Goal: Information Seeking & Learning: Learn about a topic

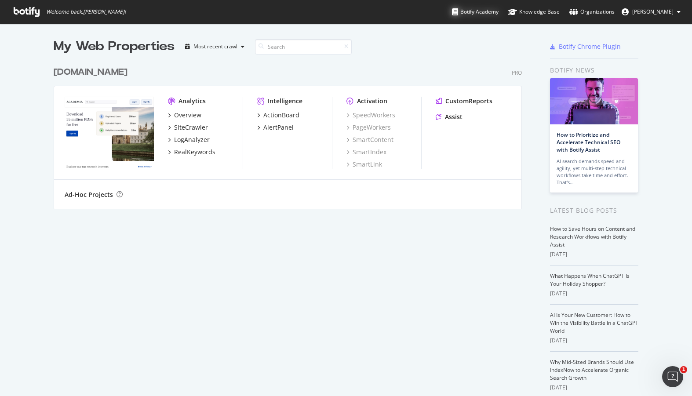
click at [499, 10] on div "Botify Academy" at bounding box center [475, 11] width 47 height 9
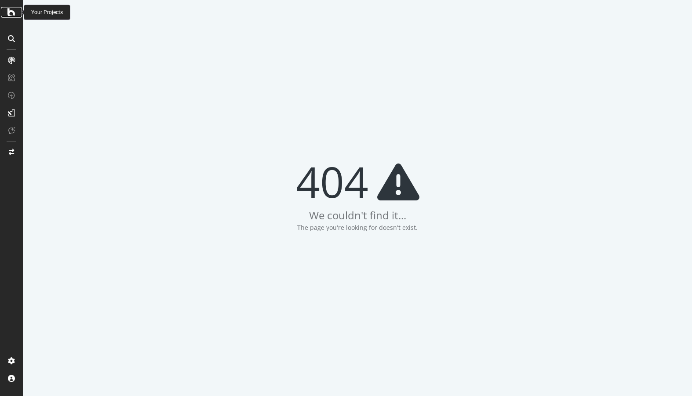
click at [11, 15] on icon at bounding box center [11, 12] width 8 height 11
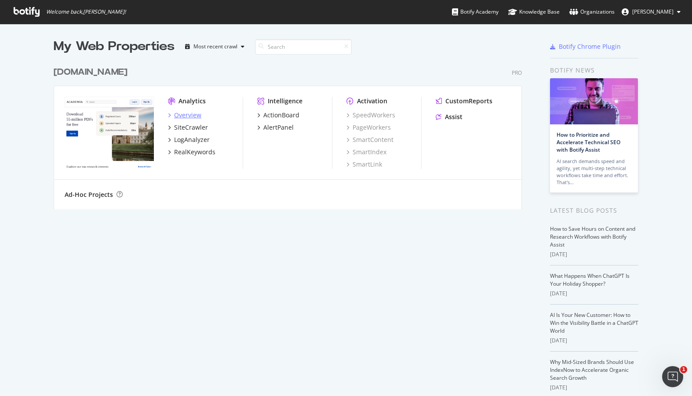
click at [170, 115] on icon "grid" at bounding box center [169, 115] width 3 height 4
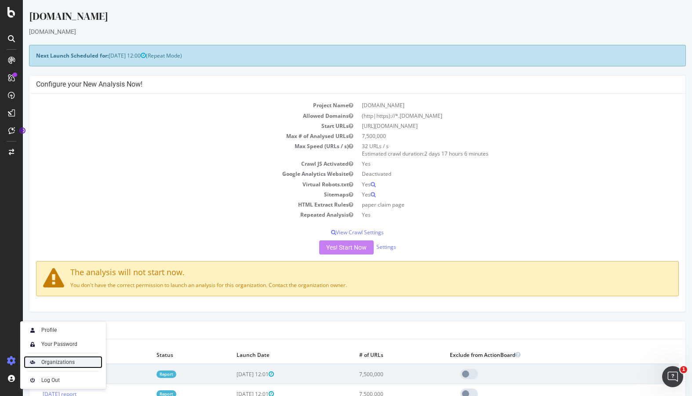
click at [43, 362] on div "Organizations" at bounding box center [57, 362] width 33 height 7
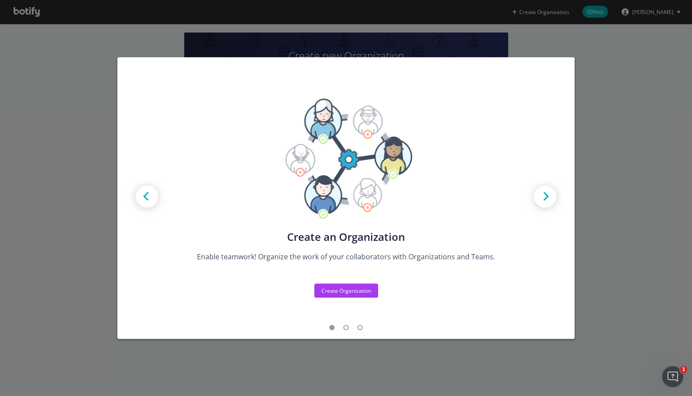
click at [670, 116] on div "Create new Projects for your Teams Create the exact model that matches your Org…" at bounding box center [346, 198] width 692 height 396
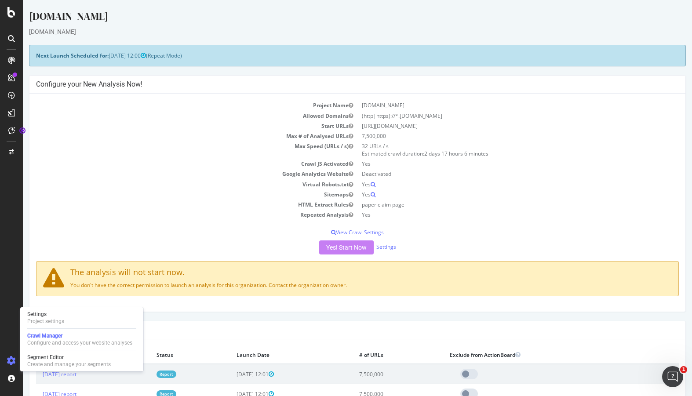
click at [10, 364] on icon at bounding box center [11, 361] width 9 height 9
click at [69, 316] on div "Settings Project settings" at bounding box center [82, 318] width 116 height 16
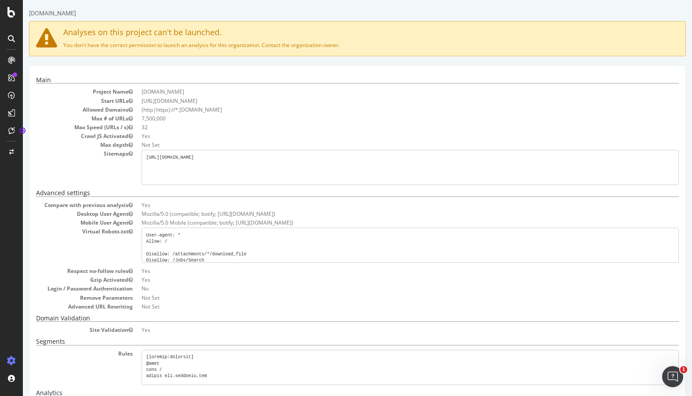
click at [195, 44] on p "You don't have the correct permission to launch an analysis for this organizati…" at bounding box center [357, 44] width 643 height 7
click at [109, 44] on p "You don't have the correct permission to launch an analysis for this organizati…" at bounding box center [357, 44] width 643 height 7
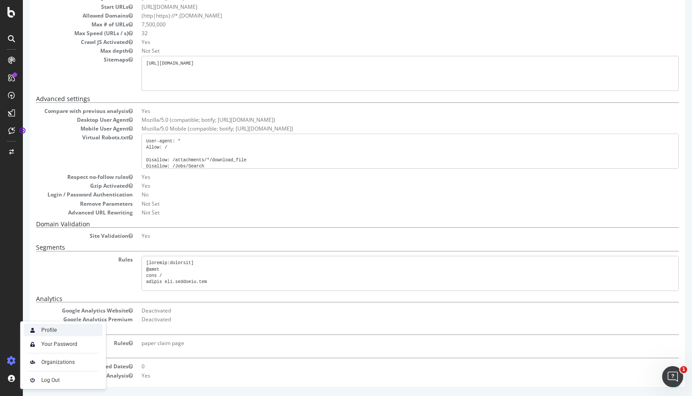
click at [59, 330] on div "Profile" at bounding box center [63, 330] width 79 height 12
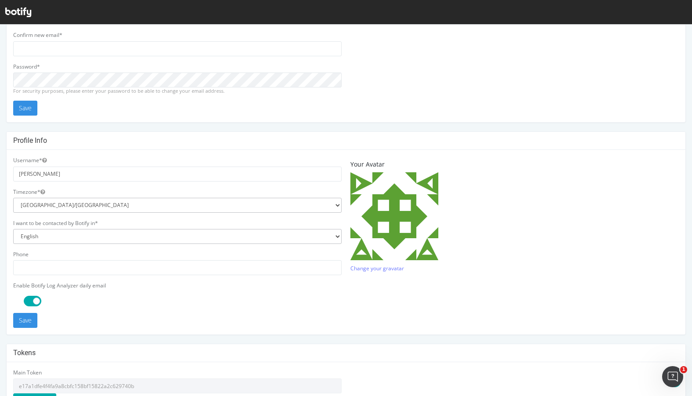
scroll to position [92, 0]
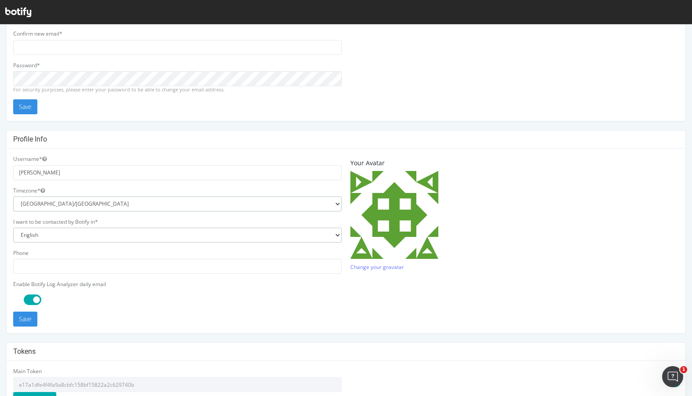
click at [42, 203] on select "Africa/Abidjan Africa/Accra Africa/Addis_Ababa Africa/Algiers Africa/Asmara Afr…" at bounding box center [177, 204] width 329 height 15
click at [13, 197] on select "Africa/Abidjan Africa/Accra Africa/Addis_Ababa Africa/Algiers Africa/Asmara Afr…" at bounding box center [177, 204] width 329 height 15
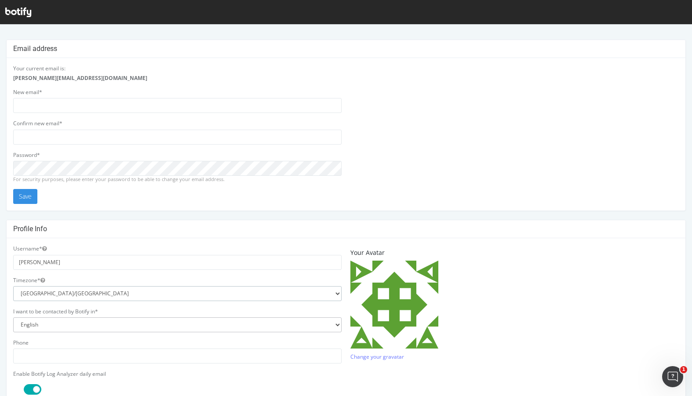
scroll to position [0, 0]
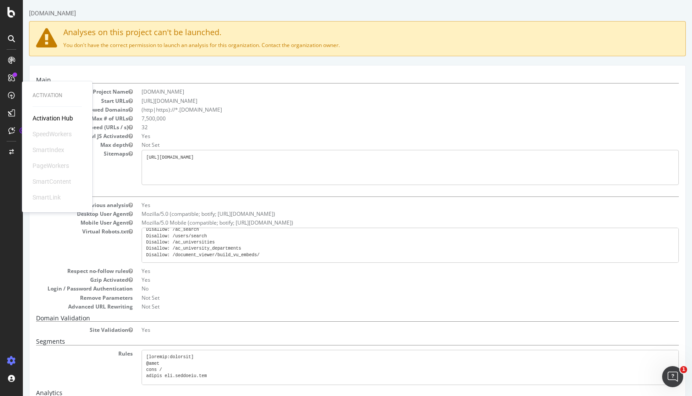
click at [51, 117] on div "Activation Hub" at bounding box center [53, 118] width 40 height 9
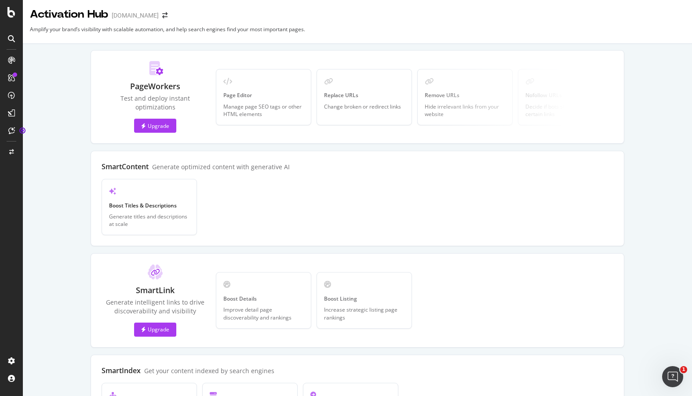
scroll to position [186, 0]
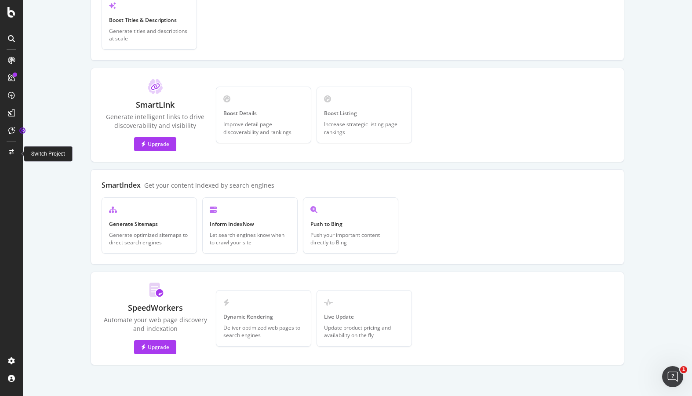
click at [12, 150] on icon at bounding box center [11, 152] width 5 height 5
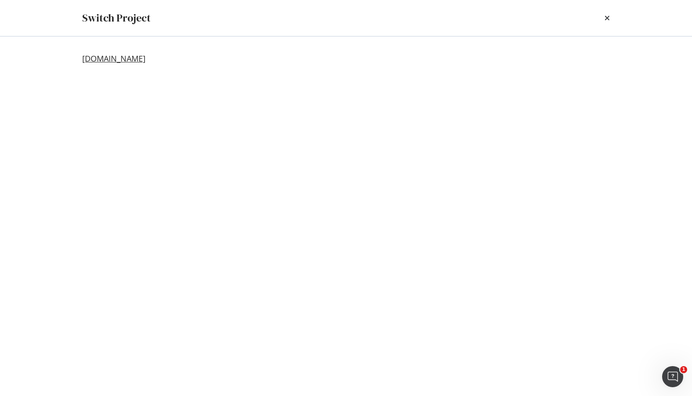
click at [116, 61] on link "[DOMAIN_NAME]" at bounding box center [113, 58] width 63 height 9
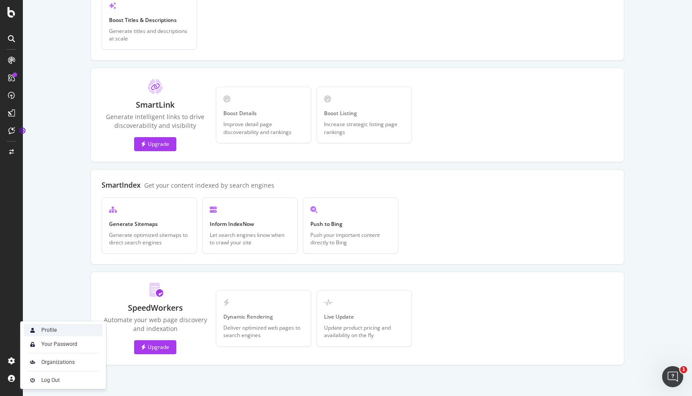
click at [55, 330] on div "Profile" at bounding box center [48, 330] width 15 height 7
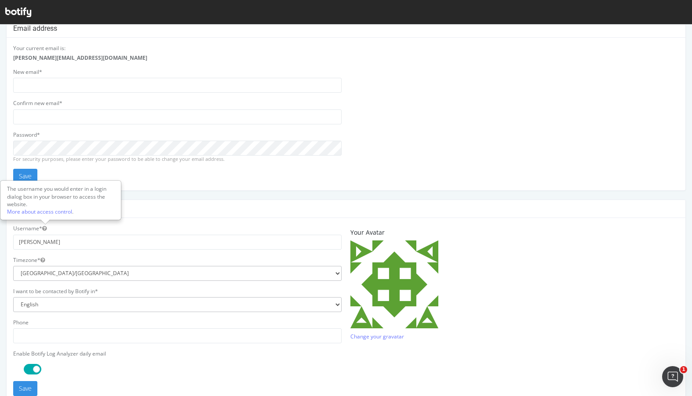
scroll to position [17, 0]
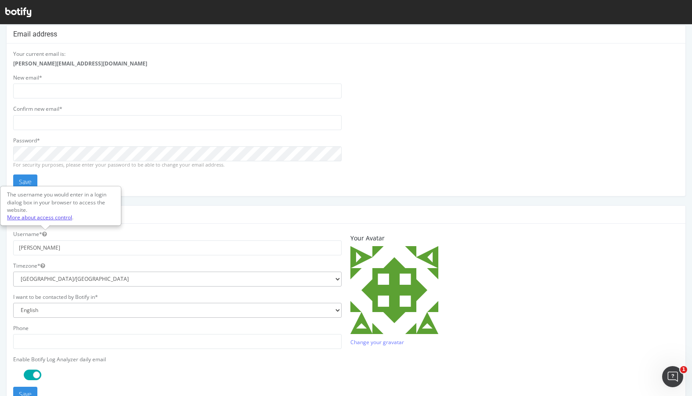
click at [51, 217] on link "More about access control" at bounding box center [39, 217] width 65 height 7
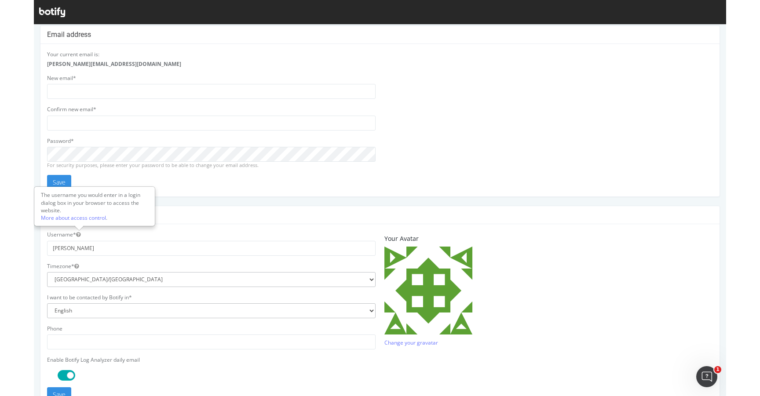
scroll to position [0, 0]
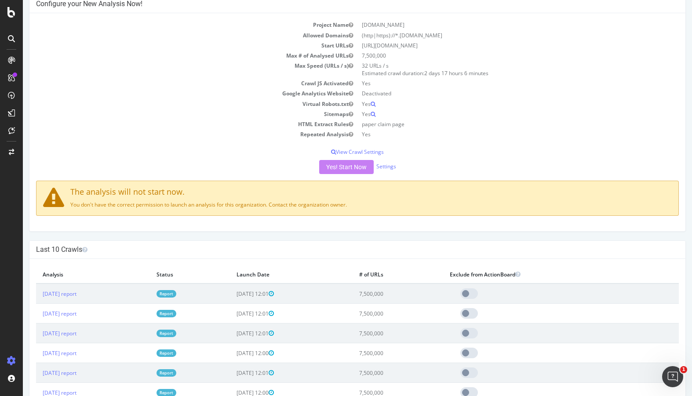
scroll to position [81, 0]
click at [77, 295] on link "2025 Sep. 4th report" at bounding box center [60, 292] width 34 height 7
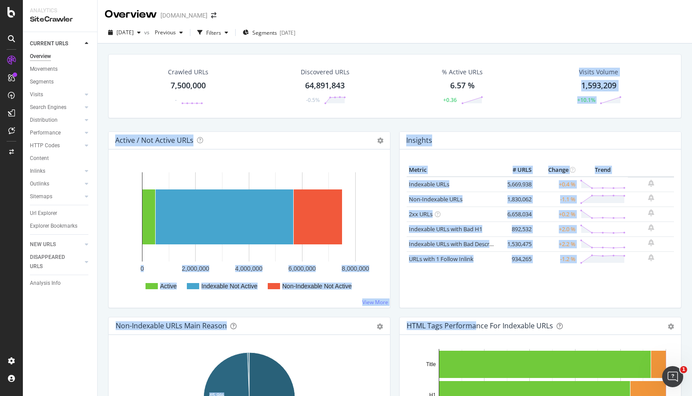
drag, startPoint x: 425, startPoint y: 121, endPoint x: 475, endPoint y: 322, distance: 206.8
click at [393, 261] on div "Active / Not Active URLs Chart (by Value) Chart (by Percentage) Table Expand Ex…" at bounding box center [249, 225] width 291 height 186
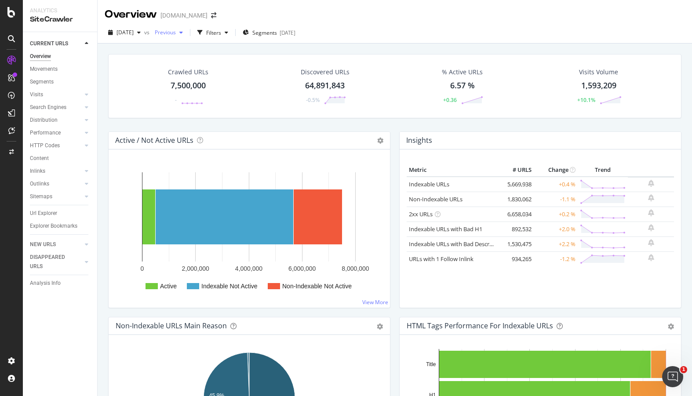
click at [187, 31] on div "button" at bounding box center [181, 32] width 11 height 5
click at [384, 18] on div "Overview academia.edu" at bounding box center [395, 11] width 595 height 22
click at [276, 36] on span "Segments" at bounding box center [265, 32] width 25 height 7
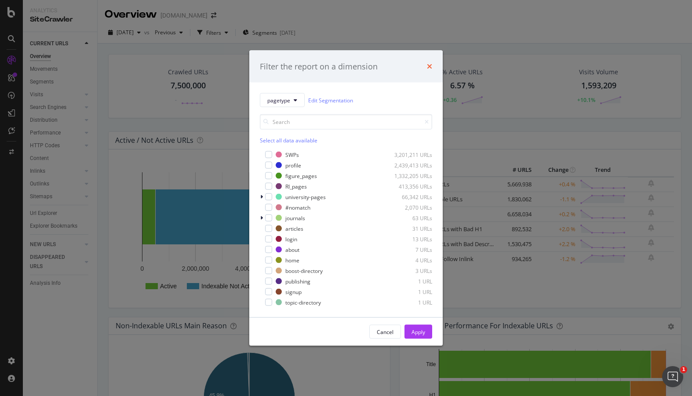
click at [431, 66] on icon "times" at bounding box center [429, 66] width 5 height 7
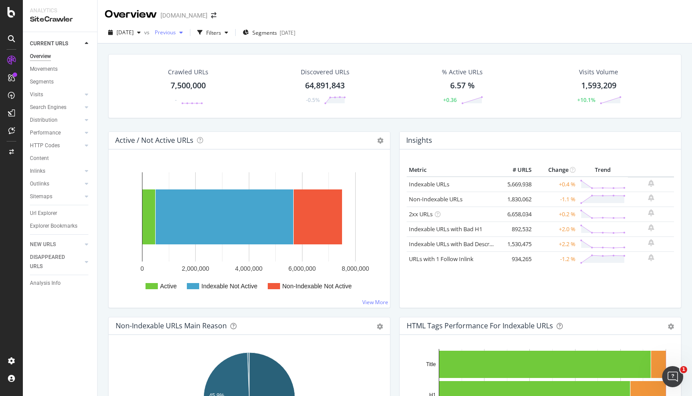
click at [182, 37] on div "Previous" at bounding box center [168, 32] width 35 height 13
click at [213, 96] on div "2025 Aug. 21st 7.5M URLs" at bounding box center [208, 97] width 78 height 8
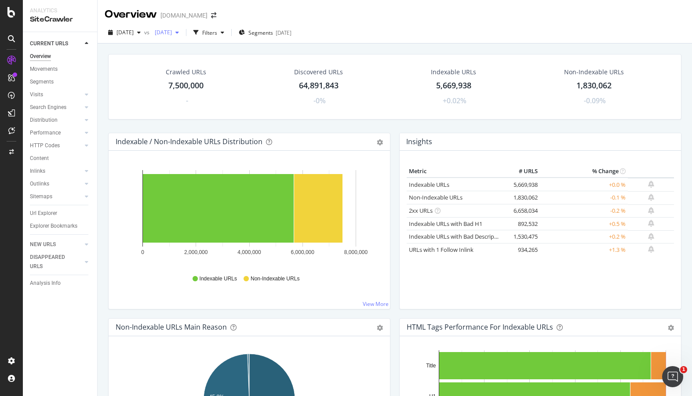
click at [172, 30] on span "2025 Aug. 21st" at bounding box center [161, 32] width 21 height 7
click at [198, 80] on div "2025 Aug. 28th" at bounding box center [192, 81] width 47 height 8
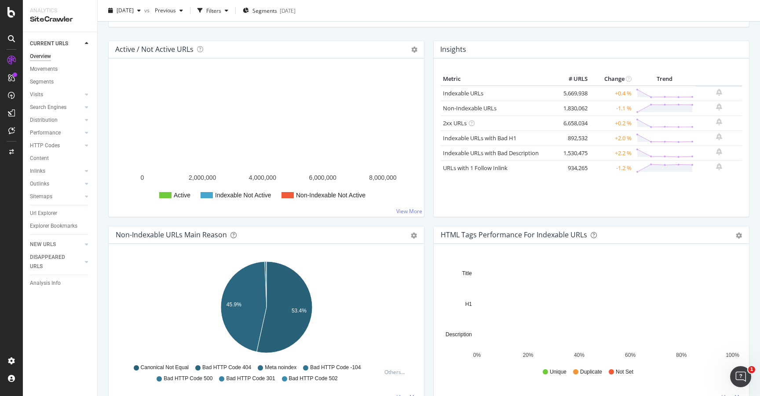
scroll to position [92, 0]
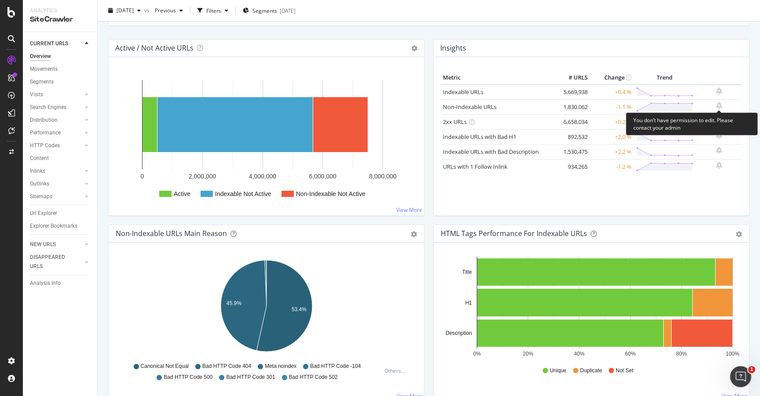
drag, startPoint x: 561, startPoint y: 94, endPoint x: 721, endPoint y: 109, distance: 160.8
click at [692, 109] on tbody "Indexable URLs 5,669,938 +0.4 % Non-Indexable URLs 1,830,062 -1.1 % 2xx URLs" at bounding box center [591, 129] width 301 height 90
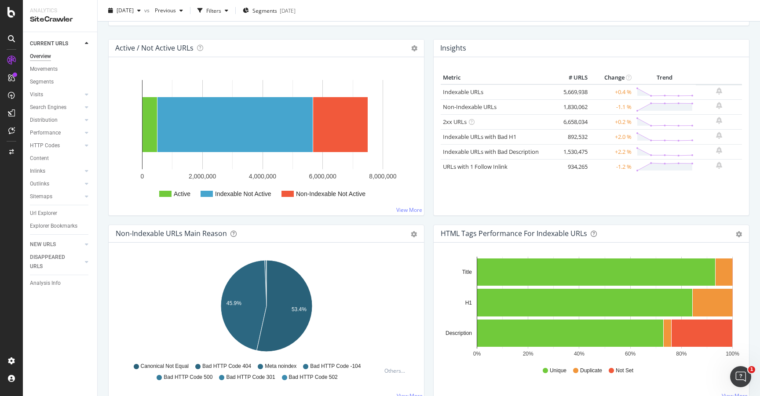
click at [630, 64] on div "Metric # URLS Change Trend Indexable URLs 5,669,938 +0.4 % Non-Indexable URLs 1…" at bounding box center [591, 136] width 315 height 158
click at [575, 123] on td "6,658,034" at bounding box center [572, 121] width 35 height 15
click at [582, 124] on td "6,658,034" at bounding box center [572, 121] width 35 height 15
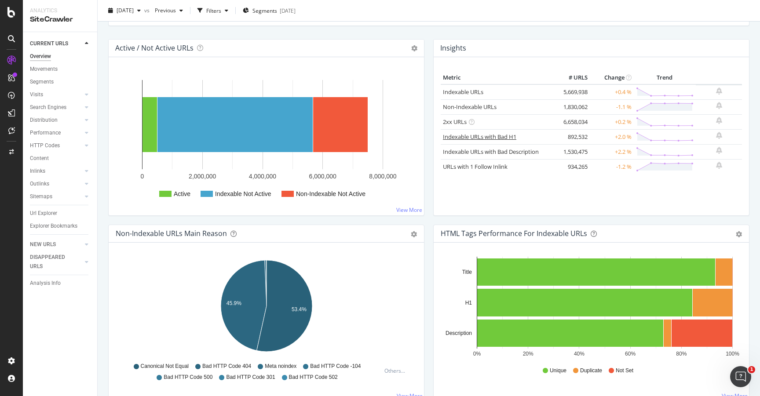
click at [503, 134] on link "Indexable URLs with Bad H1" at bounding box center [479, 137] width 73 height 8
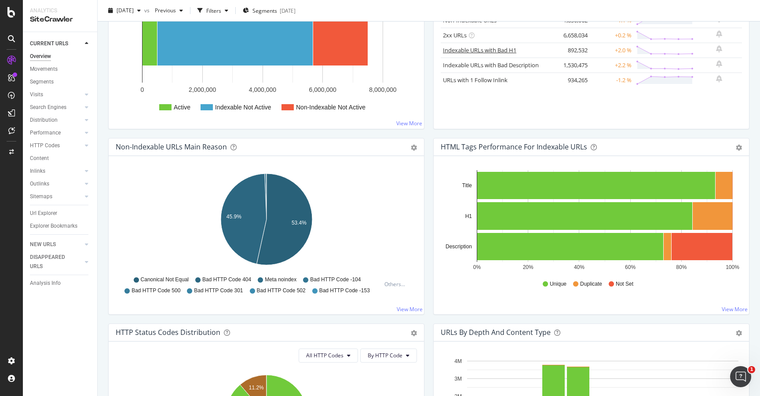
scroll to position [183, 0]
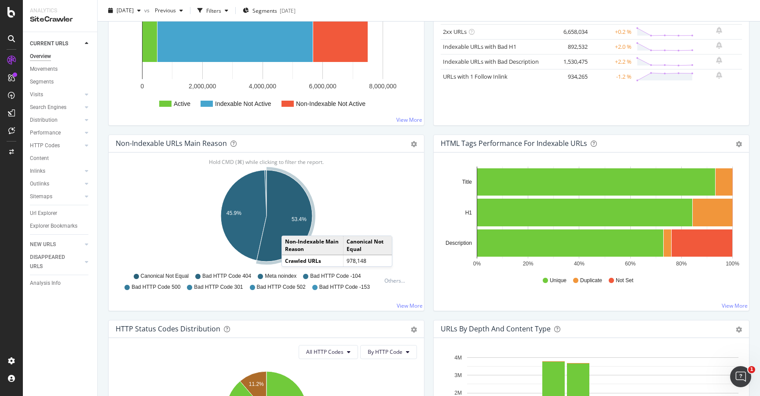
click at [290, 227] on icon "A chart." at bounding box center [284, 216] width 55 height 92
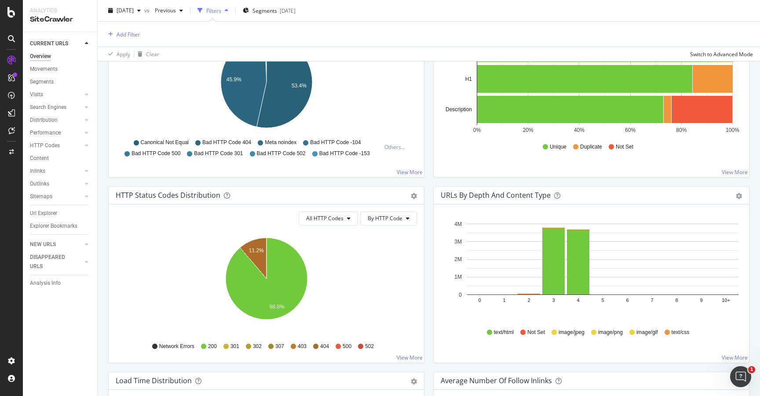
scroll to position [220, 0]
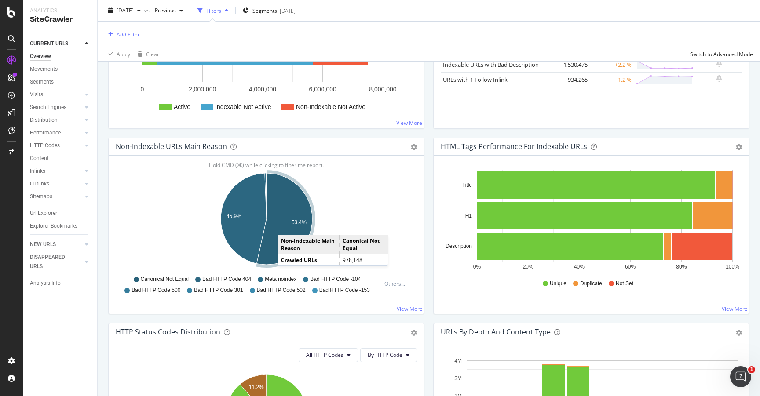
click at [286, 226] on icon "A chart." at bounding box center [284, 219] width 55 height 92
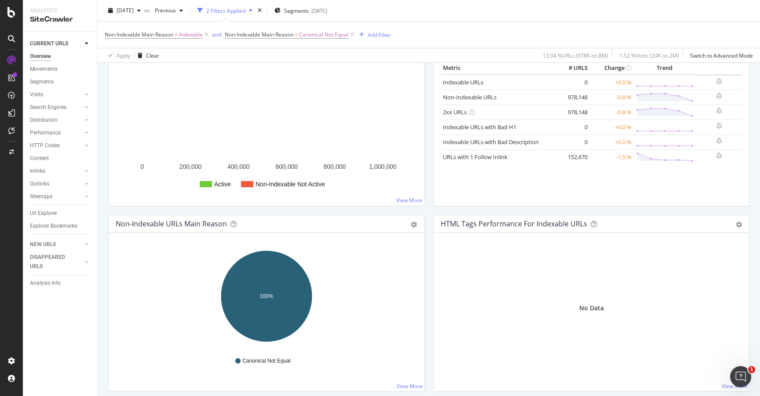
scroll to position [148, 0]
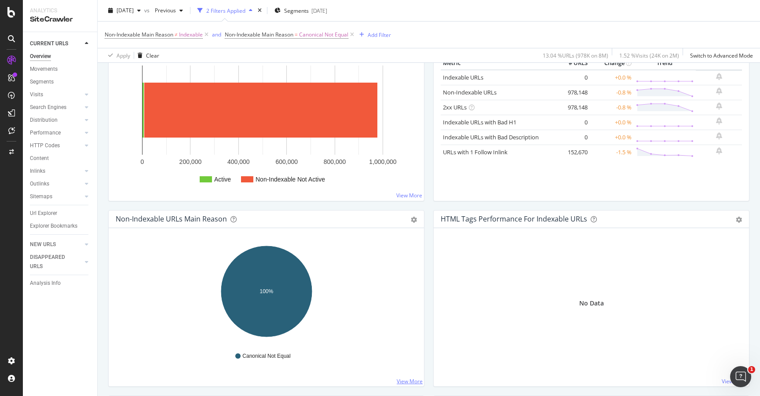
click at [409, 381] on link "View More" at bounding box center [410, 381] width 26 height 7
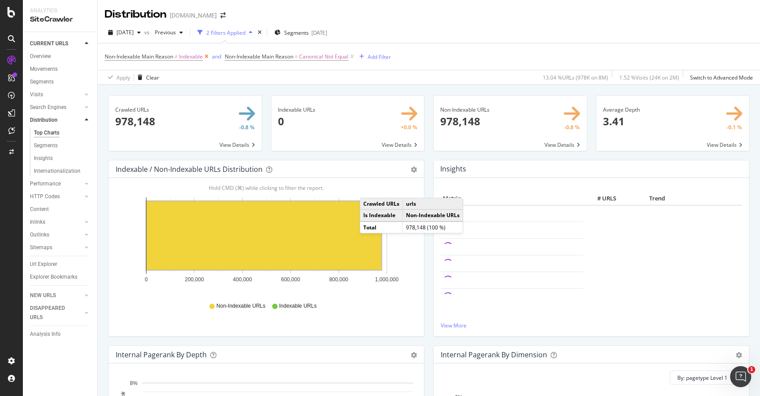
click at [209, 55] on icon at bounding box center [206, 56] width 7 height 9
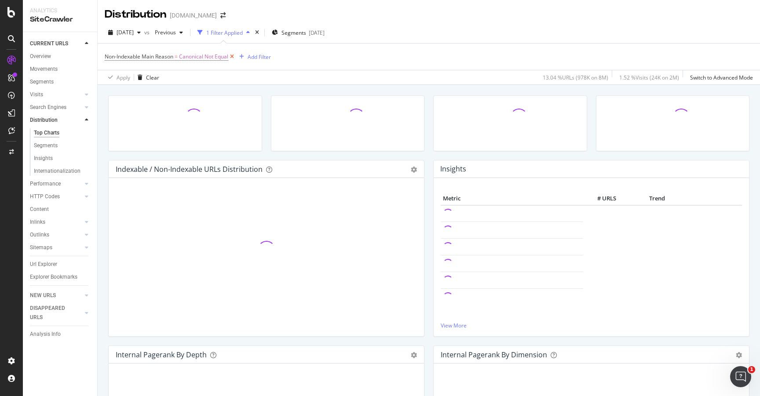
click at [232, 58] on icon at bounding box center [231, 56] width 7 height 9
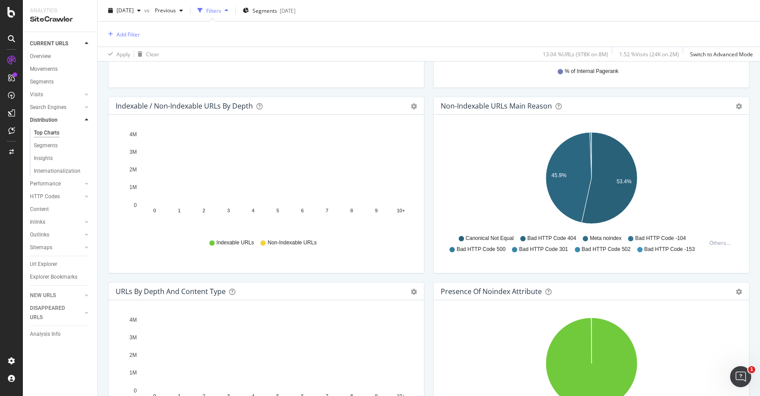
scroll to position [419, 0]
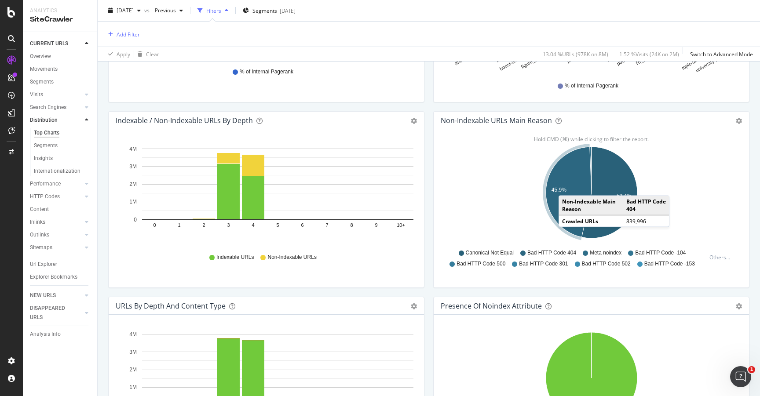
click at [568, 187] on icon "A chart." at bounding box center [569, 192] width 46 height 90
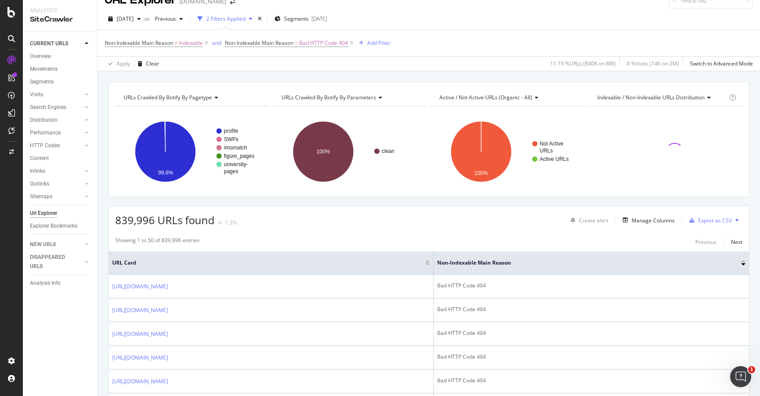
scroll to position [18, 0]
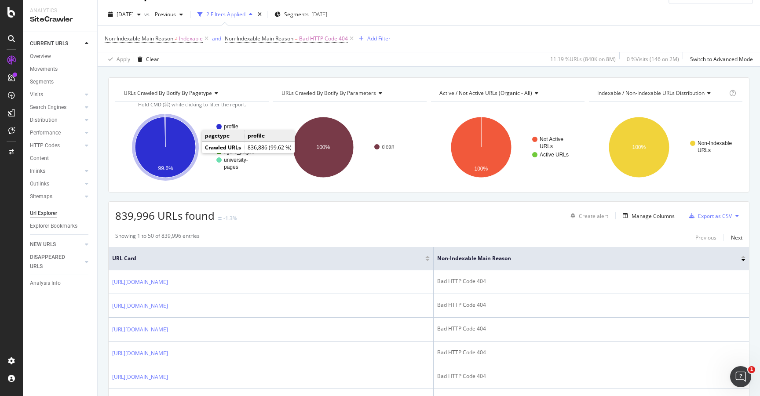
click at [191, 157] on icon "A chart." at bounding box center [165, 147] width 61 height 61
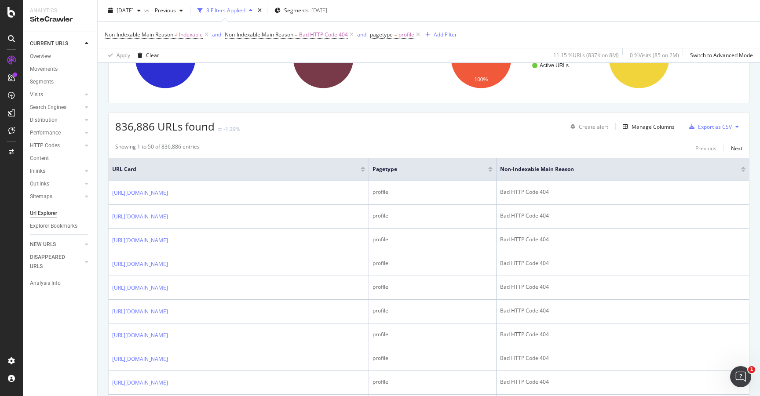
scroll to position [120, 0]
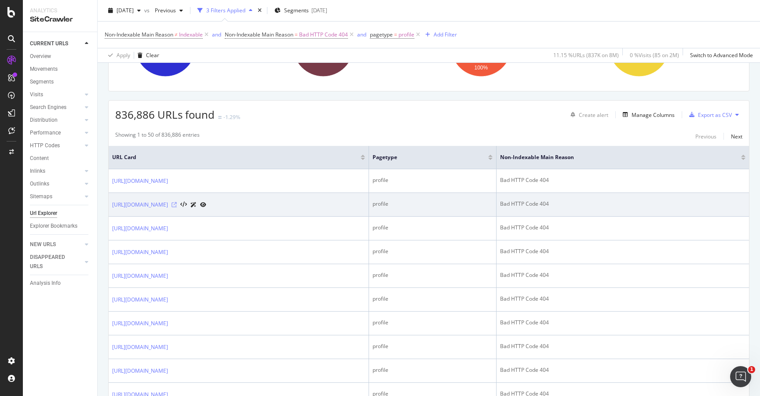
click at [177, 205] on icon at bounding box center [174, 204] width 5 height 5
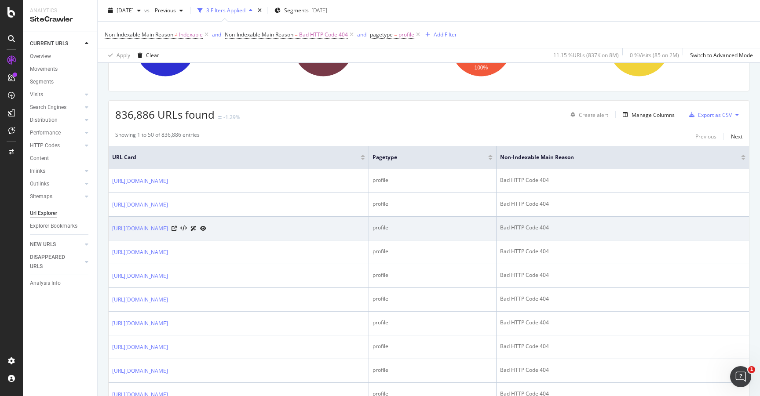
click at [168, 230] on link "[URL][DOMAIN_NAME]" at bounding box center [140, 228] width 56 height 9
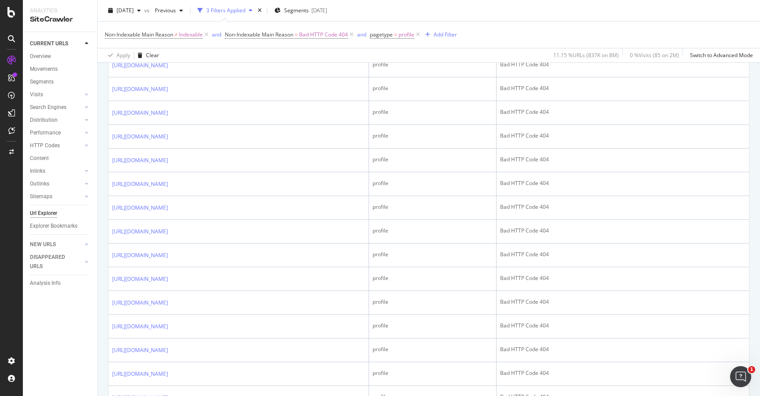
scroll to position [1132, 0]
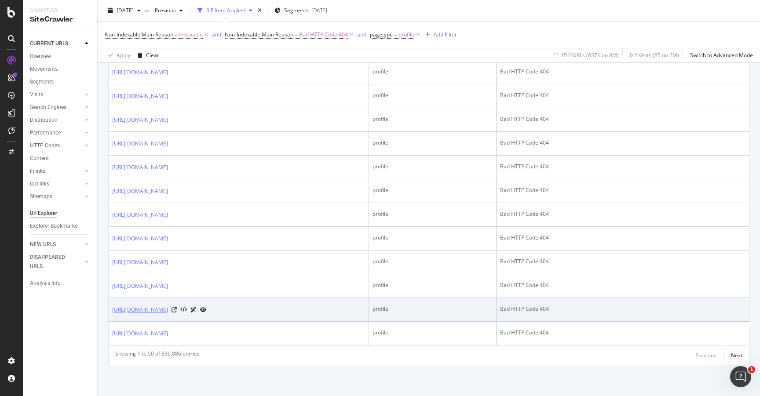
click at [168, 307] on link "[URL][DOMAIN_NAME]" at bounding box center [140, 310] width 56 height 9
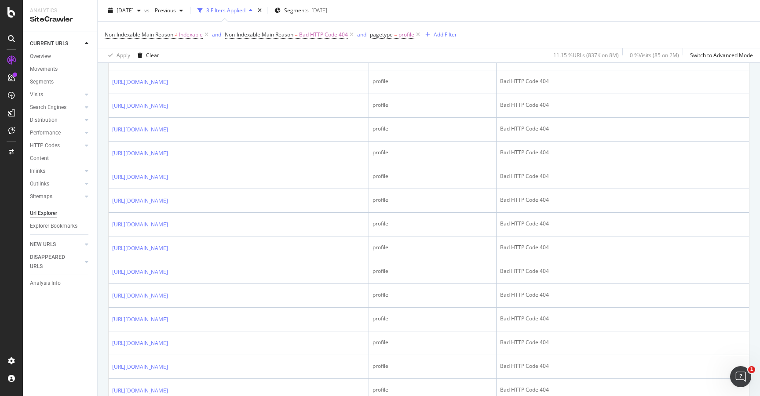
scroll to position [0, 0]
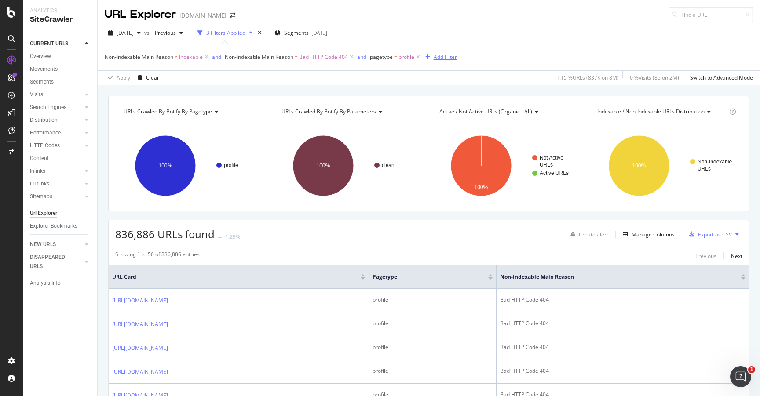
click at [439, 57] on div "Add Filter" at bounding box center [445, 56] width 23 height 7
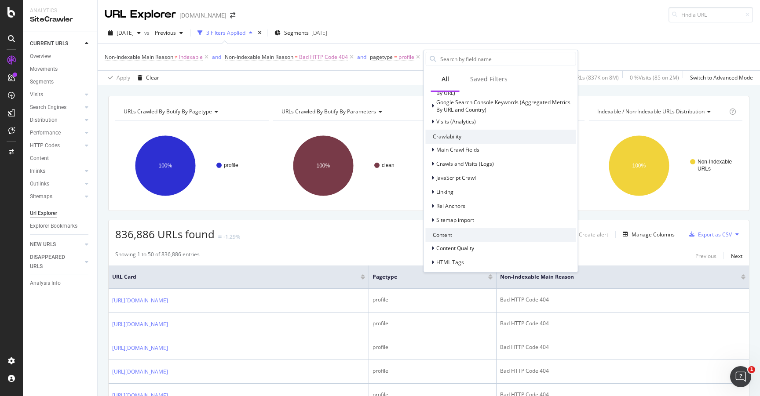
scroll to position [196, 0]
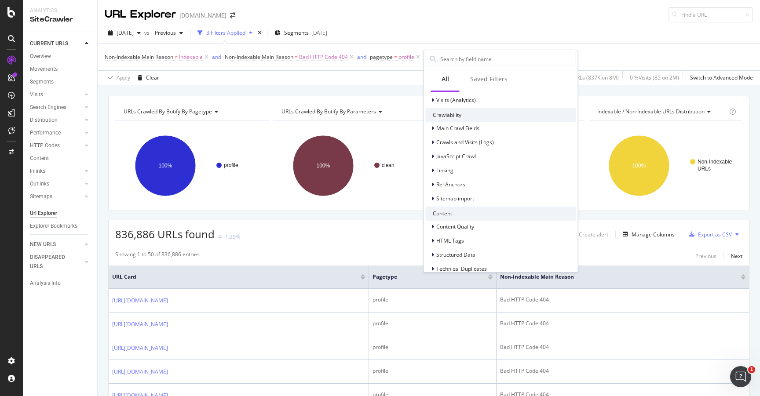
click at [596, 26] on div "2025 Sep. 4th vs Previous 3 Filters Applied Segments 2025-07-22" at bounding box center [429, 35] width 663 height 18
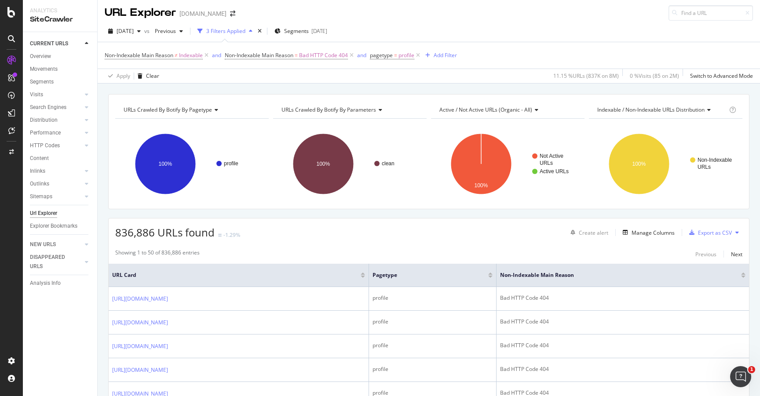
scroll to position [0, 0]
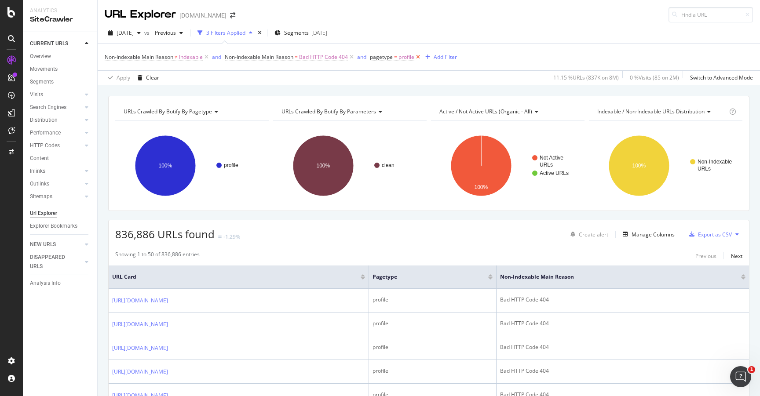
click at [419, 57] on icon at bounding box center [417, 57] width 7 height 9
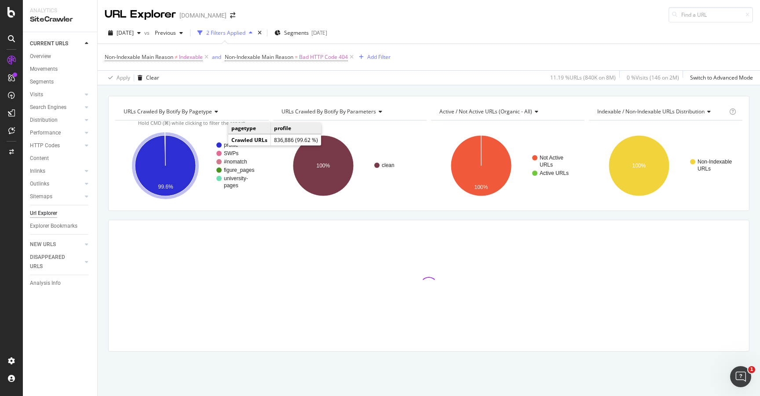
click at [221, 145] on circle "A chart." at bounding box center [218, 145] width 5 height 5
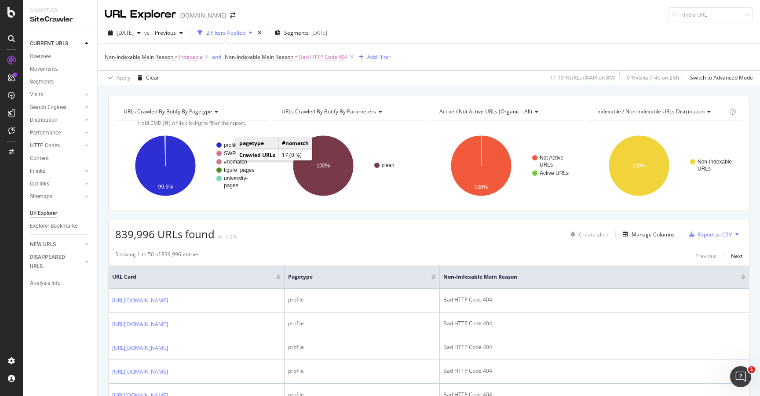
click at [229, 161] on text "#nomatch" at bounding box center [235, 162] width 23 height 6
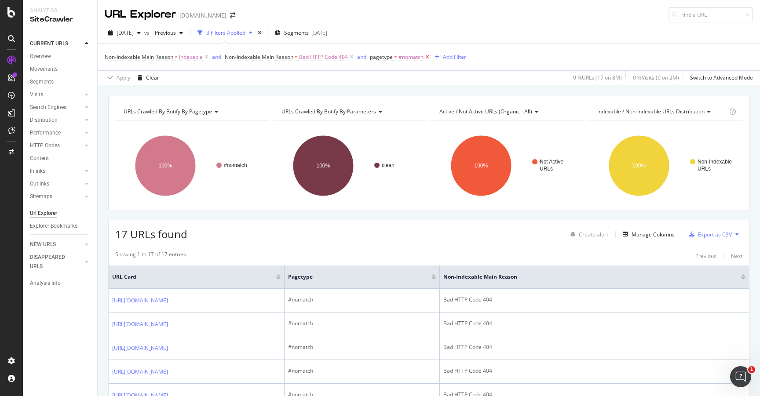
click at [429, 57] on icon at bounding box center [427, 57] width 7 height 9
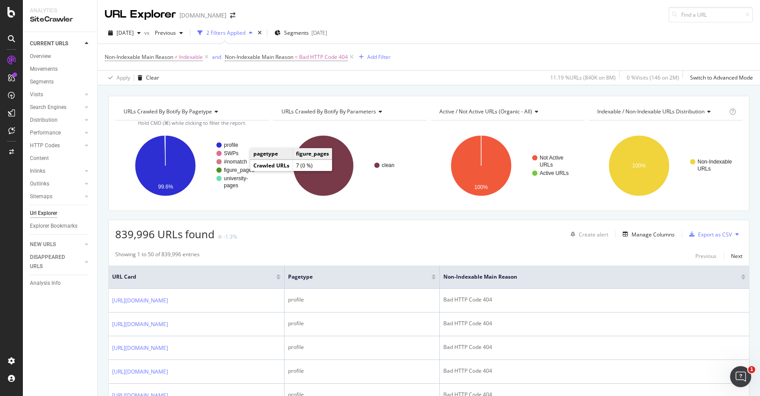
click at [243, 170] on text "figure_pages" at bounding box center [239, 170] width 30 height 6
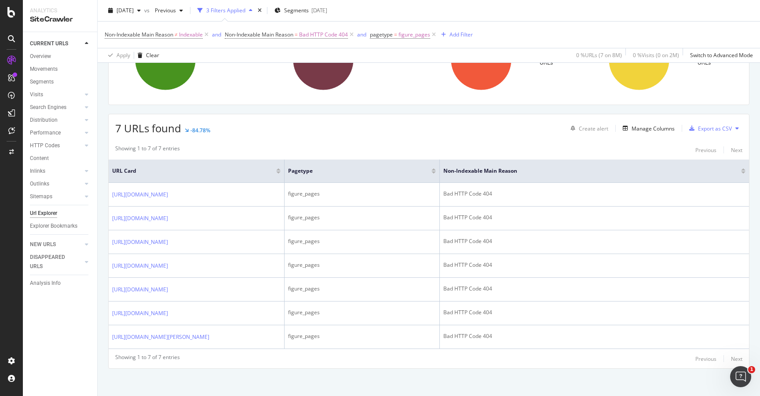
scroll to position [111, 0]
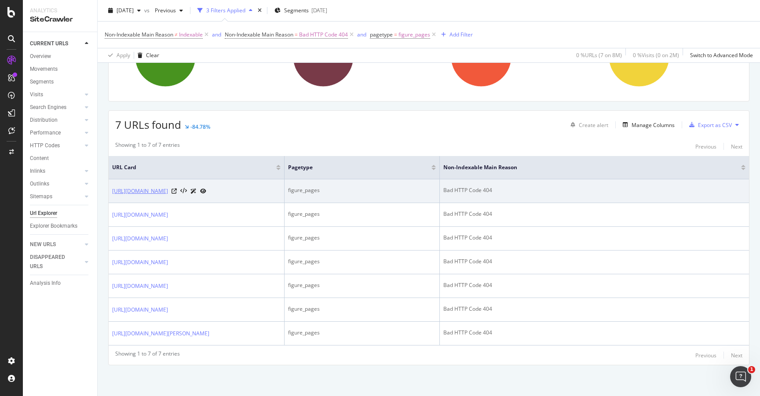
click at [168, 192] on link "https://www.academia.edu/figures/33673552/figure-3-prefer-from-research-to-prac…" at bounding box center [140, 191] width 56 height 9
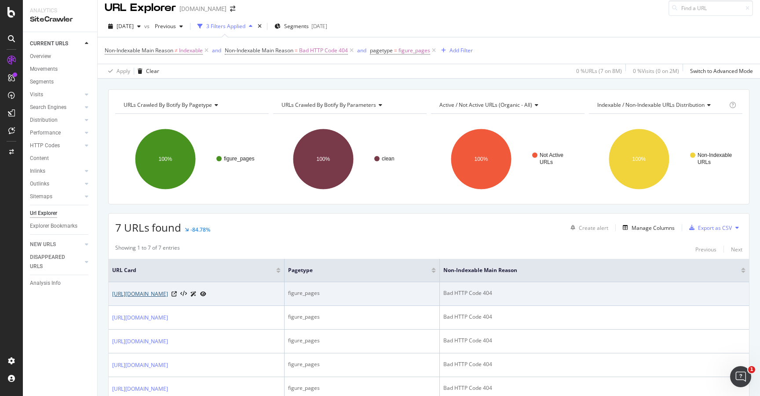
scroll to position [0, 0]
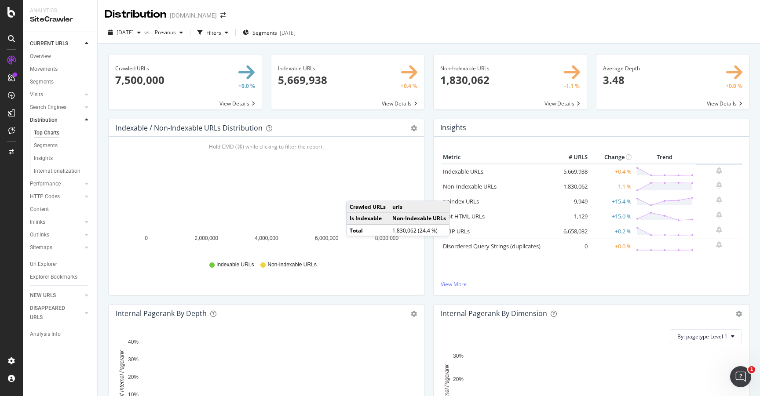
scroll to position [7, 0]
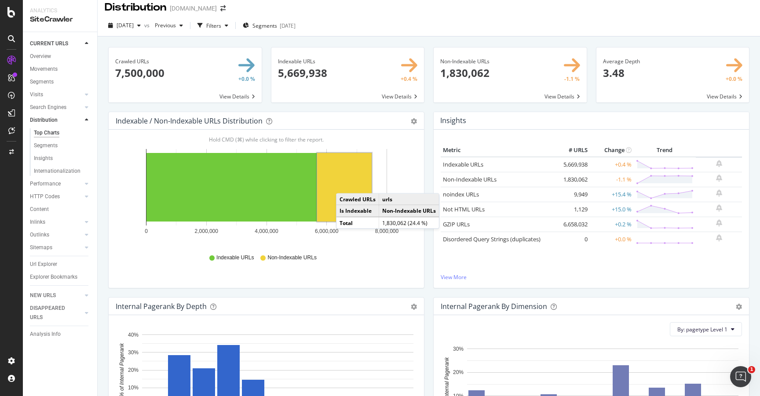
click at [345, 185] on rect "A chart." at bounding box center [344, 187] width 55 height 69
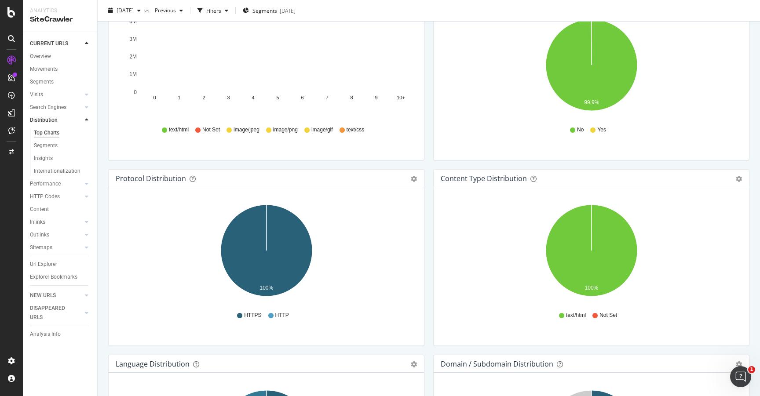
scroll to position [688, 0]
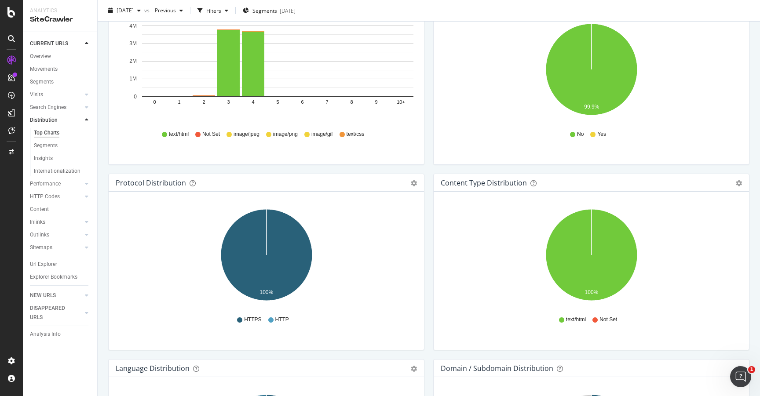
click at [269, 321] on icon at bounding box center [270, 320] width 5 height 5
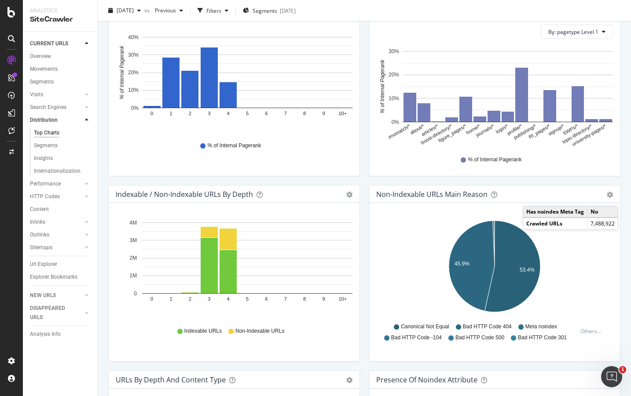
scroll to position [301, 0]
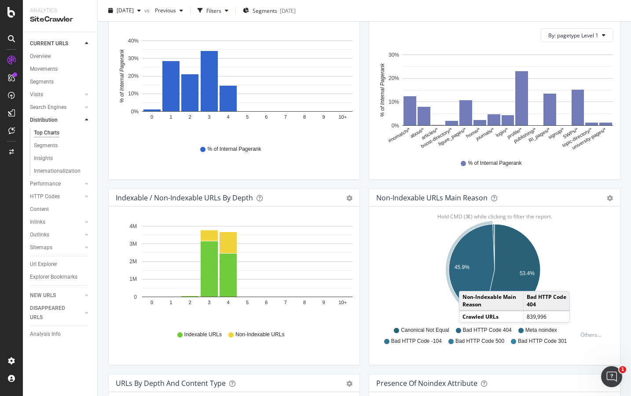
click at [468, 282] on icon "A chart." at bounding box center [472, 269] width 46 height 90
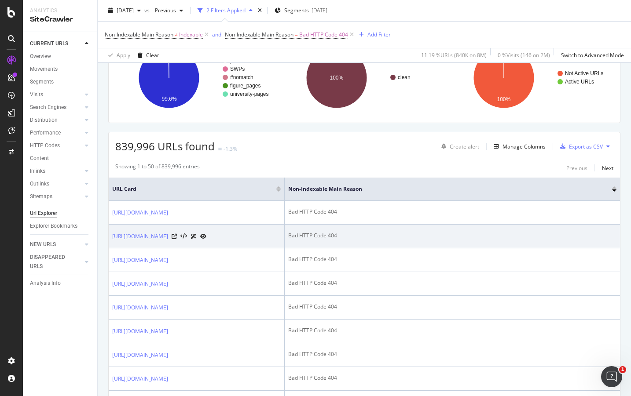
scroll to position [81, 0]
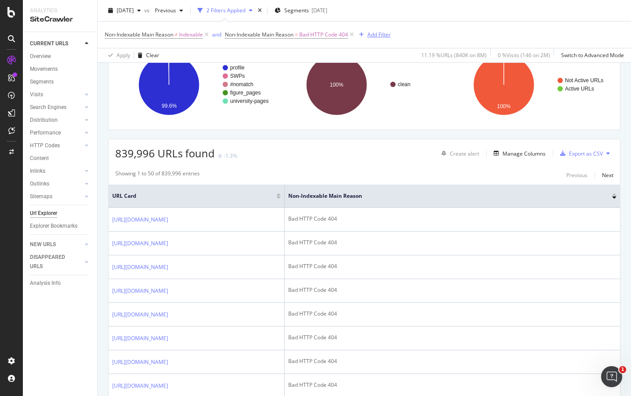
click at [373, 36] on div "Add Filter" at bounding box center [378, 34] width 23 height 7
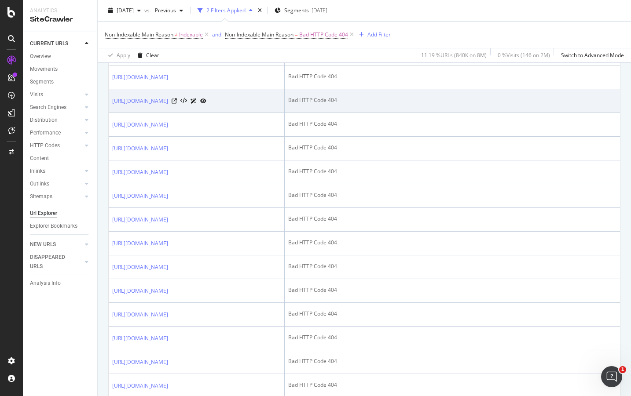
scroll to position [0, 0]
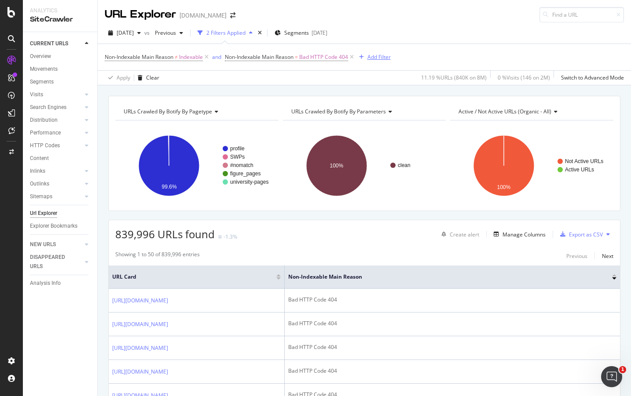
click at [375, 55] on div "Add Filter" at bounding box center [378, 56] width 23 height 7
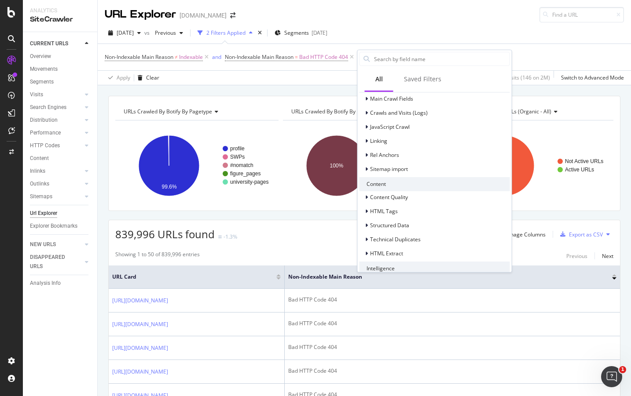
scroll to position [225, 0]
click at [429, 28] on div "2025 Sep. 4th vs Previous 2 Filters Applied Segments 2025-07-22" at bounding box center [364, 35] width 533 height 18
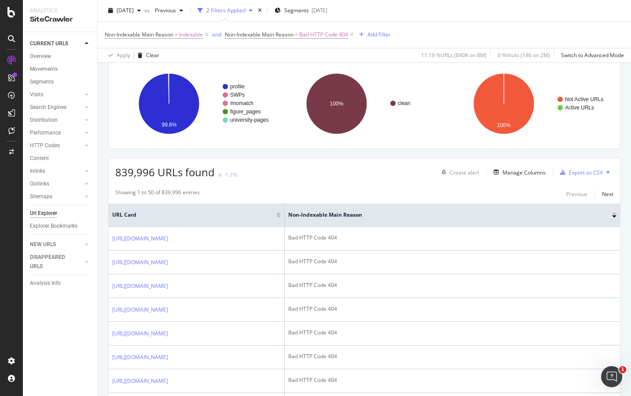
scroll to position [0, 0]
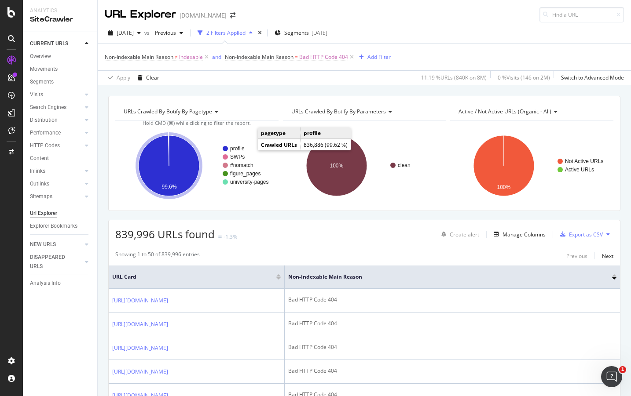
click at [237, 148] on text "profile" at bounding box center [237, 149] width 15 height 6
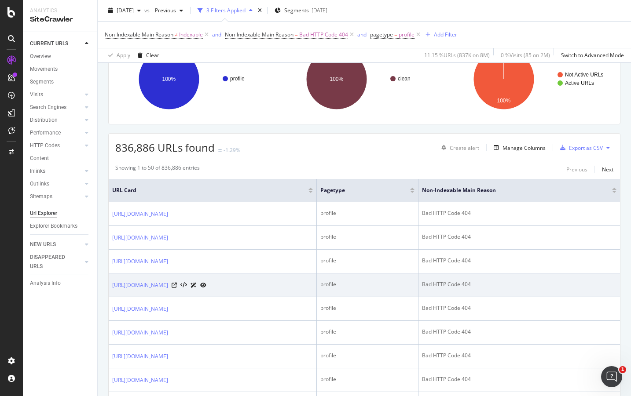
scroll to position [77, 0]
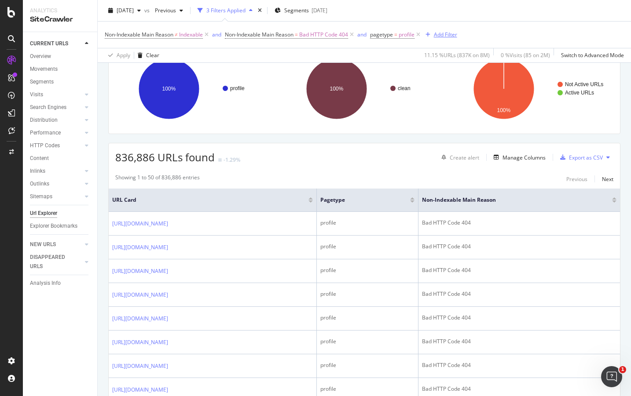
click at [446, 34] on div "Add Filter" at bounding box center [445, 34] width 23 height 7
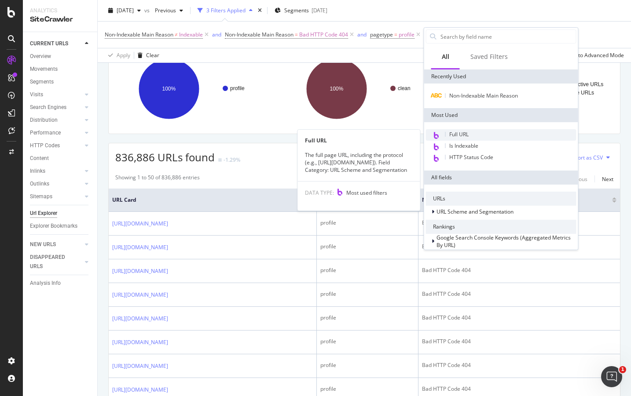
click at [467, 135] on span "Full URL" at bounding box center [458, 134] width 19 height 7
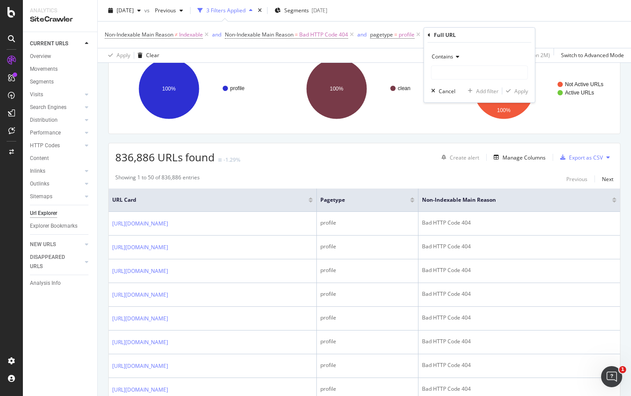
click at [450, 58] on span "Contains" at bounding box center [443, 56] width 22 height 7
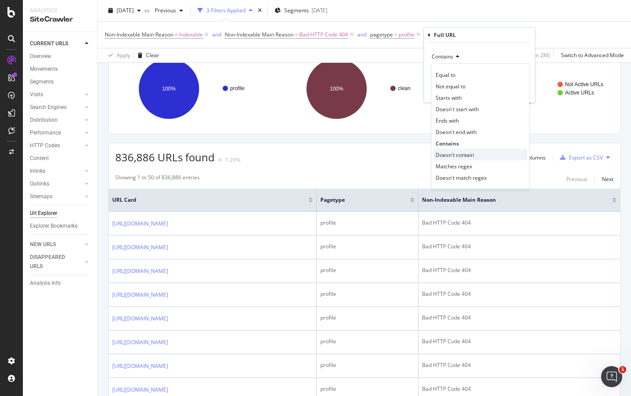
click at [462, 156] on span "Doesn't contain" at bounding box center [455, 154] width 38 height 7
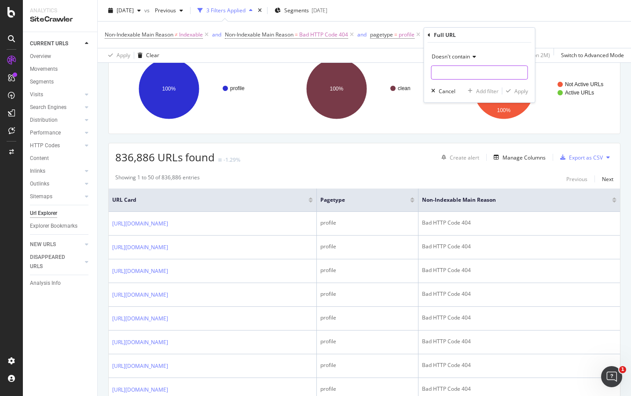
click at [455, 73] on input "text" at bounding box center [480, 73] width 96 height 14
type input "edit"
click at [518, 93] on div "Apply" at bounding box center [521, 91] width 14 height 7
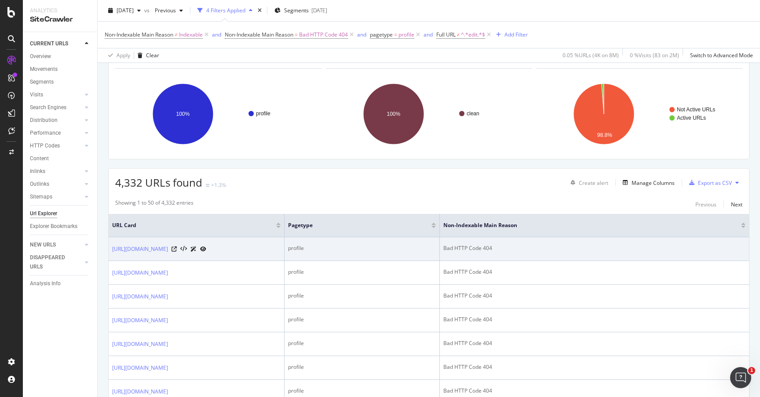
scroll to position [58, 0]
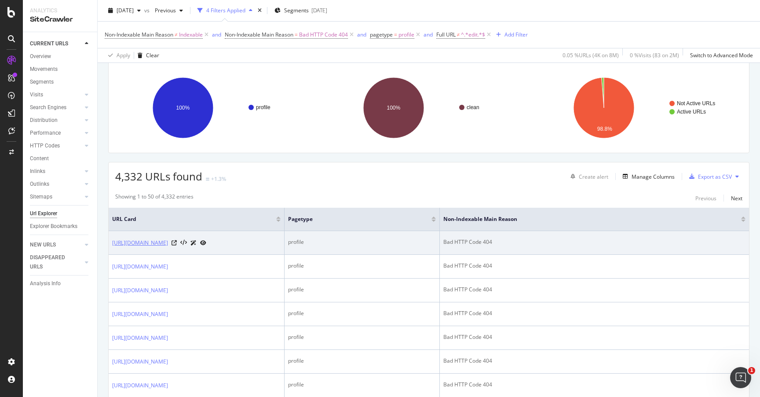
click at [168, 244] on link "https://canberra.academia.edu/PatriciaEasteal" at bounding box center [140, 242] width 56 height 9
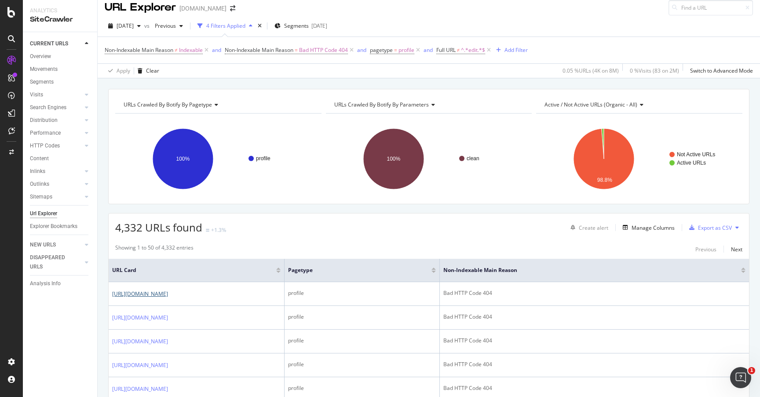
scroll to position [0, 0]
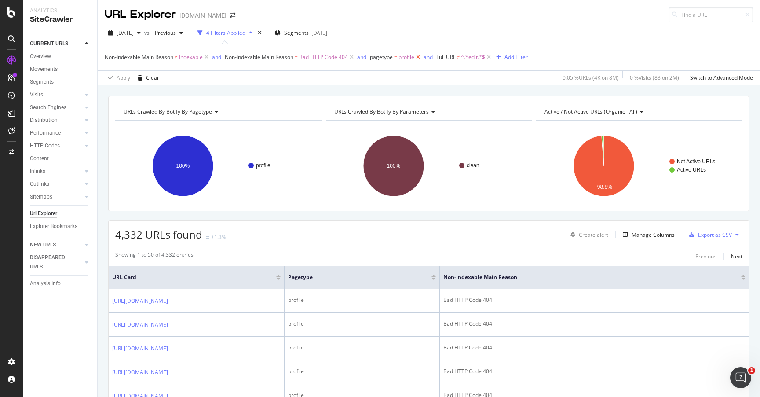
click at [421, 57] on icon at bounding box center [417, 57] width 7 height 9
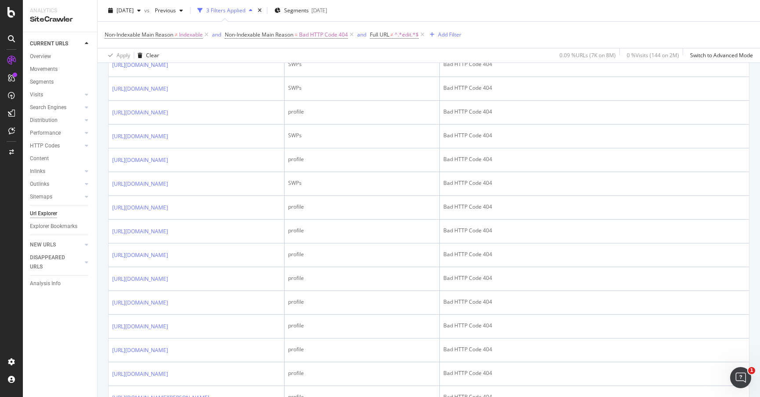
scroll to position [925, 0]
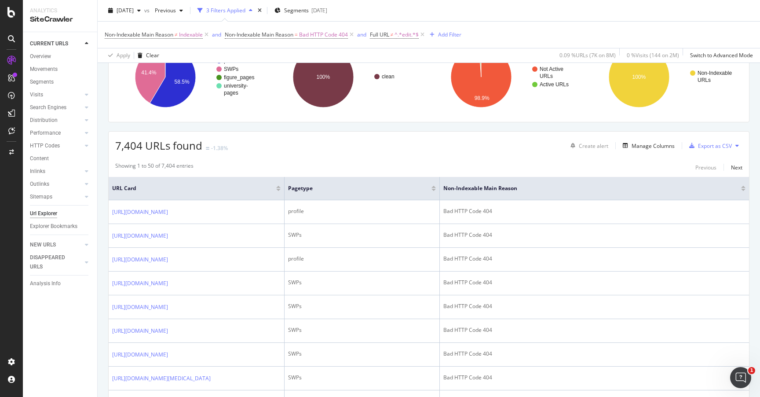
scroll to position [0, 0]
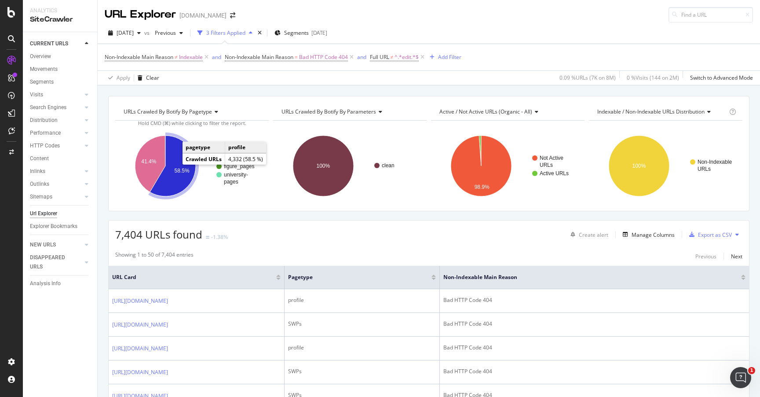
click at [179, 175] on icon "A chart." at bounding box center [173, 166] width 46 height 61
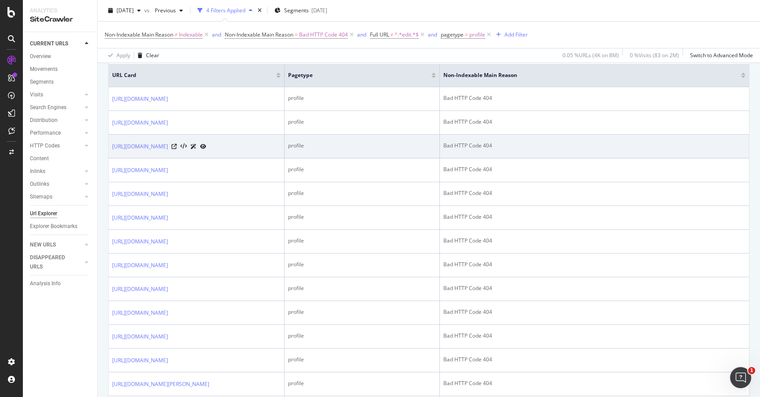
scroll to position [352, 0]
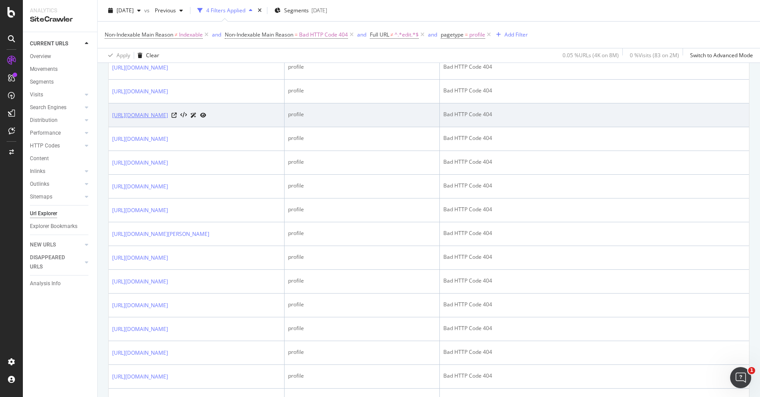
click at [168, 120] on link "https://independent.academia.edu/LyuYiwei" at bounding box center [140, 115] width 56 height 9
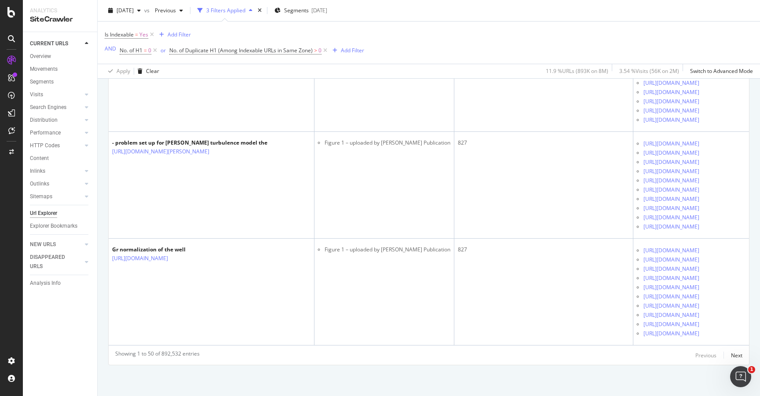
scroll to position [8785, 0]
click at [353, 48] on div "Add Filter" at bounding box center [352, 50] width 23 height 7
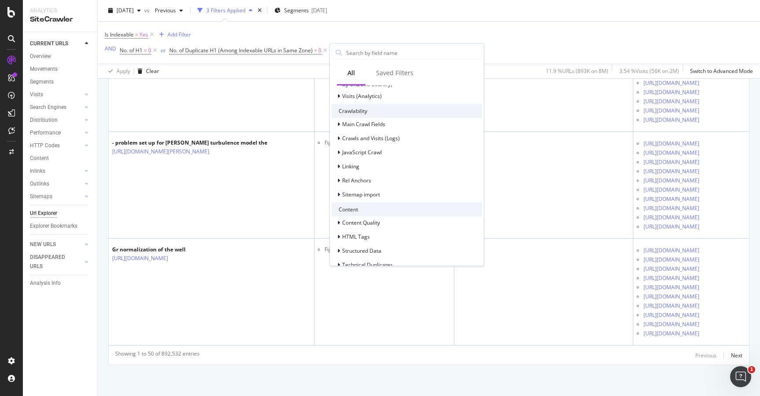
scroll to position [209, 0]
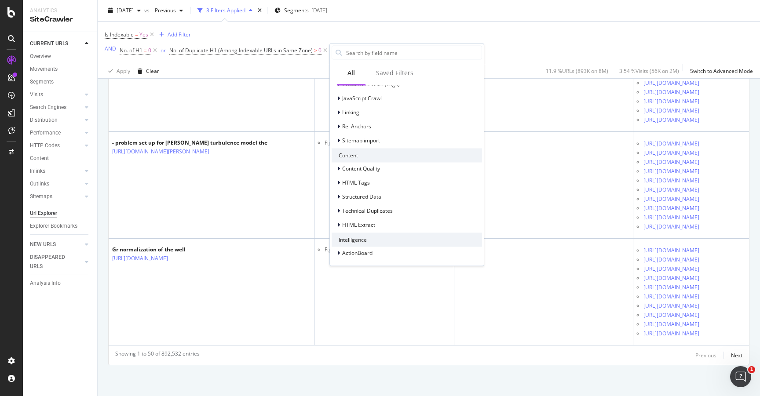
click at [522, 27] on div "Is Indexable = Yes Add Filter AND No. of H1 = 0 or No. of Duplicate H1 (Among I…" at bounding box center [429, 43] width 648 height 42
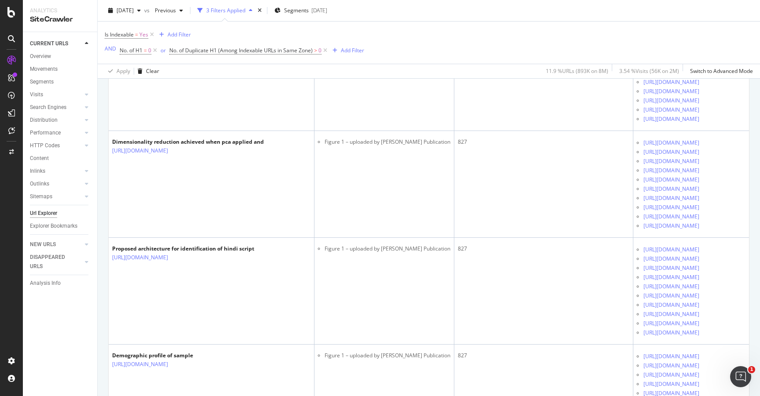
scroll to position [1141, 0]
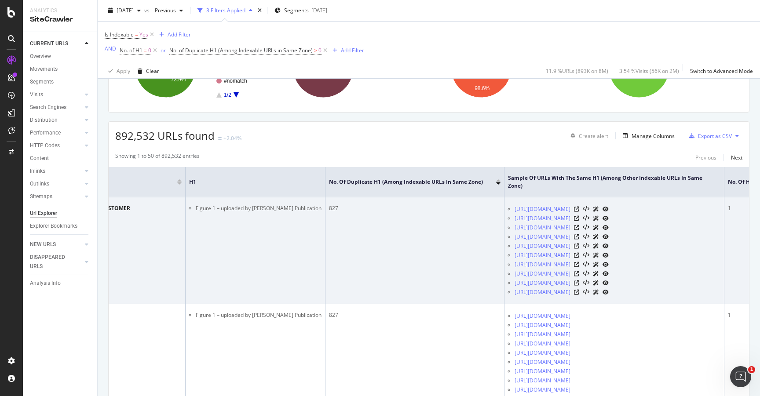
scroll to position [0, 143]
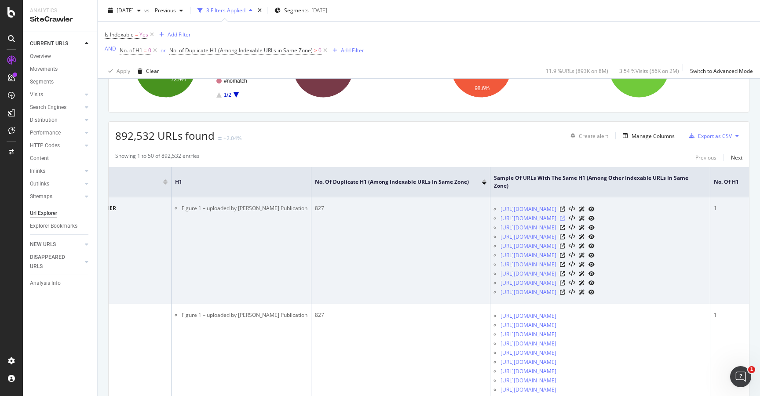
click at [565, 221] on icon at bounding box center [562, 218] width 5 height 5
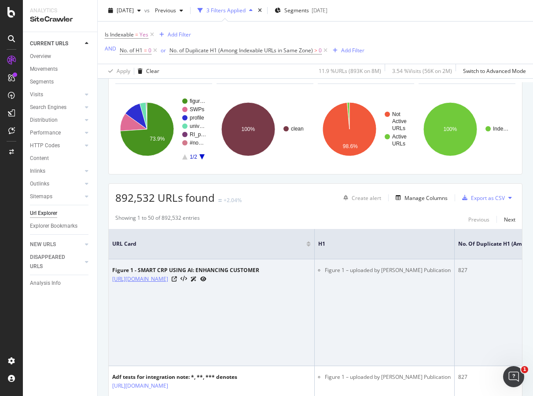
scroll to position [0, 0]
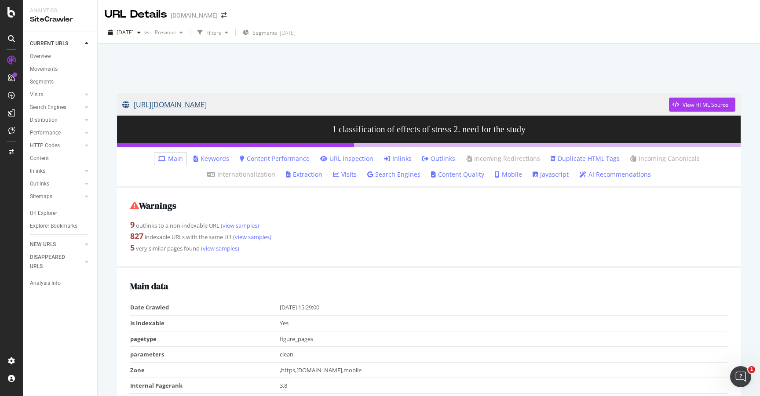
click at [198, 103] on link "[URL][DOMAIN_NAME]" at bounding box center [395, 105] width 547 height 22
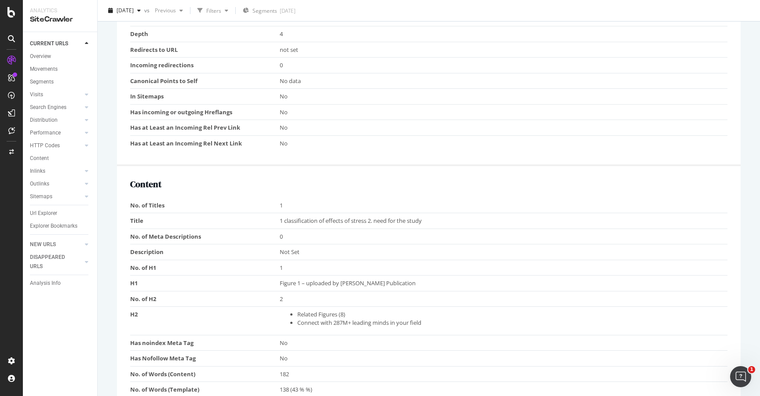
scroll to position [462, 0]
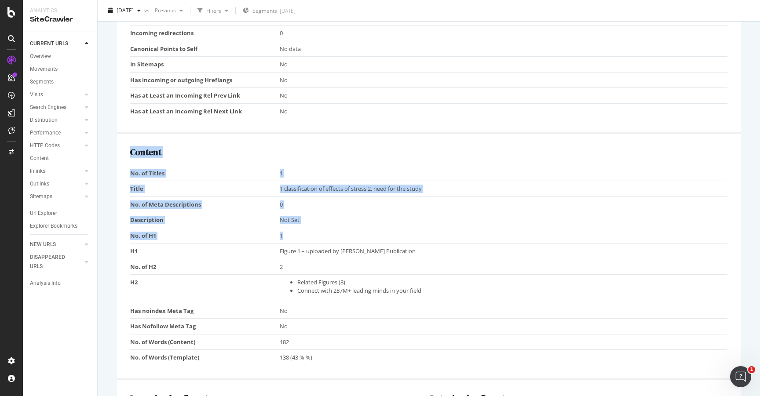
drag, startPoint x: 297, startPoint y: 235, endPoint x: 119, endPoint y: 236, distance: 177.3
click at [119, 236] on div "Content No. of Titles 1 Title 1 classification of effects of stress 2. need for…" at bounding box center [429, 257] width 624 height 246
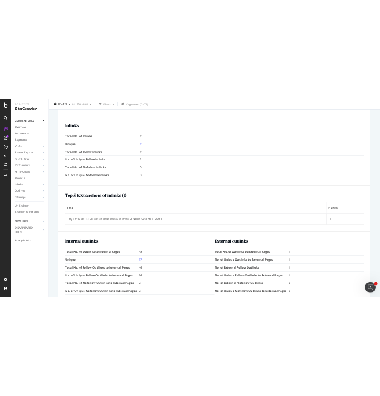
scroll to position [965, 0]
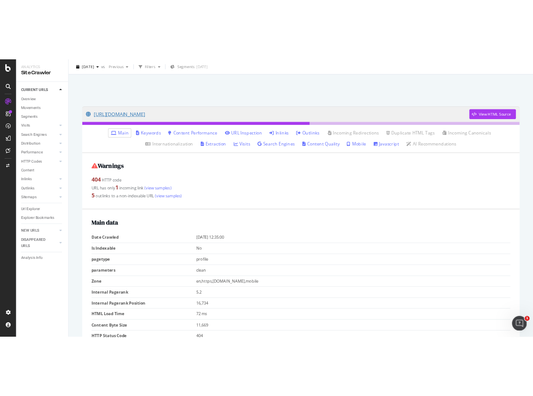
scroll to position [25, 0]
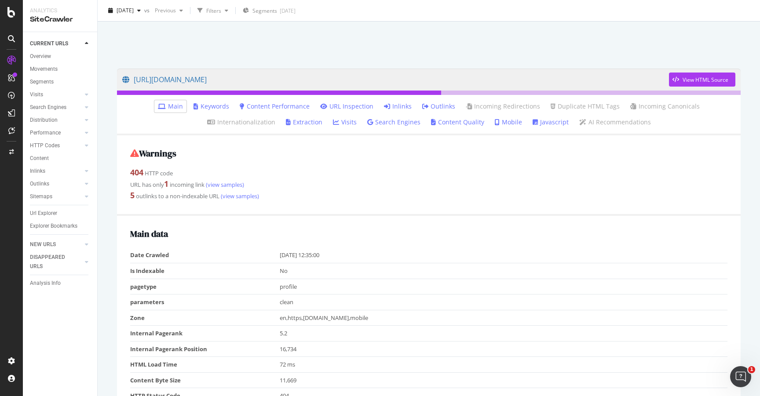
drag, startPoint x: 309, startPoint y: 105, endPoint x: 259, endPoint y: 3, distance: 113.7
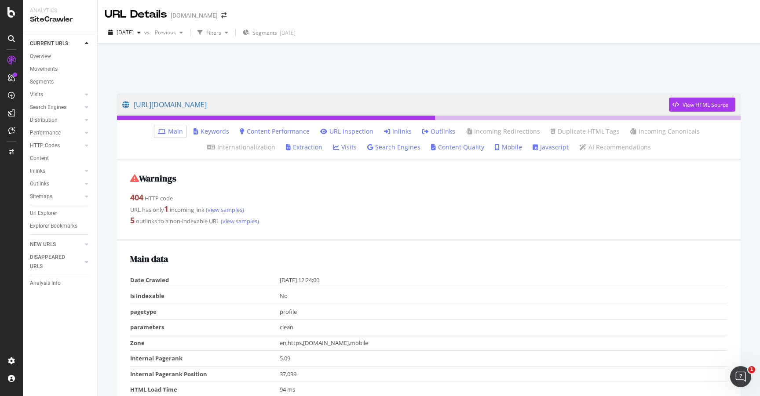
click at [384, 130] on link "Inlinks" at bounding box center [398, 131] width 28 height 9
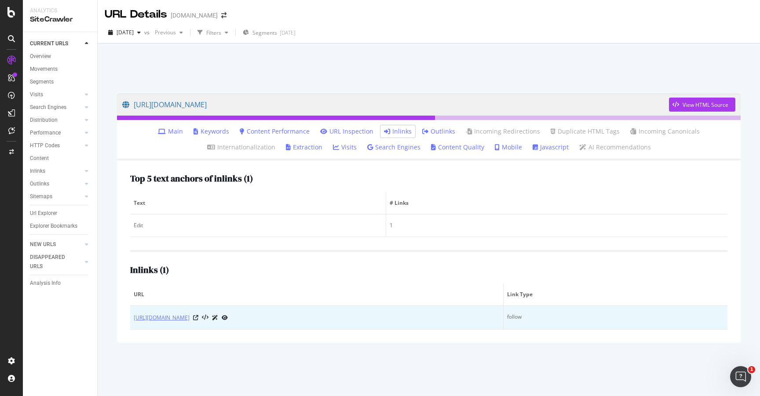
click at [190, 321] on link "[URL][DOMAIN_NAME]" at bounding box center [162, 318] width 56 height 9
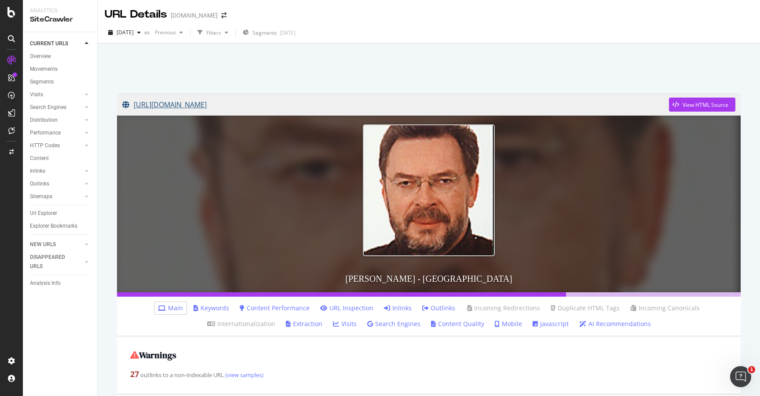
click at [214, 103] on link "[URL][DOMAIN_NAME]" at bounding box center [395, 105] width 547 height 22
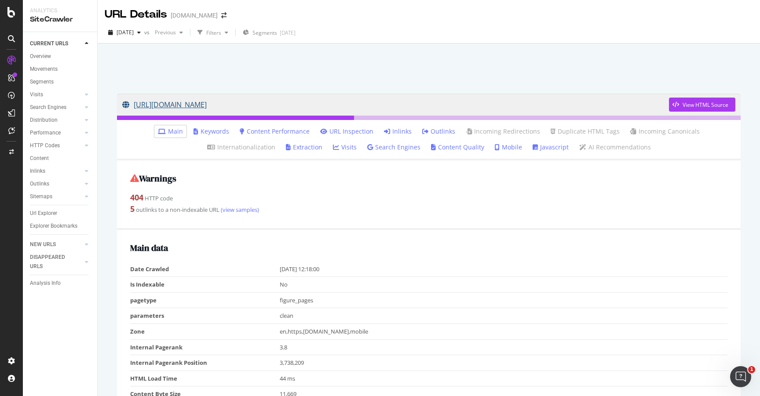
click at [315, 101] on link "[URL][DOMAIN_NAME]" at bounding box center [395, 105] width 547 height 22
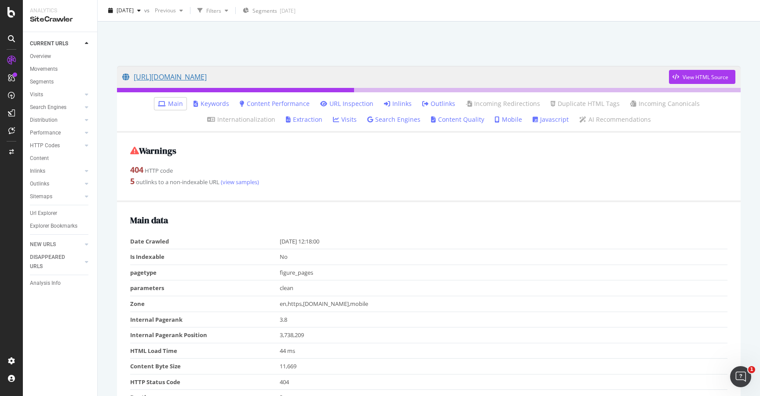
scroll to position [35, 0]
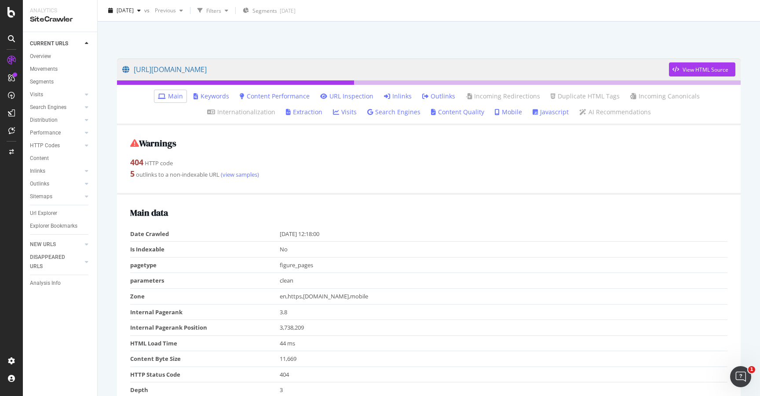
click at [384, 99] on link "Inlinks" at bounding box center [398, 96] width 28 height 9
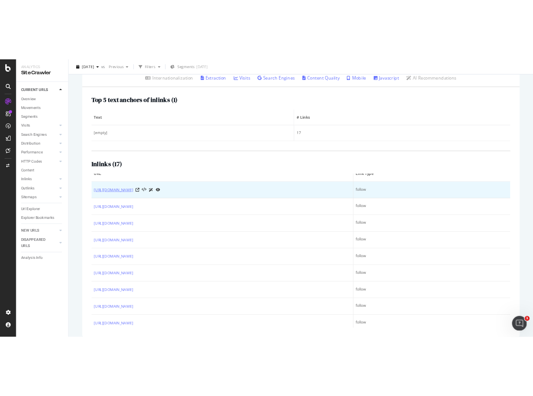
scroll to position [12, 0]
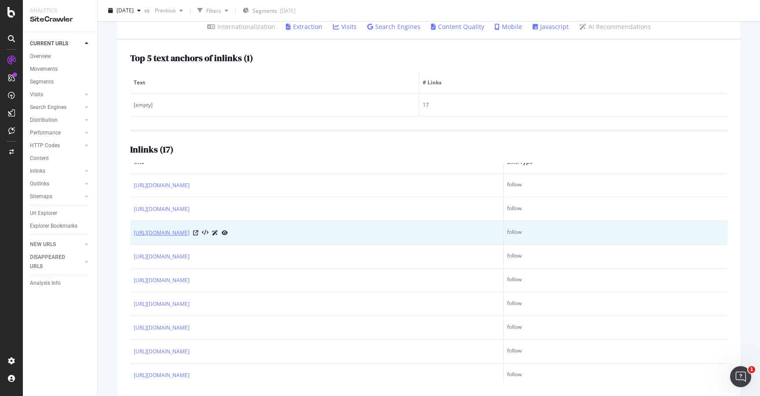
click at [190, 232] on link "[URL][DOMAIN_NAME]" at bounding box center [162, 233] width 56 height 9
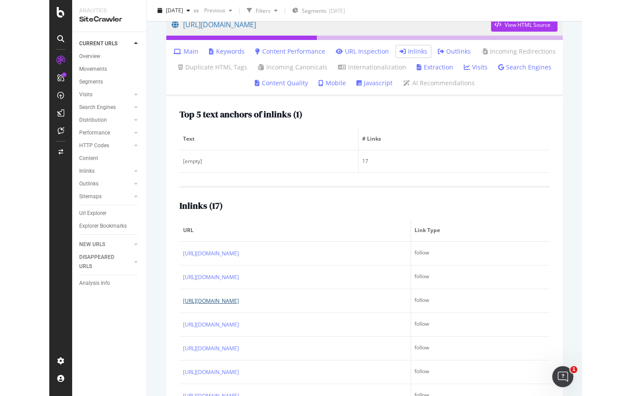
scroll to position [81, 0]
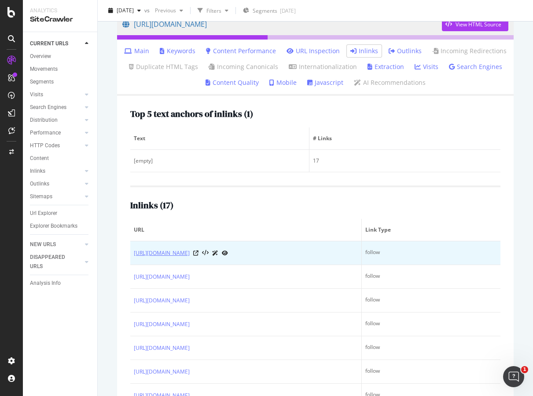
click at [190, 255] on link "https://www.academia.edu/Documents/in/Metacognitive_Thinking" at bounding box center [162, 253] width 56 height 9
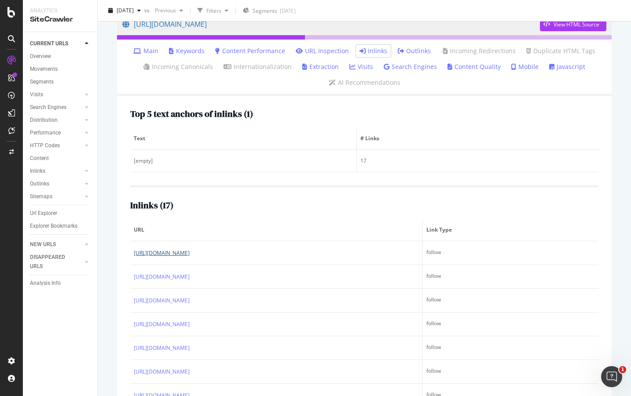
scroll to position [0, 0]
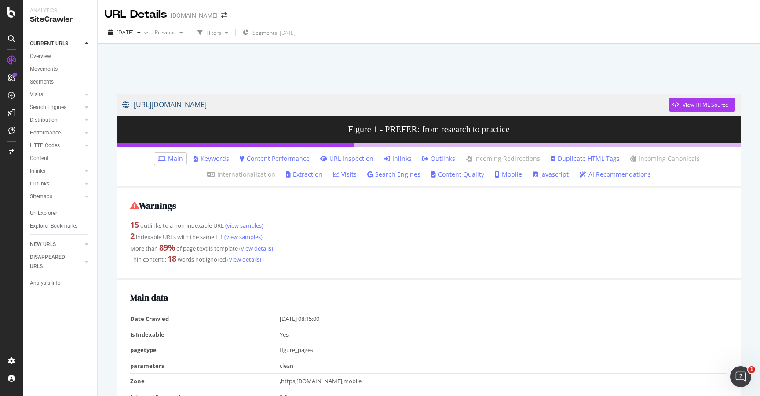
click at [259, 106] on link "[URL][DOMAIN_NAME]" at bounding box center [395, 105] width 547 height 22
click at [258, 106] on link "[URL][DOMAIN_NAME]" at bounding box center [395, 105] width 547 height 22
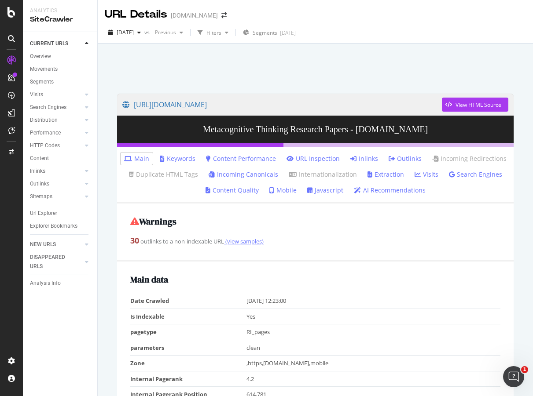
click at [246, 243] on link "(view samples)" at bounding box center [244, 242] width 40 height 8
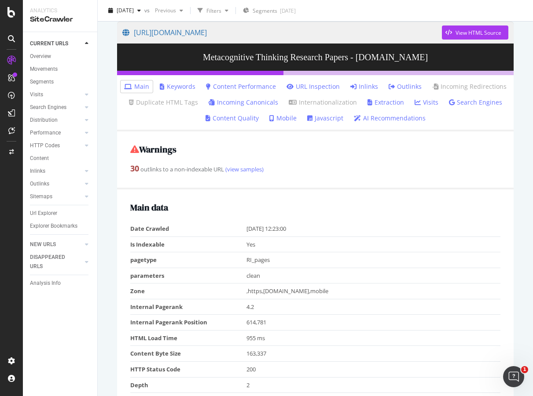
scroll to position [58, 0]
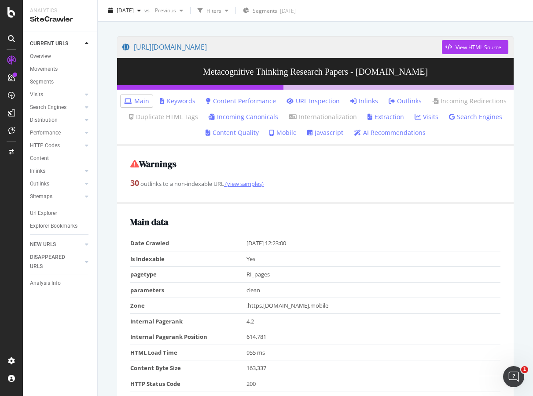
click at [245, 186] on link "(view samples)" at bounding box center [244, 184] width 40 height 8
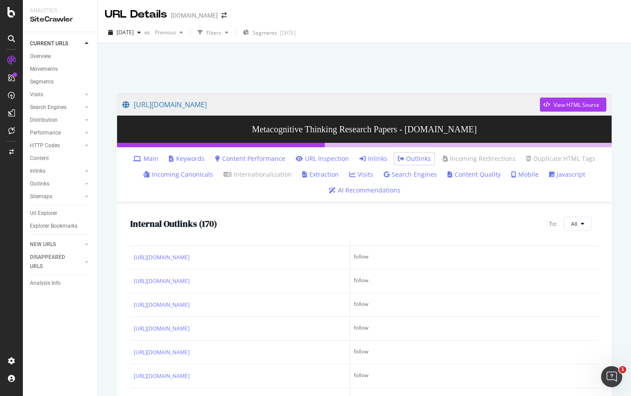
scroll to position [4044, 0]
click at [532, 228] on span "All" at bounding box center [574, 223] width 6 height 7
click at [531, 198] on span "Non-Indexable URLs" at bounding box center [531, 200] width 49 height 8
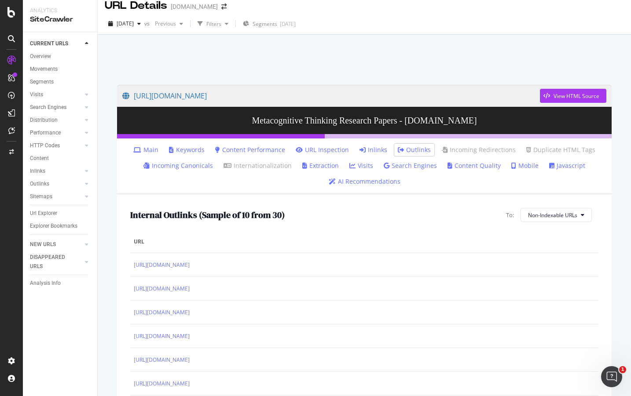
scroll to position [0, 0]
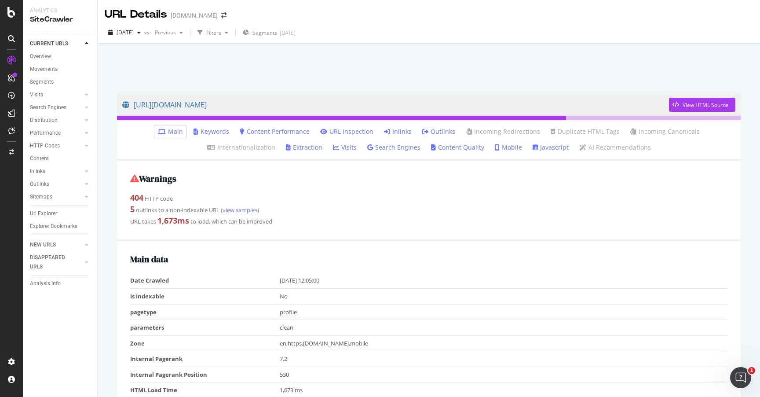
click at [384, 132] on icon at bounding box center [387, 131] width 6 height 6
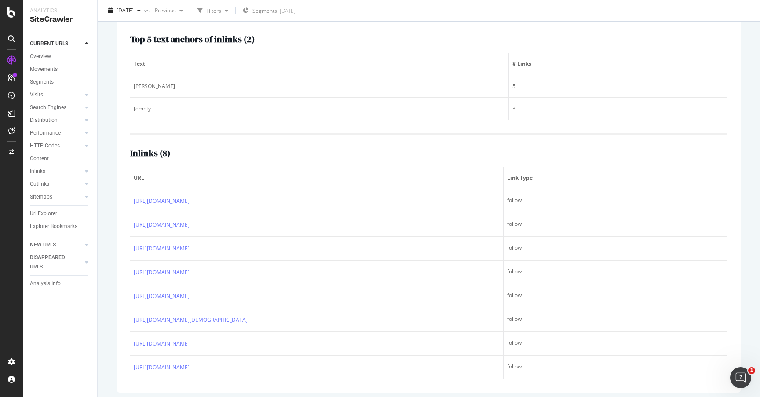
scroll to position [144, 0]
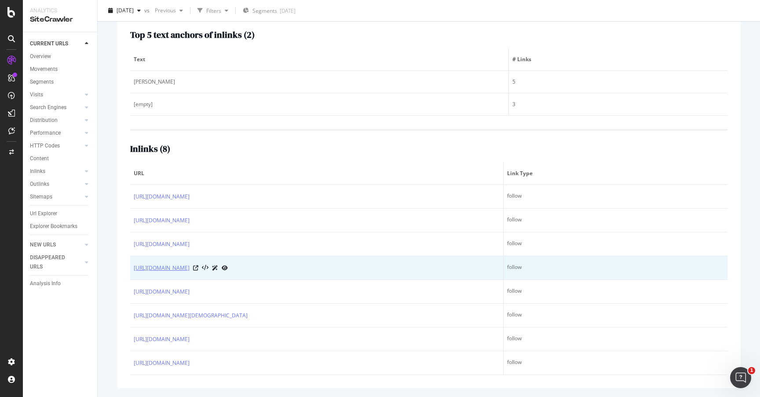
click at [190, 268] on link "[URL][DOMAIN_NAME]" at bounding box center [162, 268] width 56 height 9
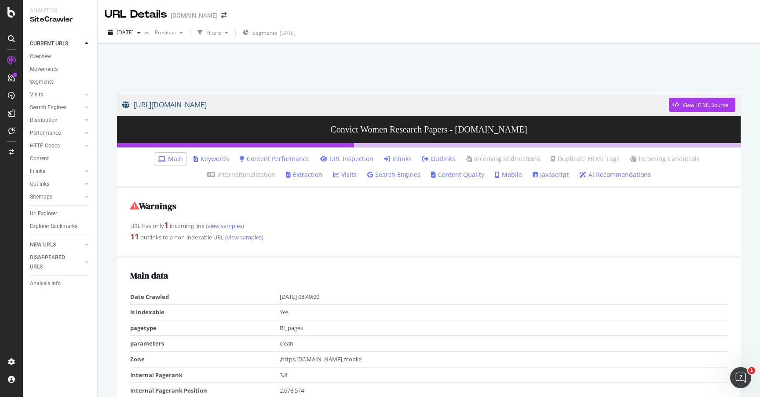
click at [286, 106] on link "[URL][DOMAIN_NAME]" at bounding box center [395, 105] width 547 height 22
click at [248, 240] on link "(view samples)" at bounding box center [244, 237] width 40 height 8
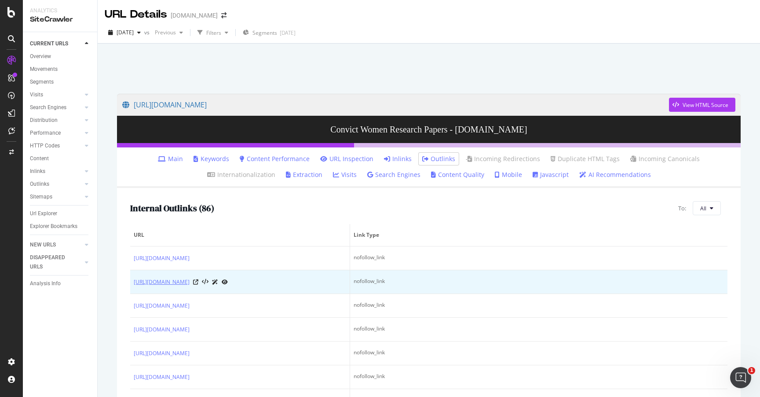
click at [190, 286] on link "[URL][DOMAIN_NAME]" at bounding box center [162, 282] width 56 height 9
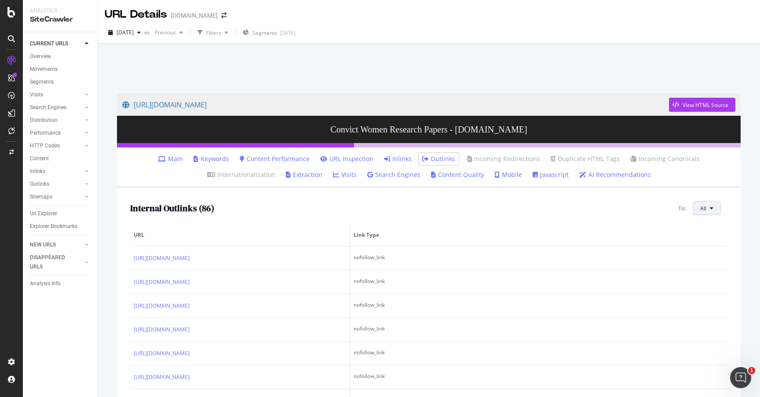
click at [705, 206] on span "All" at bounding box center [703, 208] width 6 height 7
click at [663, 188] on span "Non-Indexable URLs" at bounding box center [661, 184] width 49 height 8
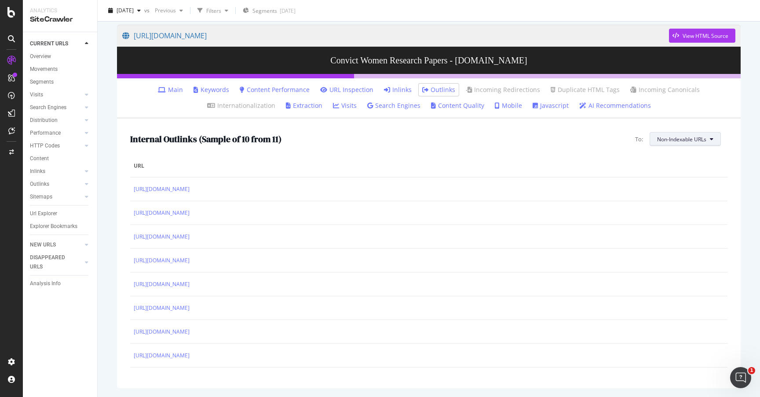
click at [700, 137] on span "Non-Indexable URLs" at bounding box center [681, 139] width 49 height 7
click at [671, 154] on span "All" at bounding box center [683, 157] width 52 height 8
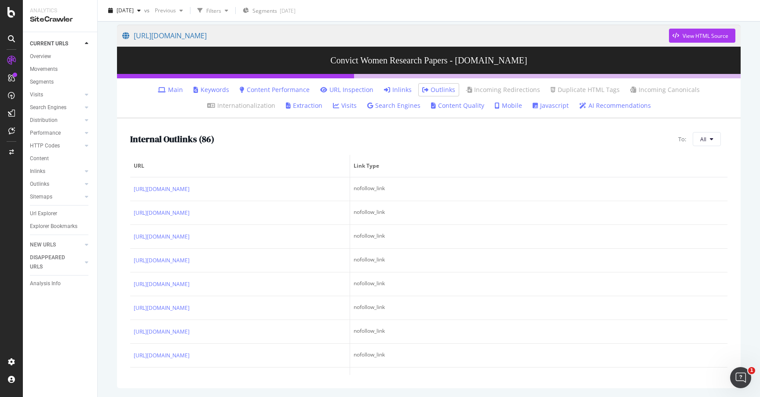
click at [422, 86] on link "Outlinks" at bounding box center [438, 89] width 33 height 9
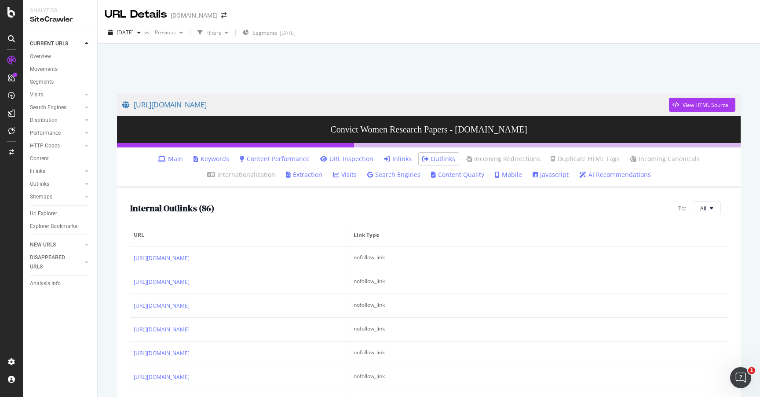
click at [158, 159] on link "Main" at bounding box center [170, 158] width 25 height 9
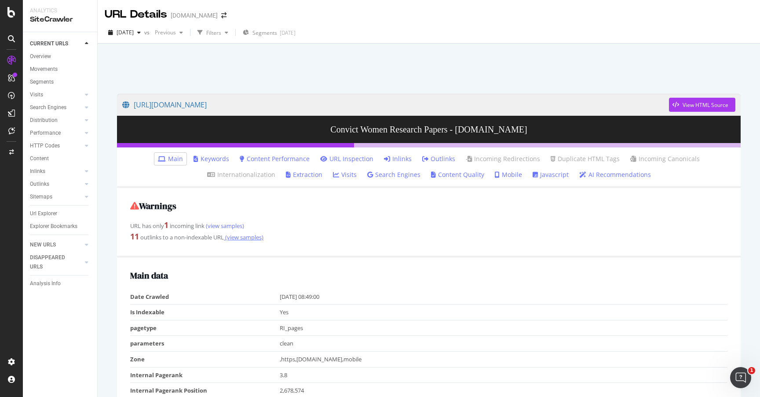
click at [248, 239] on link "(view samples)" at bounding box center [244, 237] width 40 height 8
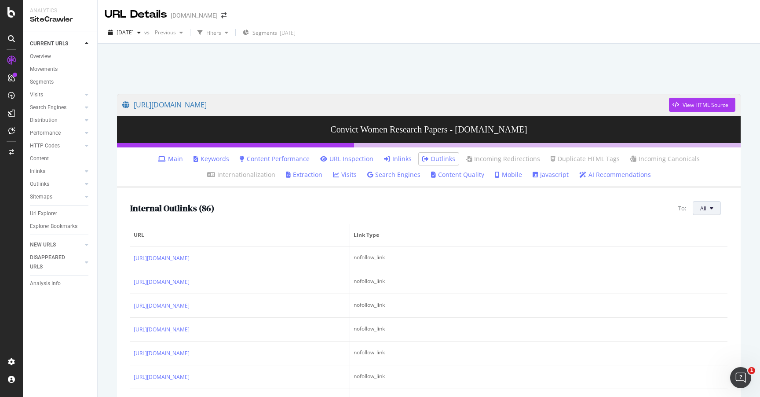
click at [714, 210] on button "All" at bounding box center [707, 208] width 28 height 14
click at [660, 186] on span "Non-Indexable URLs" at bounding box center [661, 184] width 49 height 8
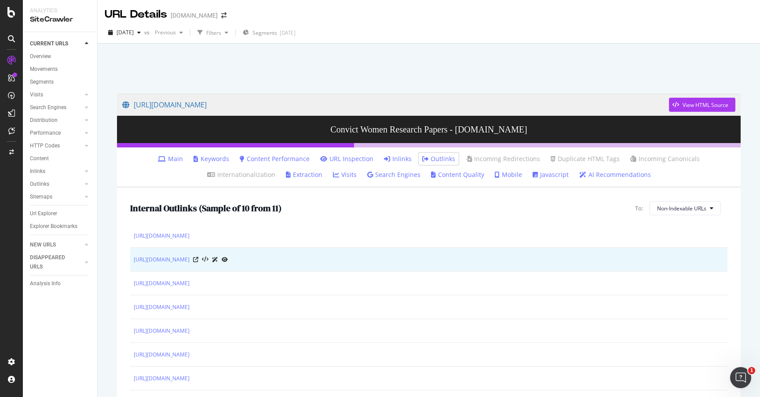
scroll to position [23, 0]
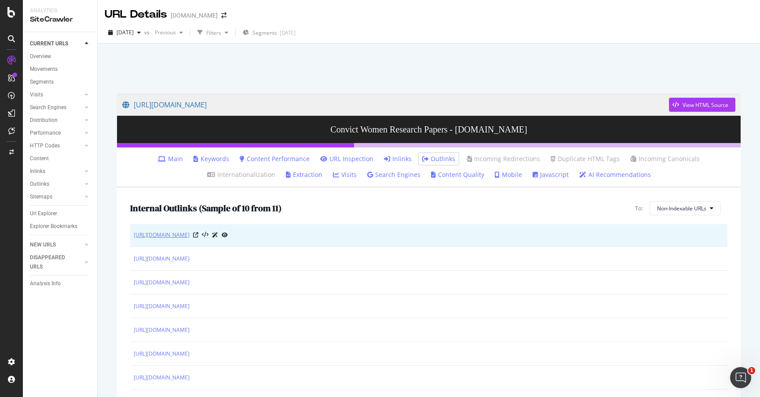
click at [190, 234] on link "https://www.academia.edu/search/advanced" at bounding box center [162, 235] width 56 height 9
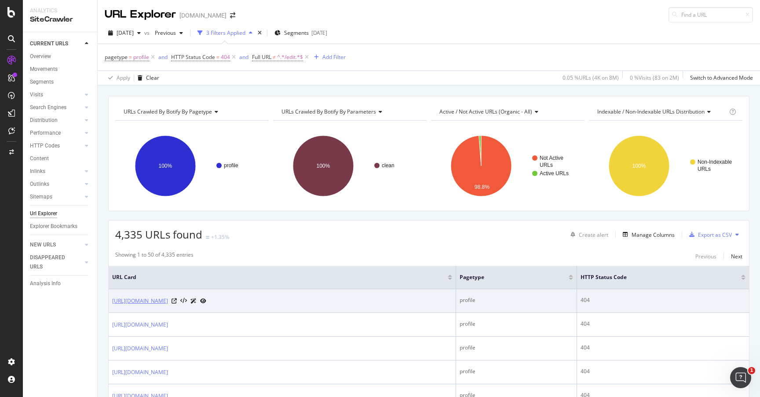
click at [168, 302] on link "[URL][DOMAIN_NAME]" at bounding box center [140, 301] width 56 height 9
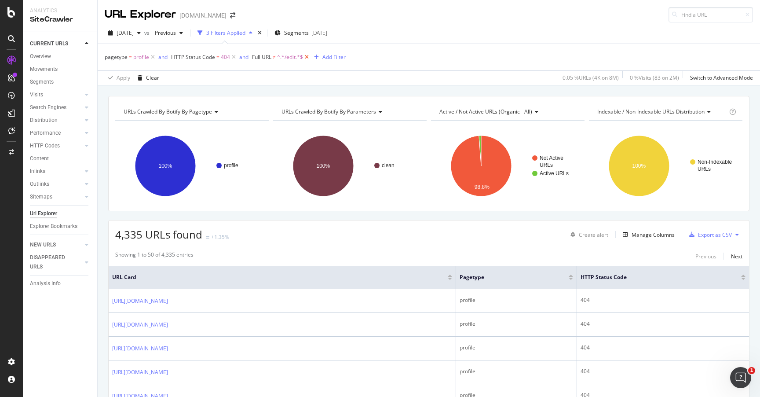
click at [308, 57] on icon at bounding box center [306, 57] width 7 height 9
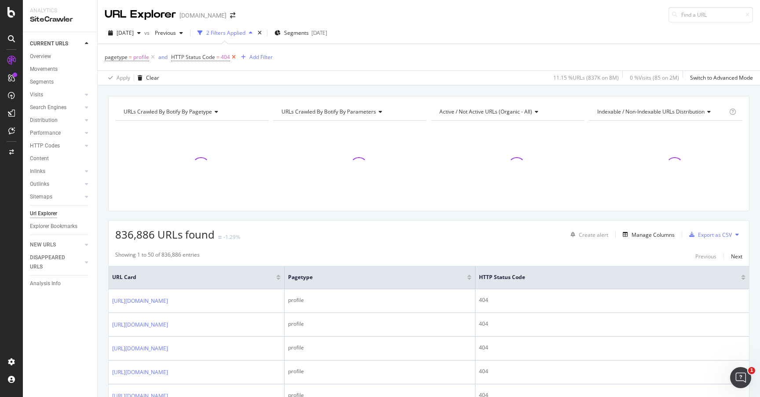
click at [233, 59] on icon at bounding box center [233, 57] width 7 height 9
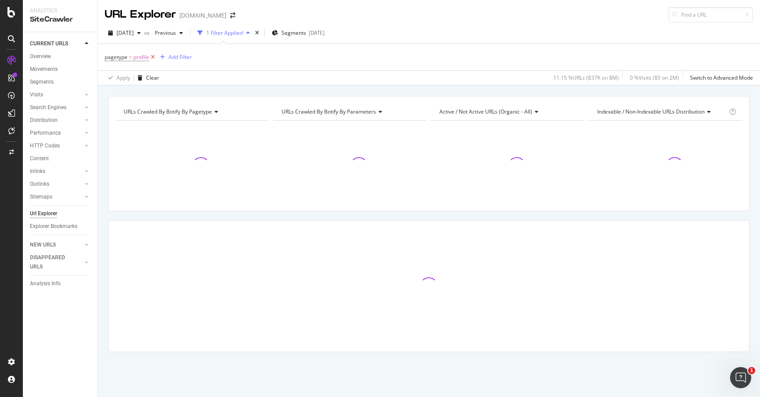
click at [150, 56] on icon at bounding box center [152, 57] width 7 height 9
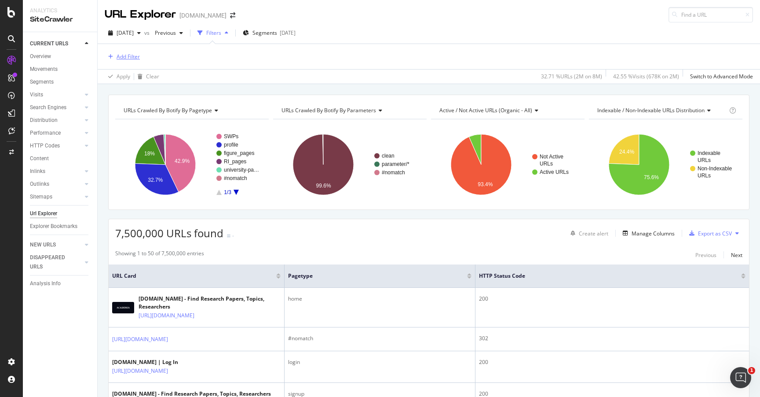
click at [136, 60] on div "Add Filter" at bounding box center [128, 56] width 23 height 7
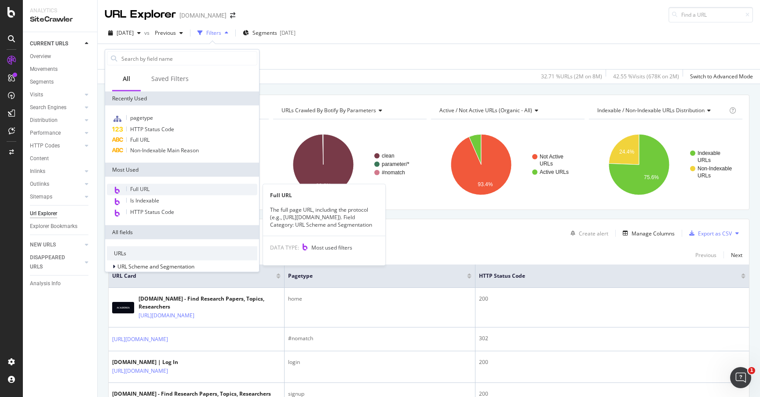
click at [146, 188] on span "Full URL" at bounding box center [139, 188] width 19 height 7
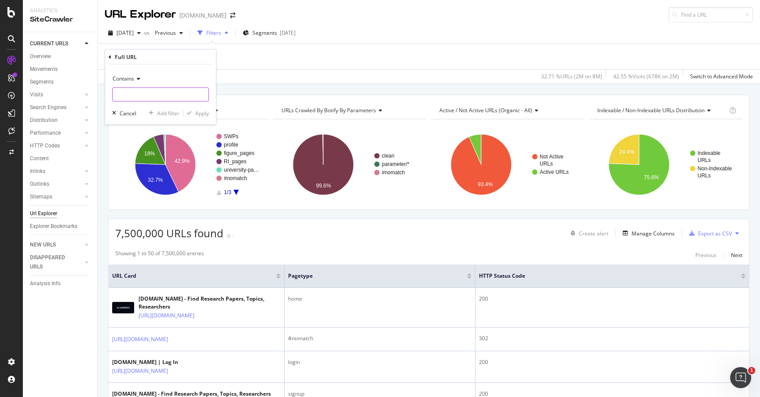
click at [129, 93] on input "text" at bounding box center [161, 95] width 96 height 14
type input "Documents/in"
click at [197, 111] on div "Apply" at bounding box center [202, 112] width 14 height 7
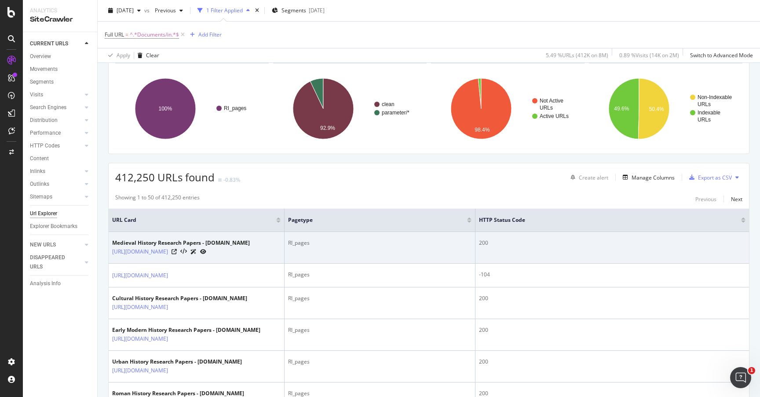
scroll to position [66, 0]
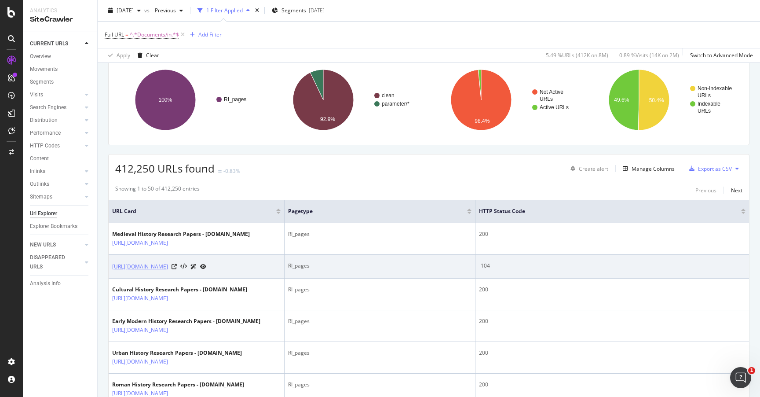
click at [168, 271] on link "https://www.academia.edu/Documents/in/Ancient_History" at bounding box center [140, 266] width 56 height 9
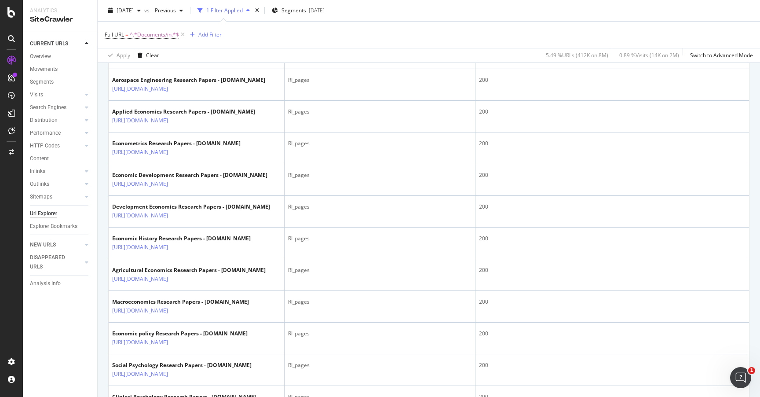
scroll to position [0, 0]
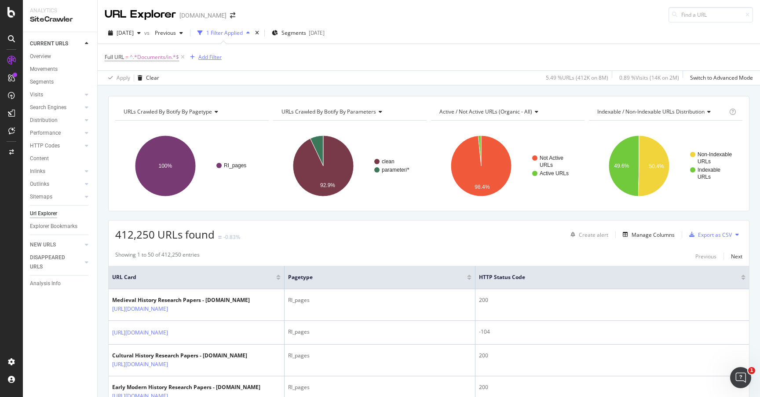
click at [203, 59] on div "Add Filter" at bounding box center [209, 56] width 23 height 7
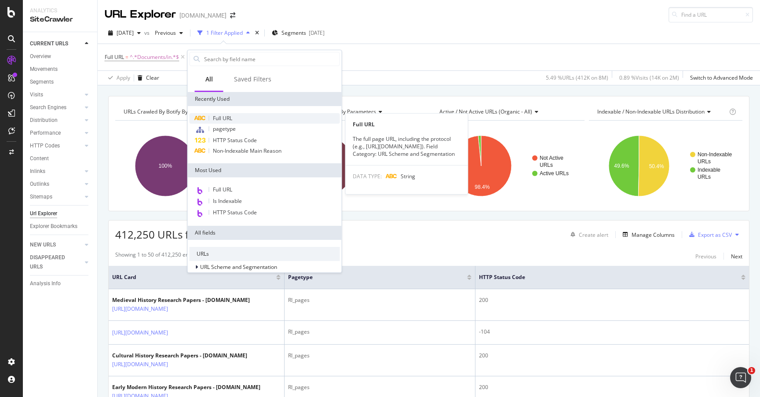
click at [230, 117] on span "Full URL" at bounding box center [222, 117] width 19 height 7
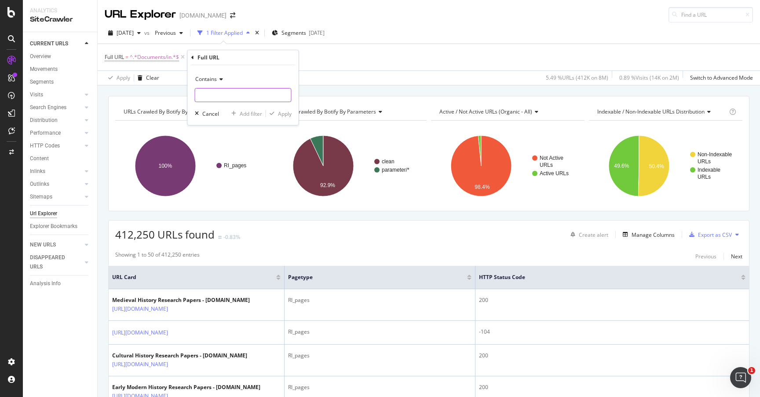
click at [225, 94] on input "text" at bounding box center [243, 95] width 96 height 14
type input "TopPapers"
click at [282, 114] on div "Apply" at bounding box center [285, 113] width 14 height 7
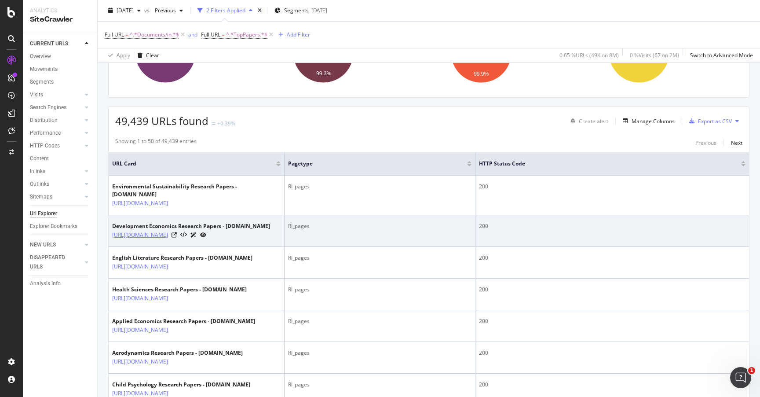
scroll to position [122, 0]
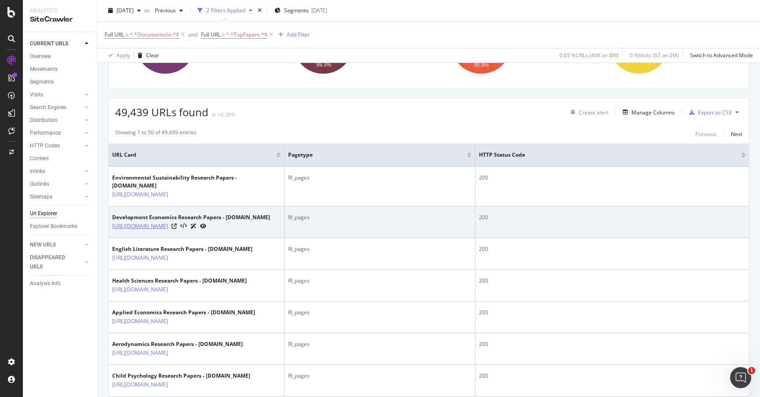
click at [155, 231] on link "https://www.academia.edu/Documents/in/Development_Economics/TopPapers" at bounding box center [140, 226] width 56 height 9
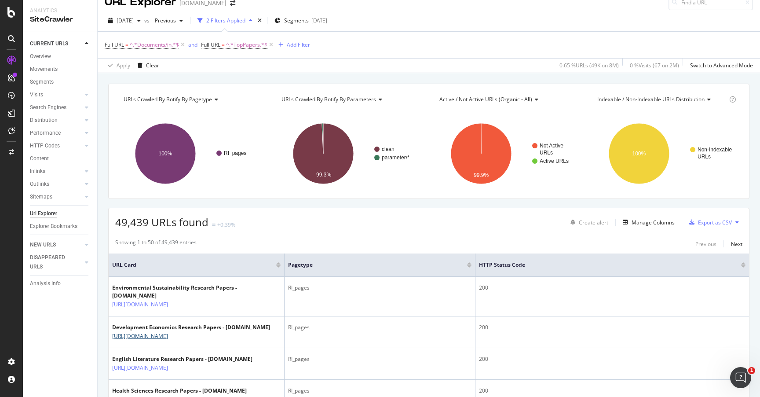
scroll to position [0, 0]
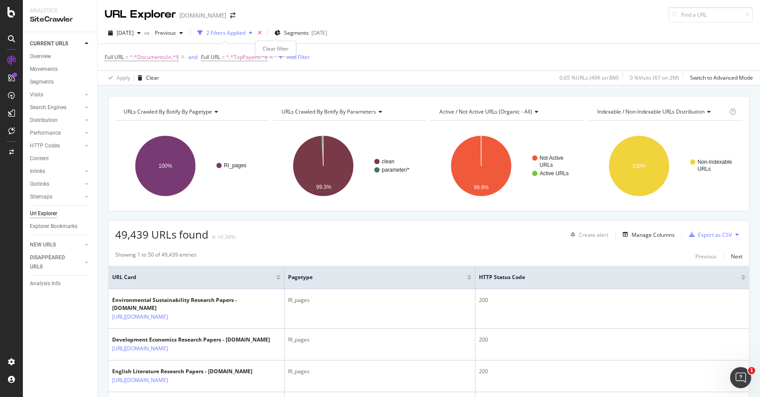
click at [262, 33] on icon "times" at bounding box center [260, 32] width 4 height 5
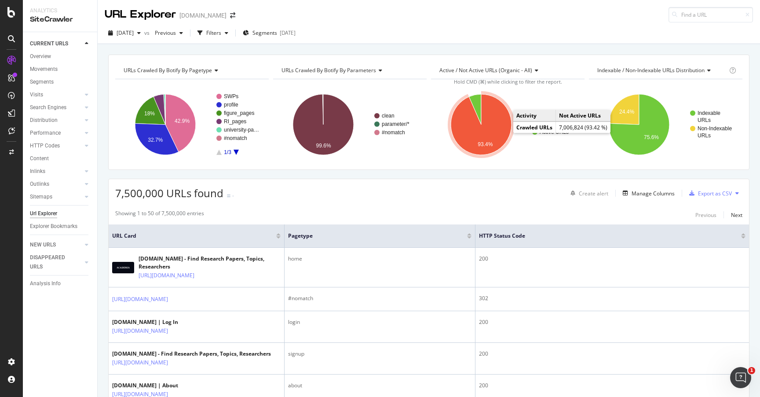
click at [364, 137] on icon "A chart." at bounding box center [481, 124] width 61 height 61
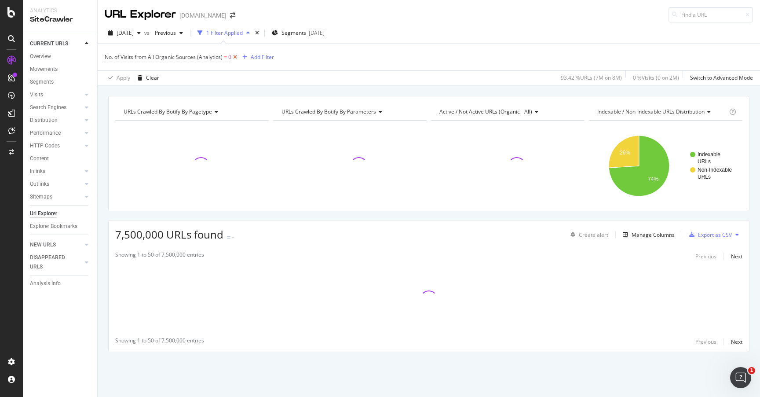
click at [231, 57] on icon at bounding box center [234, 57] width 7 height 9
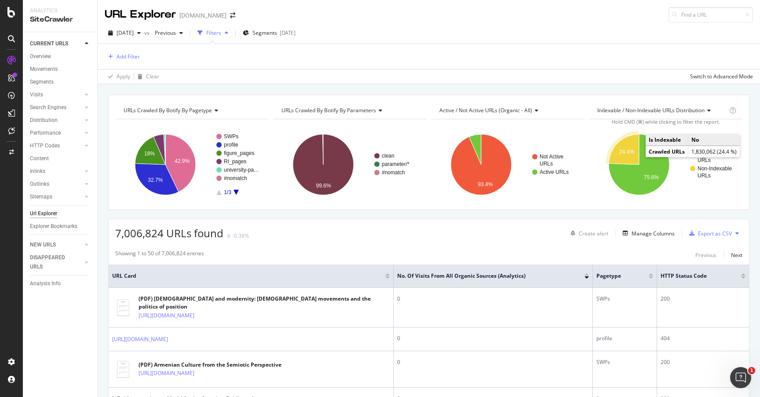
click at [364, 153] on text "24.4%" at bounding box center [626, 152] width 15 height 6
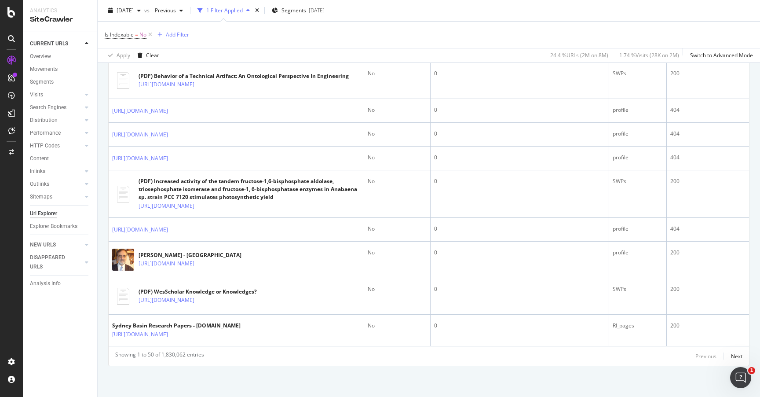
scroll to position [1495, 0]
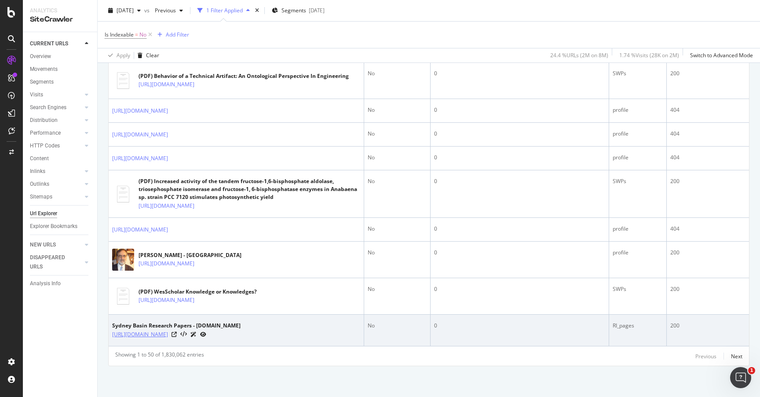
click at [168, 339] on link "https://www.academia.edu/Documents/in/Sydney_Basin/MostDownloaded" at bounding box center [140, 334] width 56 height 9
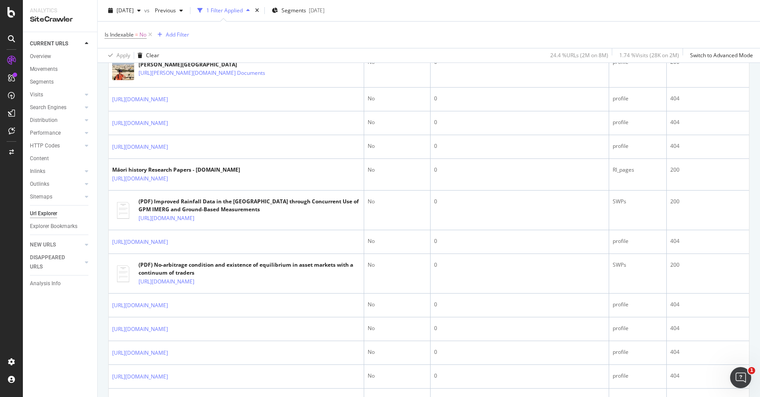
scroll to position [0, 0]
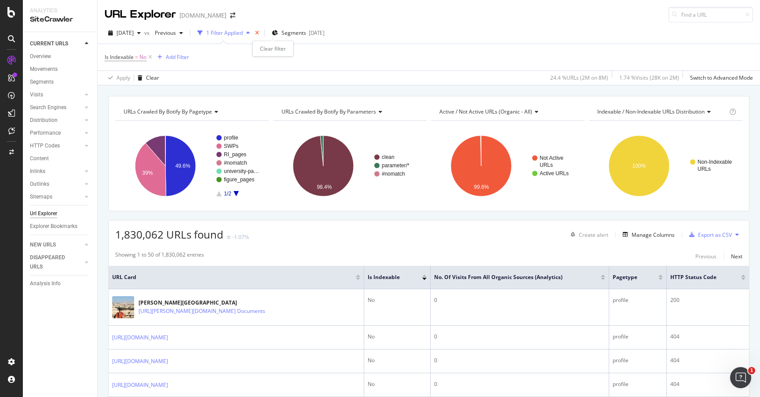
click at [259, 32] on icon "times" at bounding box center [257, 32] width 4 height 5
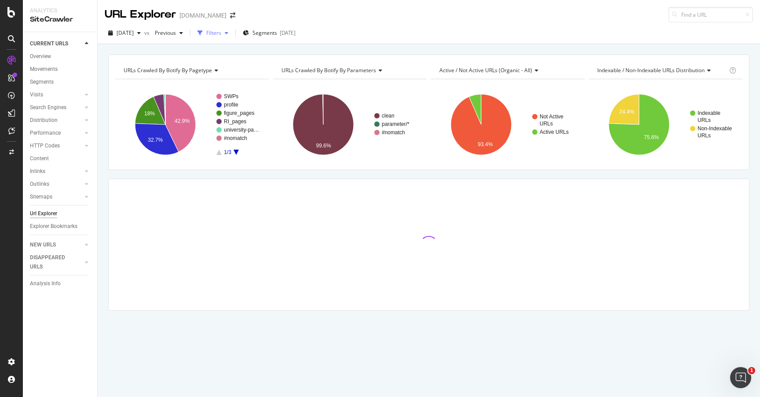
click at [221, 31] on div "Filters" at bounding box center [213, 32] width 15 height 7
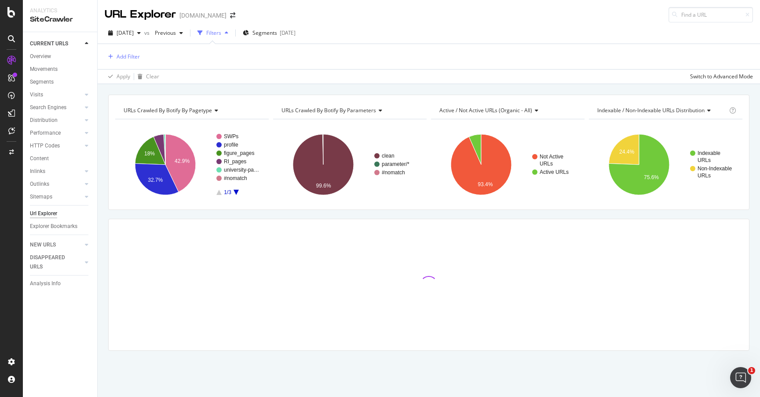
click at [221, 31] on div "Filters" at bounding box center [213, 32] width 15 height 7
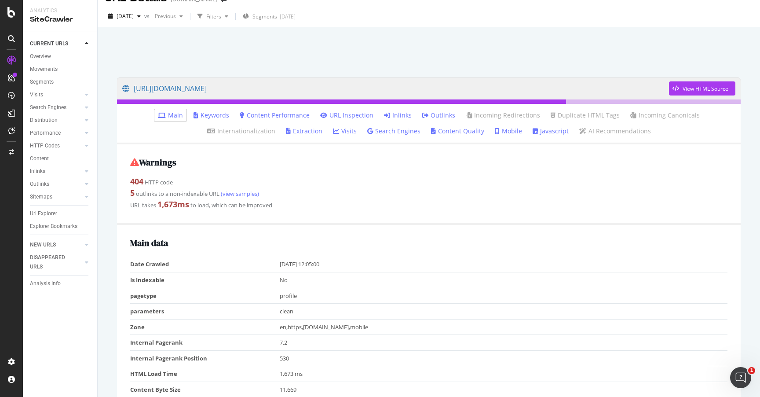
scroll to position [17, 0]
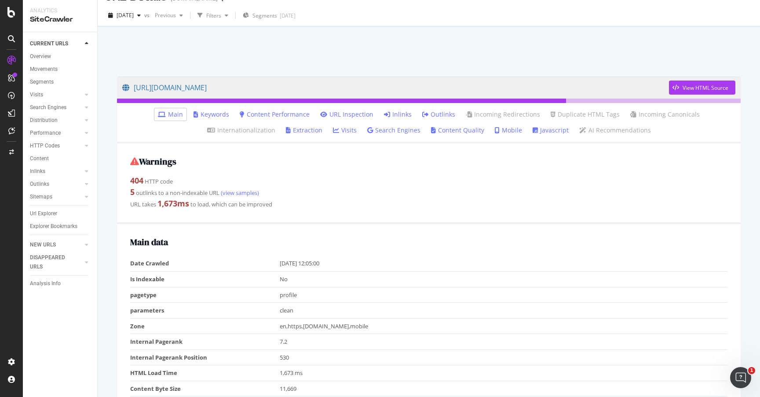
click at [422, 114] on link "Outlinks" at bounding box center [438, 114] width 33 height 9
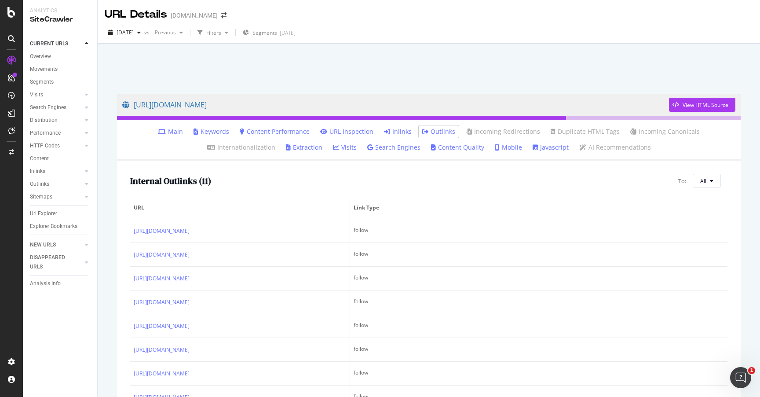
click at [384, 128] on link "Inlinks" at bounding box center [398, 131] width 28 height 9
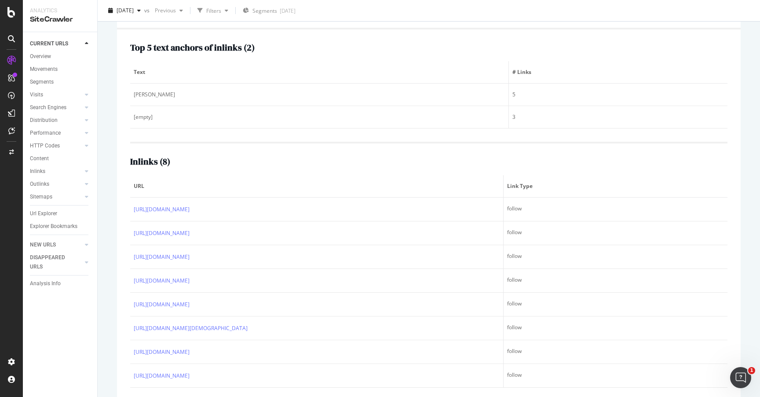
scroll to position [144, 0]
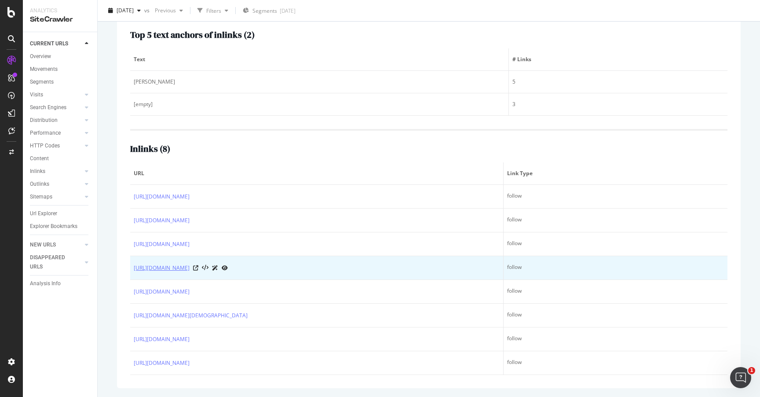
click at [190, 268] on link "https://www.academia.edu/Documents/in/Convict_Women" at bounding box center [162, 268] width 56 height 9
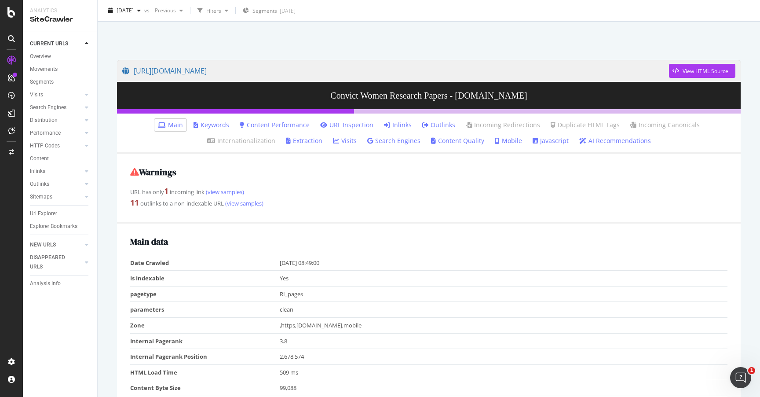
scroll to position [34, 0]
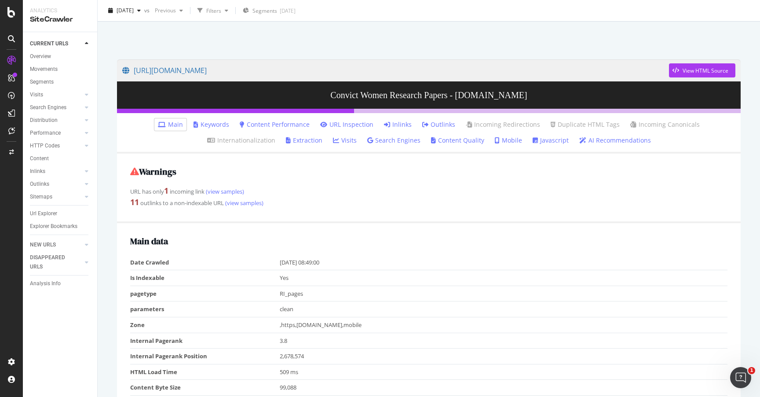
click at [422, 124] on link "Outlinks" at bounding box center [438, 124] width 33 height 9
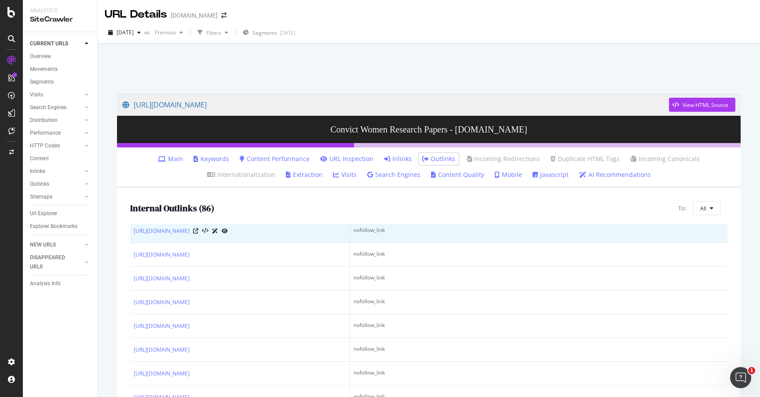
scroll to position [26, 0]
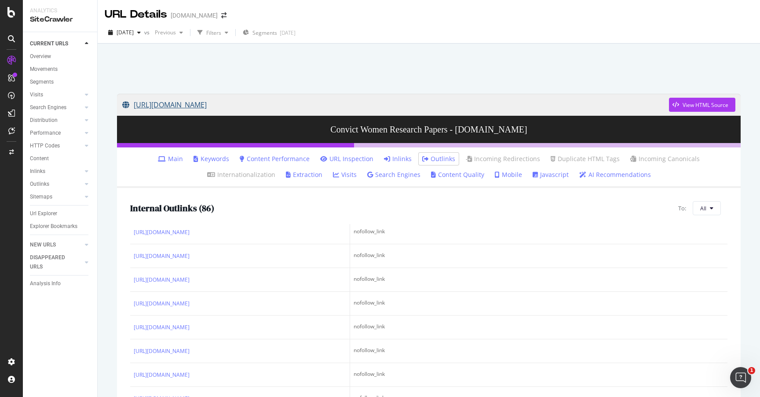
click at [263, 106] on link "[URL][DOMAIN_NAME]" at bounding box center [395, 105] width 547 height 22
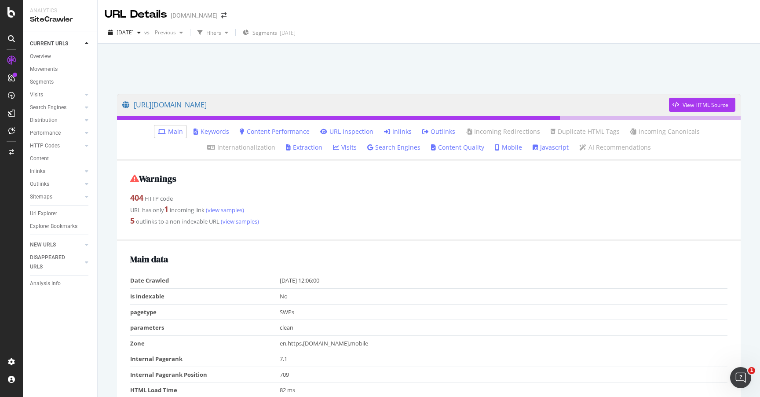
click at [384, 129] on link "Inlinks" at bounding box center [398, 131] width 28 height 9
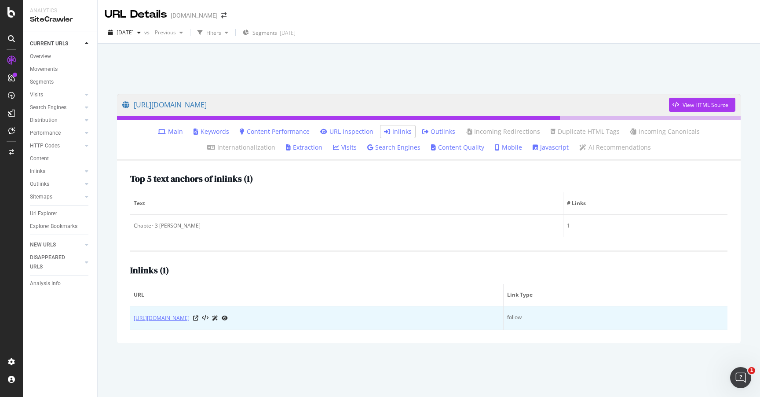
click at [190, 319] on link "[URL][DOMAIN_NAME]" at bounding box center [162, 318] width 56 height 9
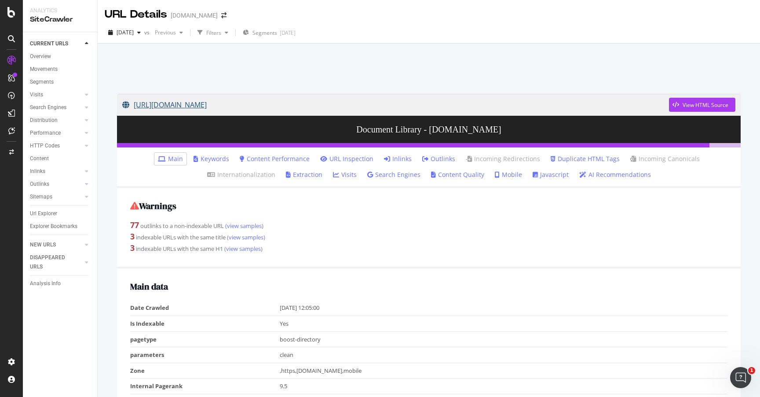
click at [243, 107] on link "[URL][DOMAIN_NAME]" at bounding box center [395, 105] width 547 height 22
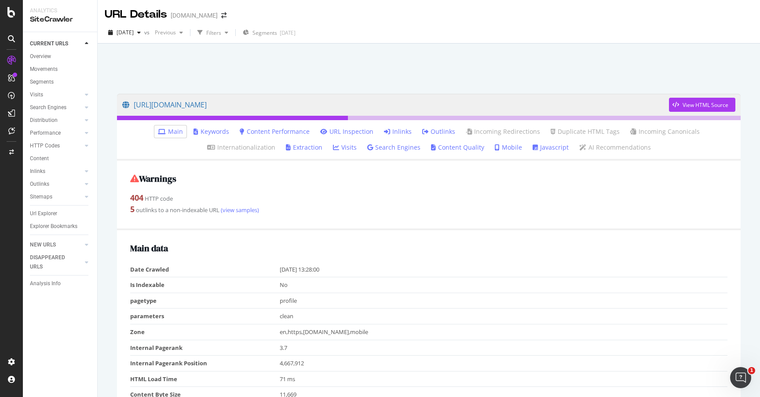
click at [384, 131] on link "Inlinks" at bounding box center [398, 131] width 28 height 9
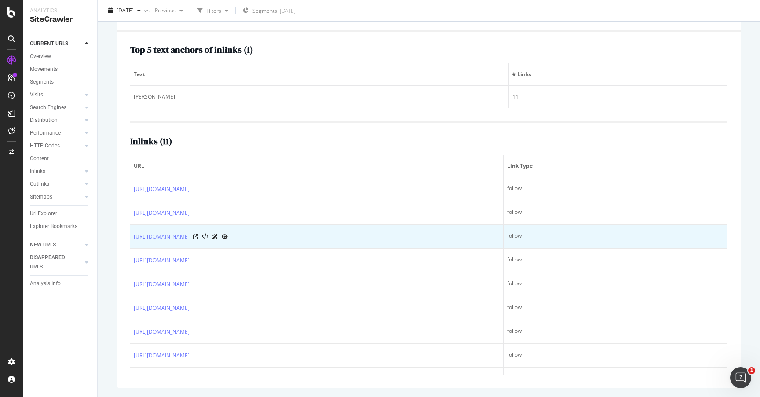
click at [190, 236] on link "[URL][DOMAIN_NAME]" at bounding box center [162, 236] width 56 height 9
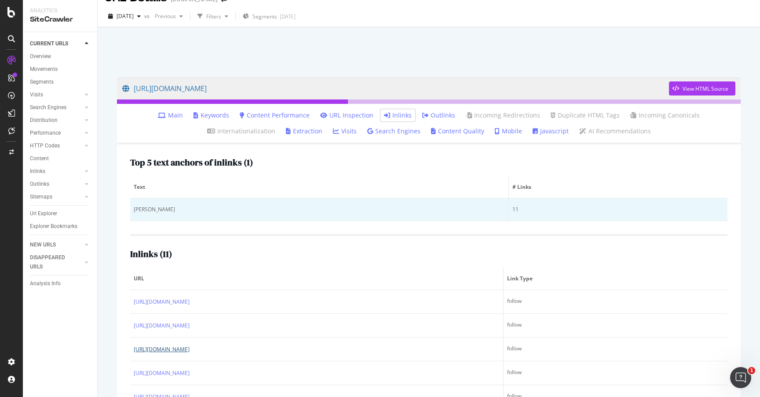
scroll to position [18, 0]
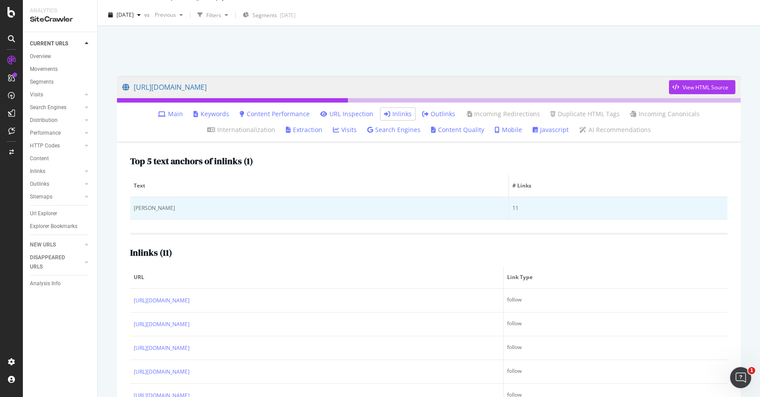
click at [140, 209] on div "Yiwei Lyu" at bounding box center [319, 208] width 371 height 8
copy div "Yiwei"
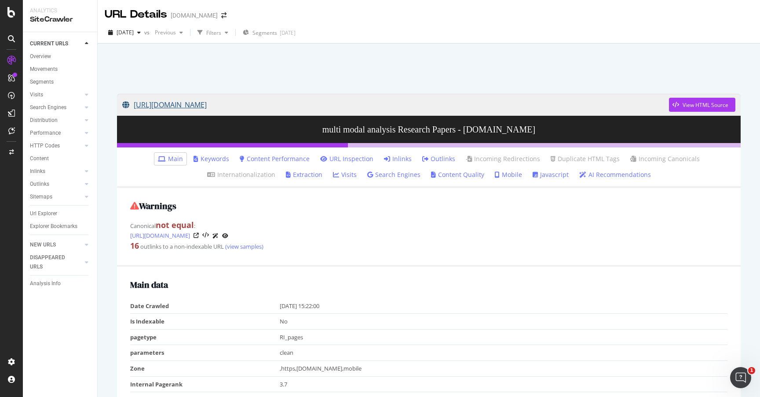
click at [264, 106] on link "[URL][DOMAIN_NAME]" at bounding box center [395, 105] width 547 height 22
click at [156, 226] on div "Canonical not equal : [URL][DOMAIN_NAME]" at bounding box center [428, 230] width 597 height 21
click at [193, 227] on strong "not equal" at bounding box center [175, 225] width 38 height 11
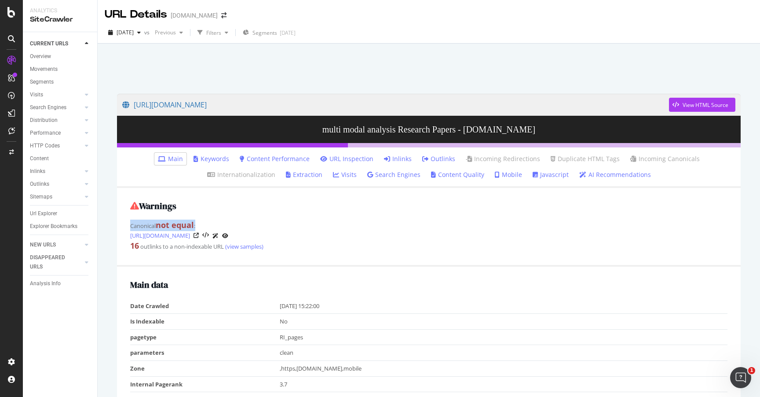
drag, startPoint x: 205, startPoint y: 226, endPoint x: 125, endPoint y: 230, distance: 80.6
click at [125, 230] on div "Warnings Canonical not equal : [URL][DOMAIN_NAME] 16 outlinks to a non-indexabl…" at bounding box center [429, 227] width 624 height 78
click at [422, 158] on link "Outlinks" at bounding box center [438, 158] width 33 height 9
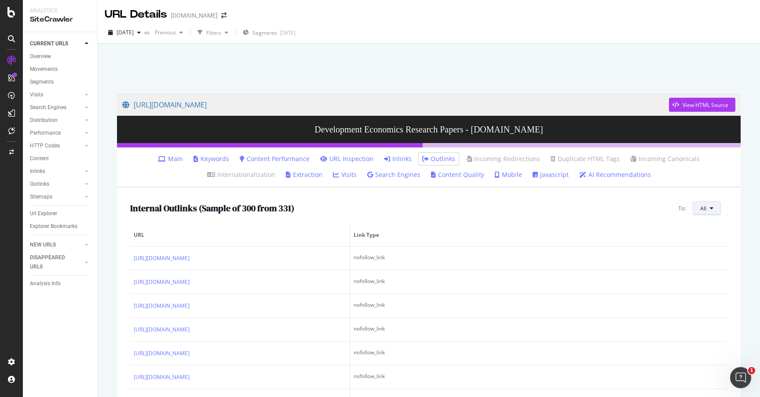
click at [703, 211] on span "All" at bounding box center [703, 208] width 6 height 7
click at [658, 186] on span "Non-Indexable URLs" at bounding box center [661, 184] width 49 height 8
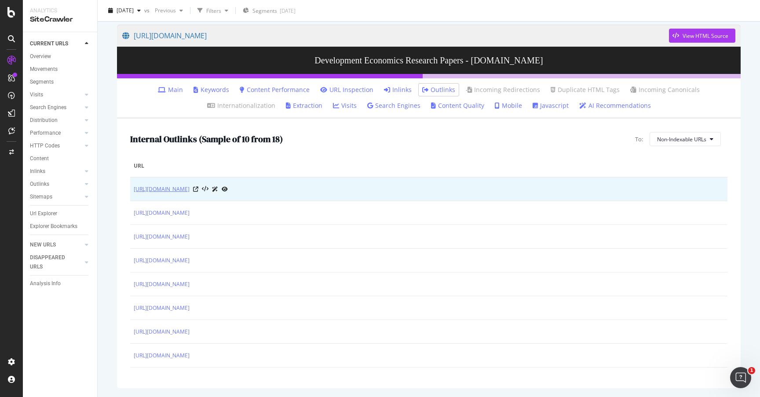
drag, startPoint x: 130, startPoint y: 189, endPoint x: 243, endPoint y: 188, distance: 113.5
click at [243, 188] on div "Internal Outlinks ( Sample of 10 from 18 ) To: Non-Indexable URLs URL https://w…" at bounding box center [429, 253] width 624 height 269
click at [190, 190] on link "https://www.academia.edu/search/advanced" at bounding box center [162, 189] width 56 height 9
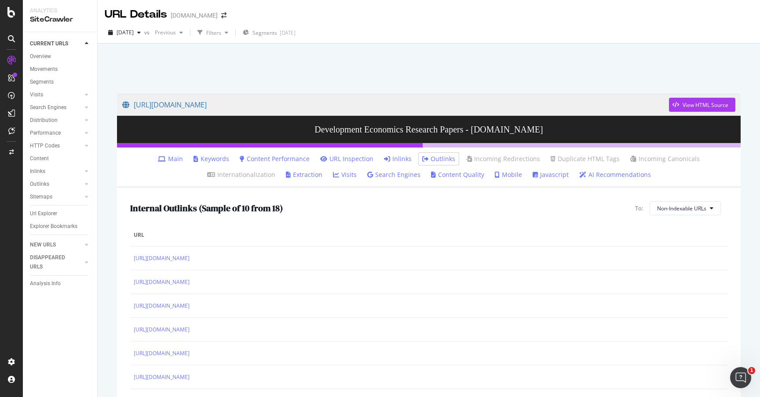
click at [158, 159] on link "Main" at bounding box center [170, 158] width 25 height 9
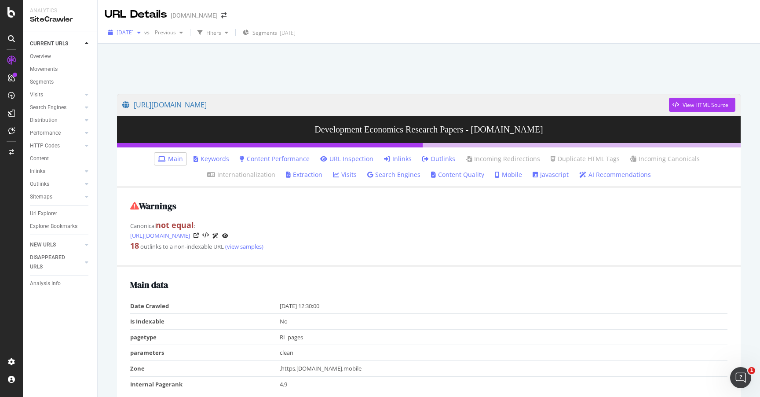
click at [134, 35] on span "[DATE]" at bounding box center [125, 32] width 17 height 7
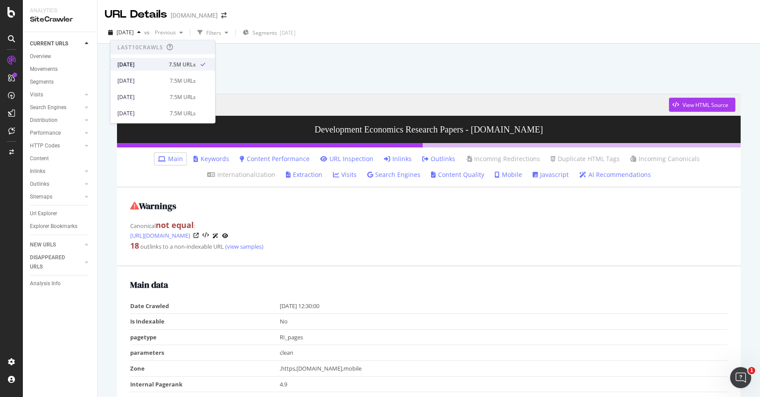
click at [147, 61] on div "[DATE]" at bounding box center [140, 64] width 46 height 8
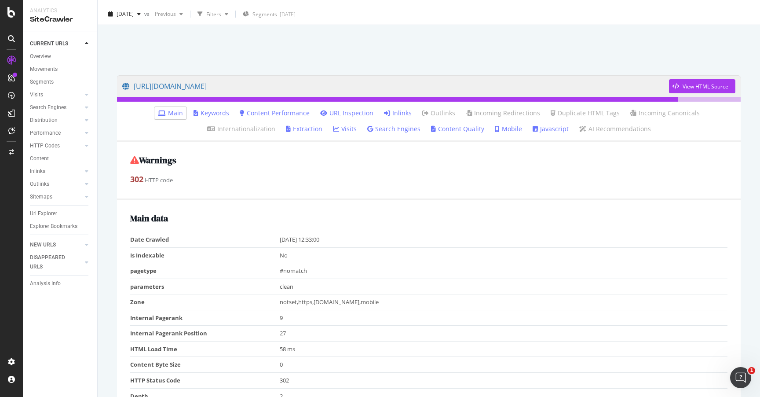
scroll to position [25, 0]
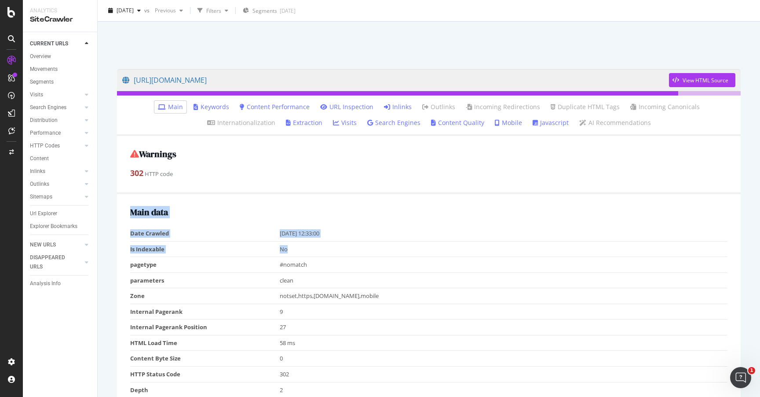
drag, startPoint x: 300, startPoint y: 248, endPoint x: 119, endPoint y: 248, distance: 180.4
click at [119, 248] on div "Main data Date Crawled [DATE] 12:33:00 Is Indexable No pagetype #nomatch parame…" at bounding box center [429, 358] width 624 height 329
click at [216, 246] on td "Is Indexable" at bounding box center [205, 249] width 150 height 16
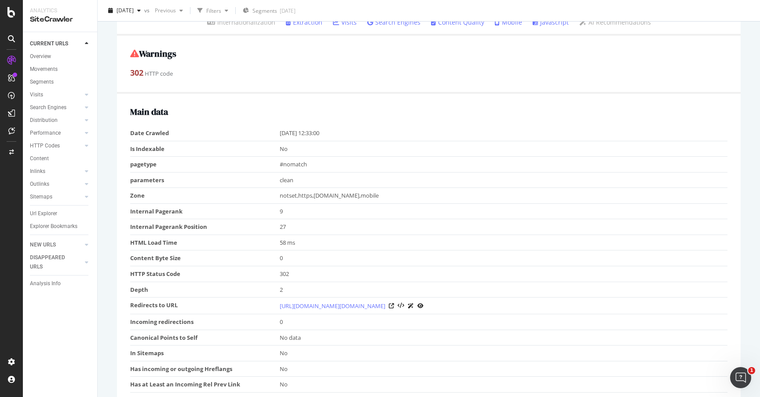
scroll to position [56, 0]
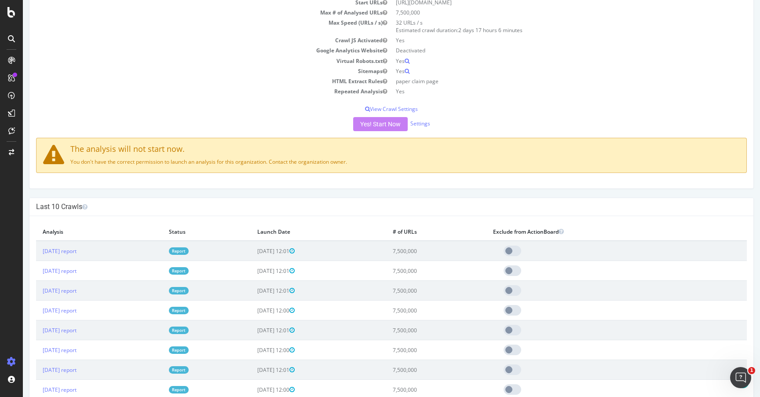
scroll to position [282, 0]
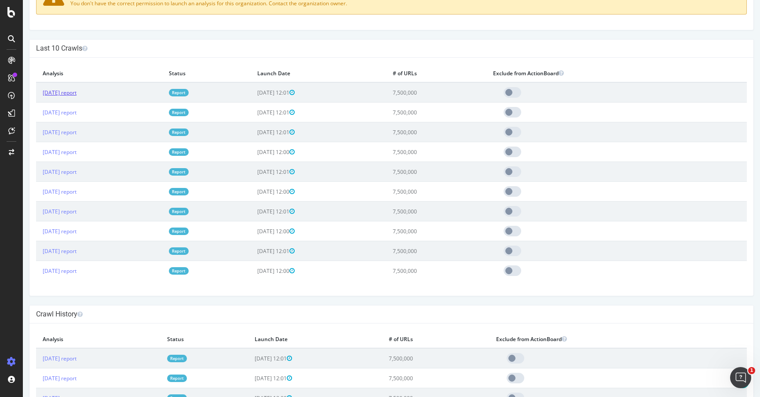
click at [74, 93] on link "[DATE] report" at bounding box center [60, 92] width 34 height 7
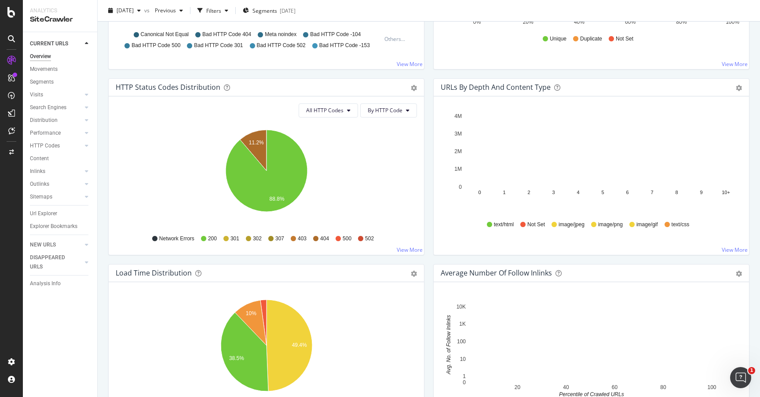
scroll to position [304, 0]
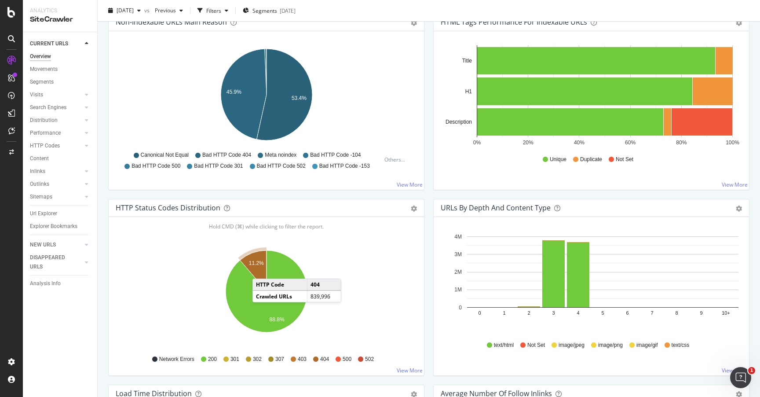
click at [261, 270] on icon "A chart." at bounding box center [253, 270] width 26 height 41
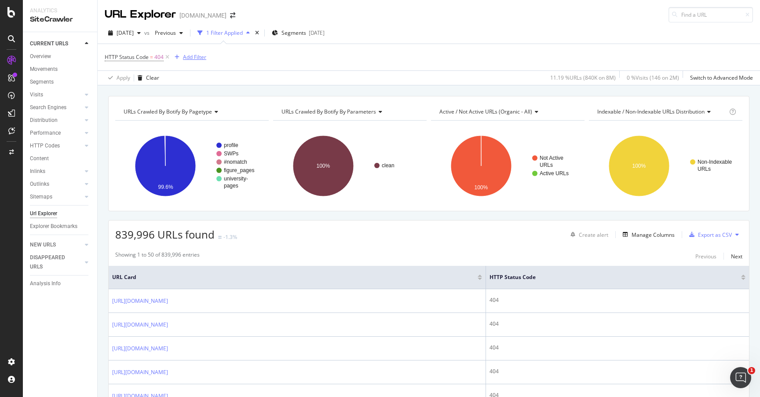
click at [191, 57] on div "Add Filter" at bounding box center [194, 56] width 23 height 7
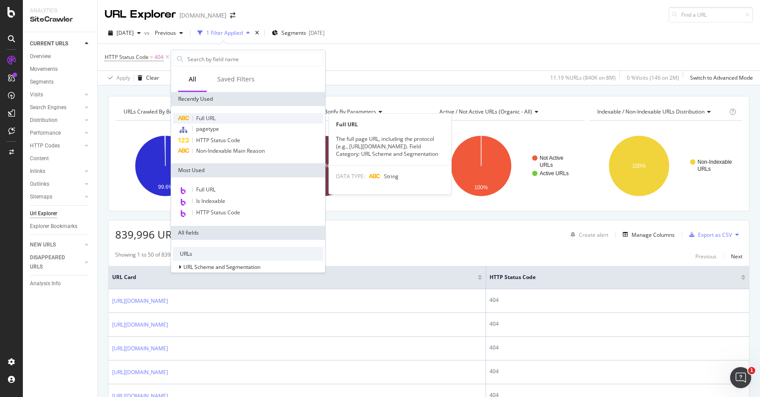
click at [225, 117] on div "Full URL" at bounding box center [248, 118] width 150 height 11
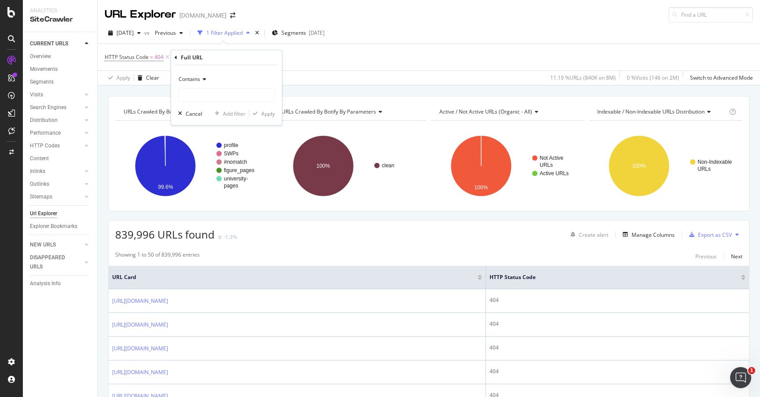
click at [196, 80] on span "Contains" at bounding box center [190, 78] width 22 height 7
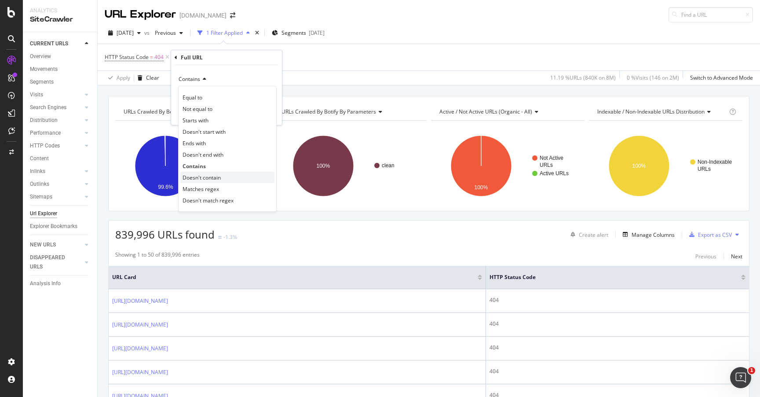
click at [224, 178] on div "Doesn't contain" at bounding box center [227, 177] width 94 height 11
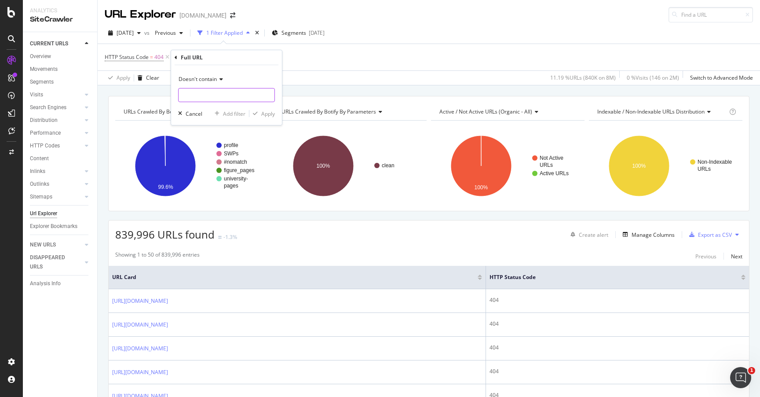
click at [204, 98] on input "text" at bounding box center [227, 95] width 96 height 14
type input "edit"
click at [258, 117] on div "Apply" at bounding box center [262, 114] width 26 height 8
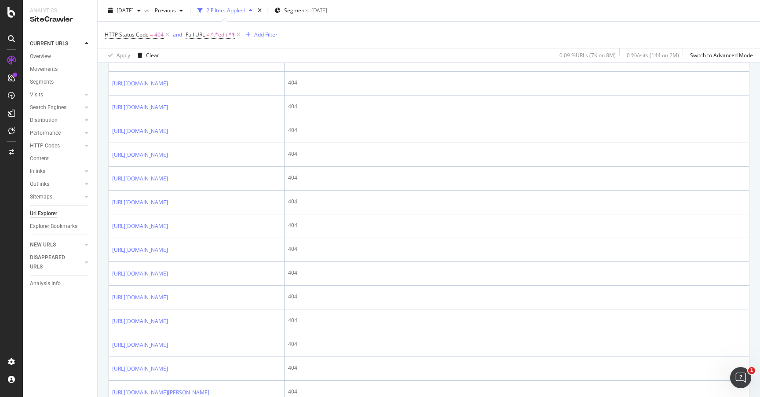
scroll to position [1503, 0]
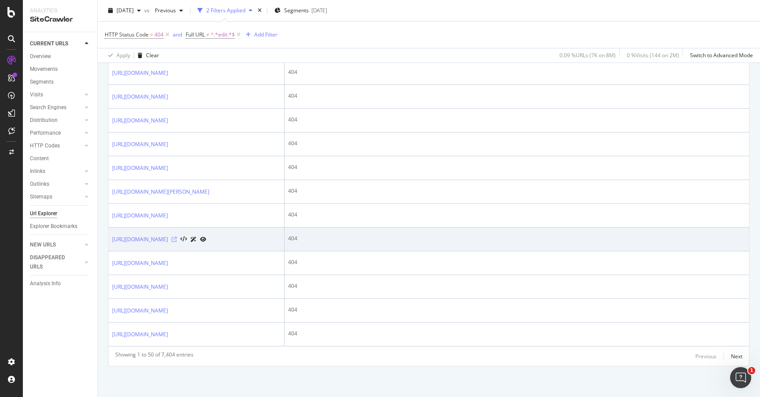
click at [177, 237] on icon at bounding box center [174, 239] width 5 height 5
click at [168, 235] on link "https://independent.academia.edu/HenningGSchulzrinne" at bounding box center [140, 239] width 56 height 9
click at [177, 237] on icon at bounding box center [174, 239] width 5 height 5
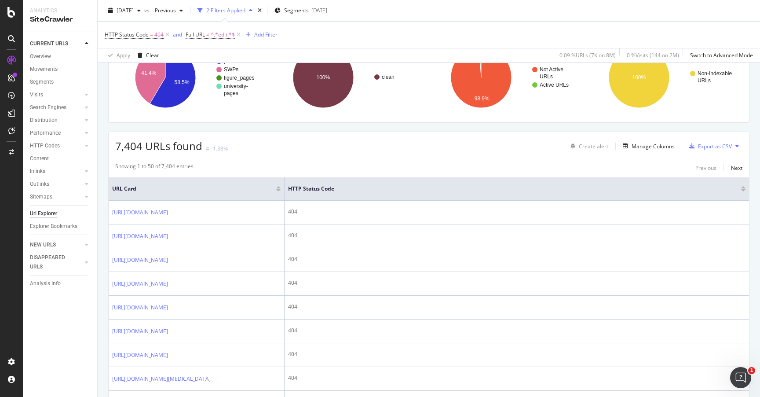
scroll to position [0, 0]
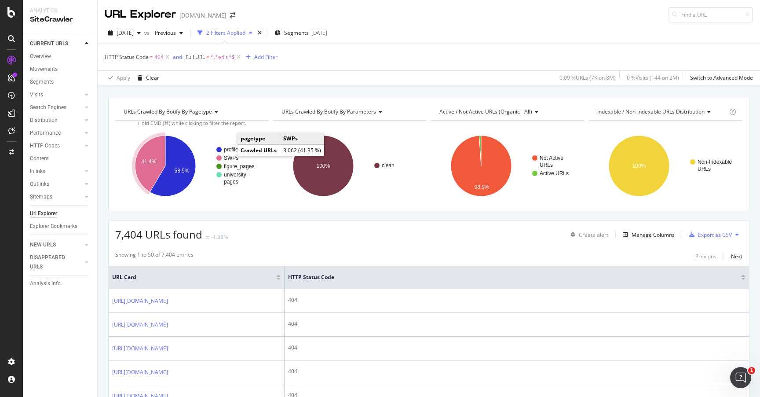
click at [231, 158] on text "SWPs" at bounding box center [231, 158] width 15 height 6
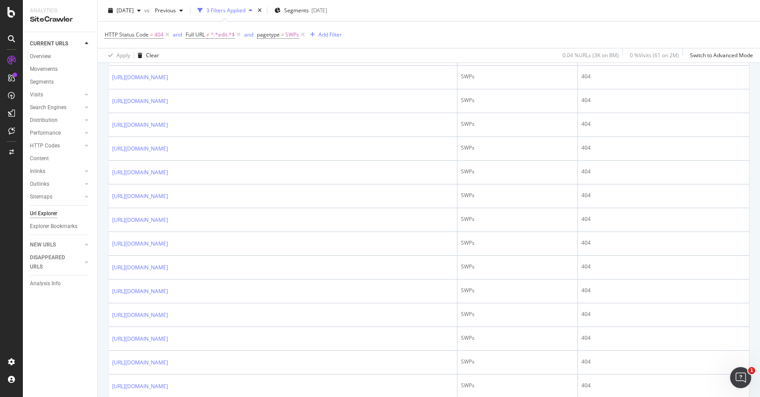
scroll to position [791, 0]
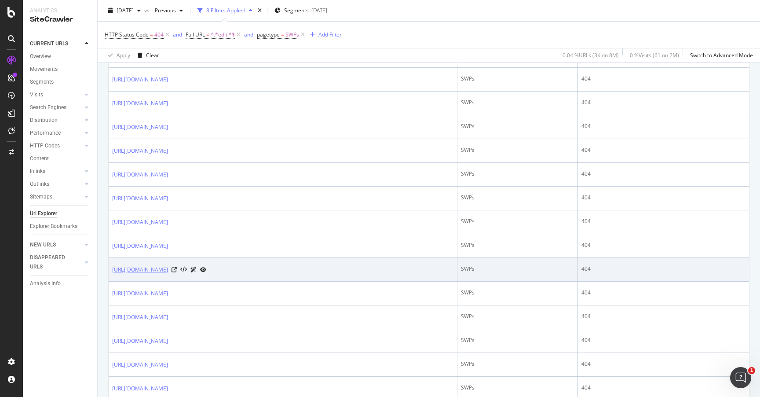
click at [168, 274] on link "https://www.academia.edu/130434960/Case_Note_The_Lesser_of_Two_Evils_FAI_Genera…" at bounding box center [140, 269] width 56 height 9
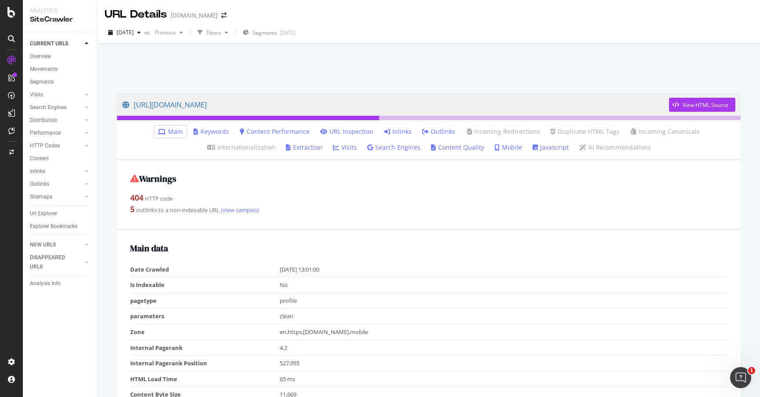
click at [384, 129] on icon at bounding box center [387, 131] width 6 height 6
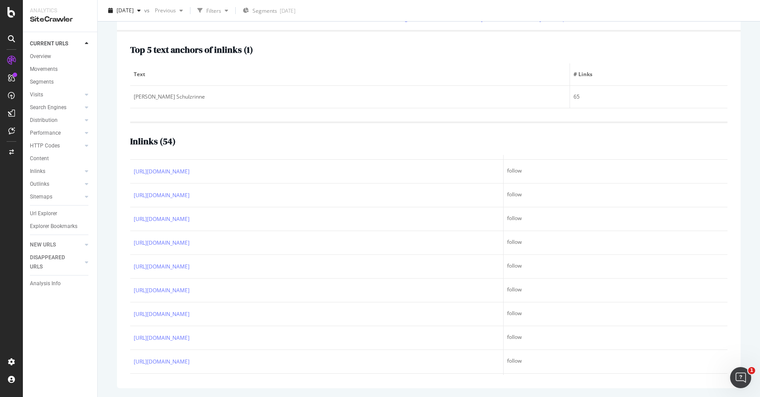
scroll to position [233, 0]
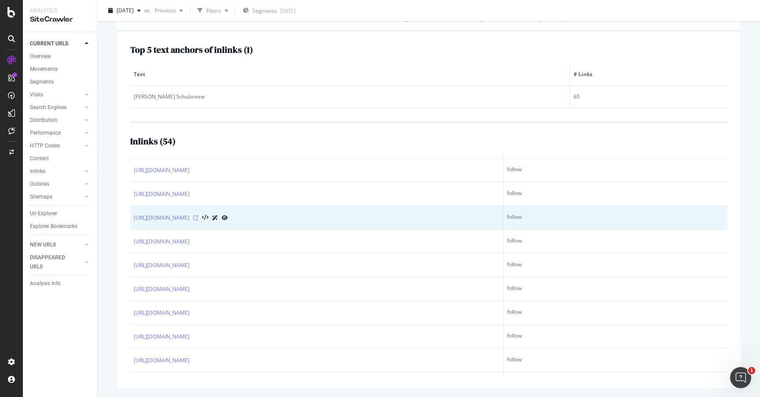
click at [198, 216] on icon at bounding box center [195, 217] width 5 height 5
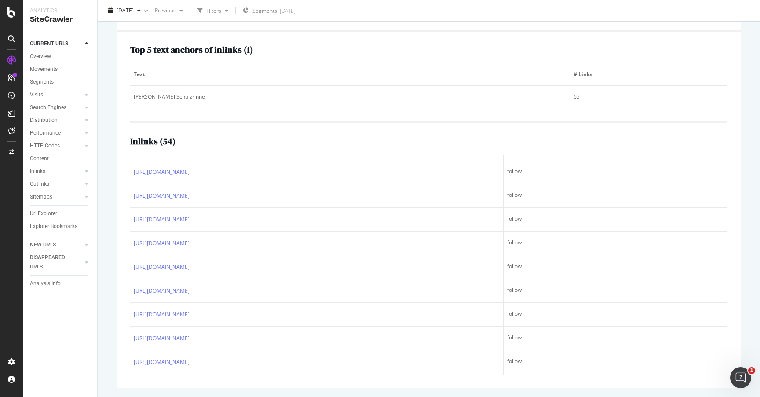
scroll to position [48, 0]
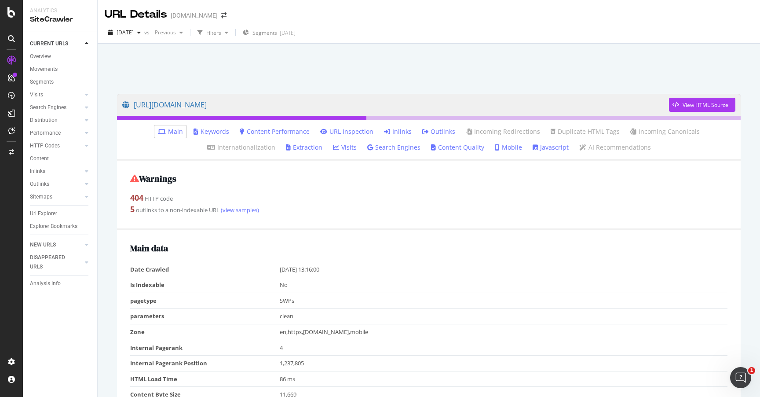
click at [384, 128] on link "Inlinks" at bounding box center [398, 131] width 28 height 9
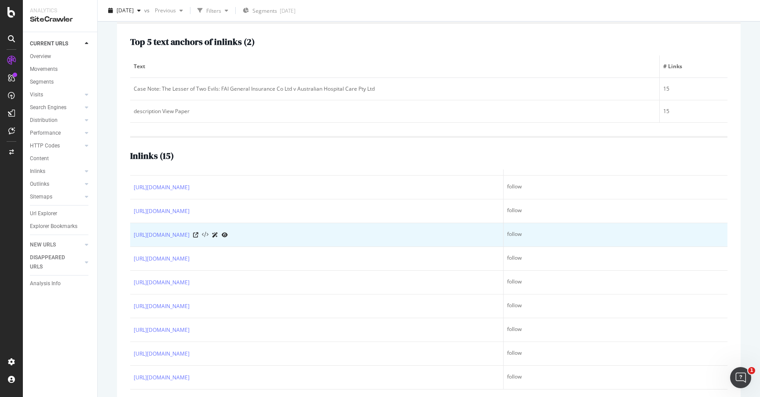
scroll to position [152, 0]
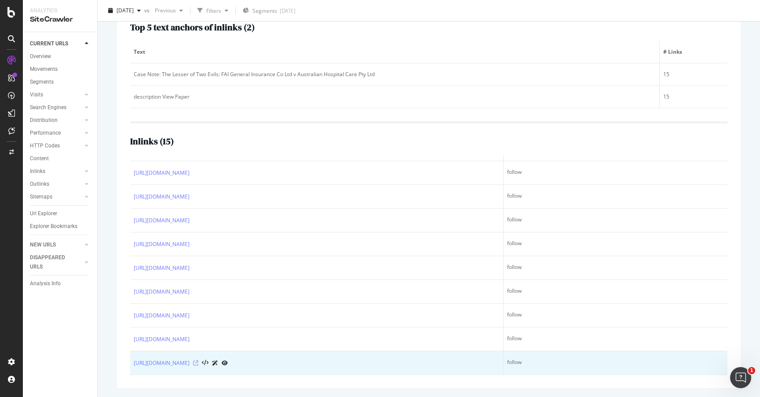
click at [198, 364] on icon at bounding box center [195, 362] width 5 height 5
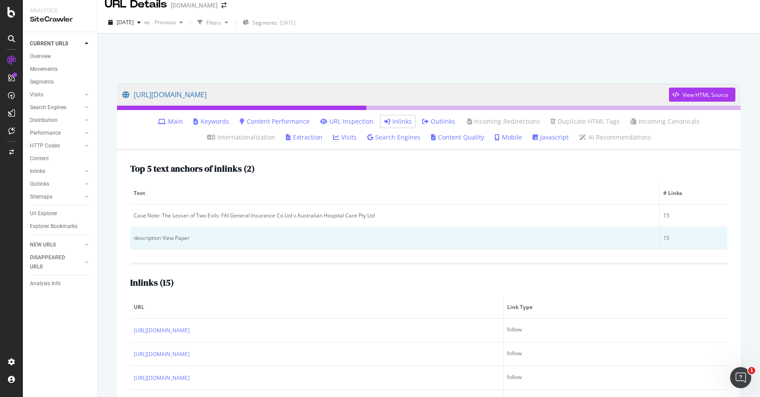
scroll to position [13, 0]
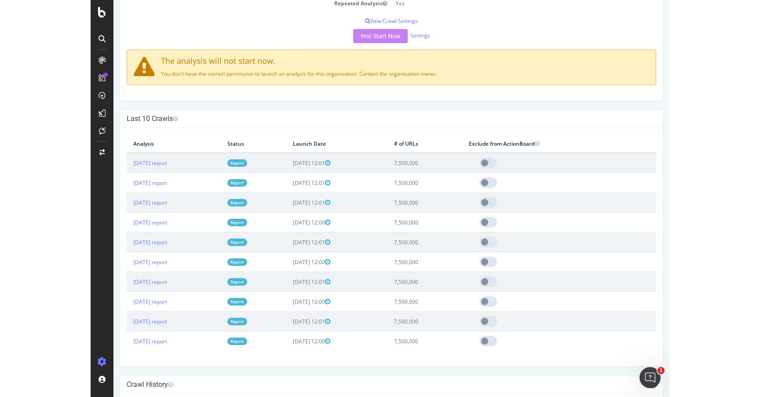
scroll to position [212, 0]
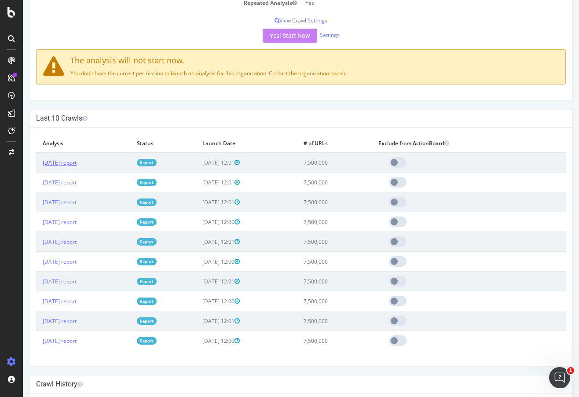
click at [66, 164] on link "2025 Sep. 4th report" at bounding box center [60, 162] width 34 height 7
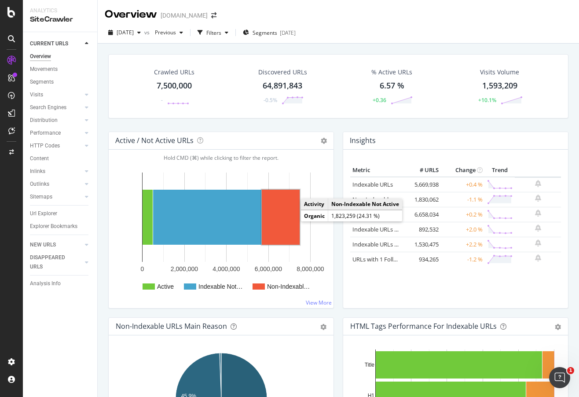
click at [285, 234] on rect "A chart." at bounding box center [281, 217] width 38 height 55
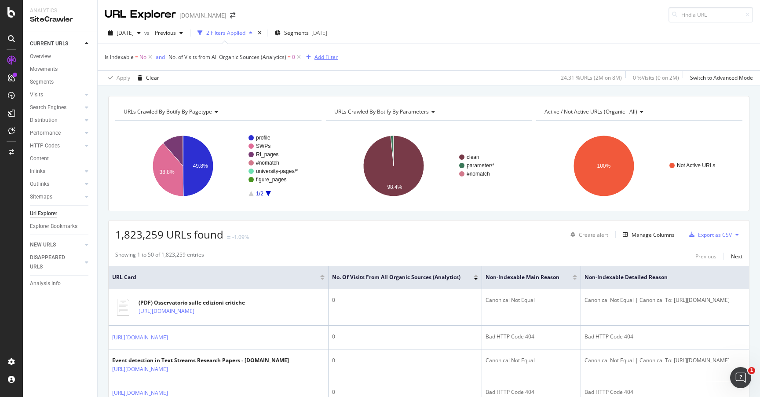
click at [326, 58] on div "Add Filter" at bounding box center [326, 56] width 23 height 7
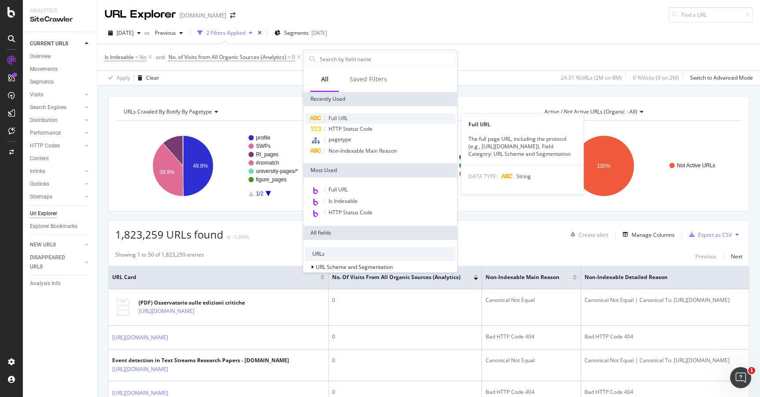
click at [347, 118] on span "Full URL" at bounding box center [338, 117] width 19 height 7
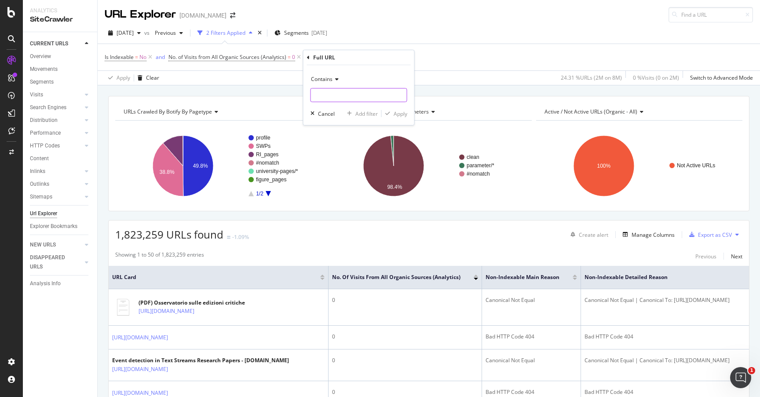
click at [326, 95] on input "text" at bounding box center [359, 95] width 96 height 14
type input "Documents/in/"
click at [394, 115] on div "Apply" at bounding box center [401, 113] width 14 height 7
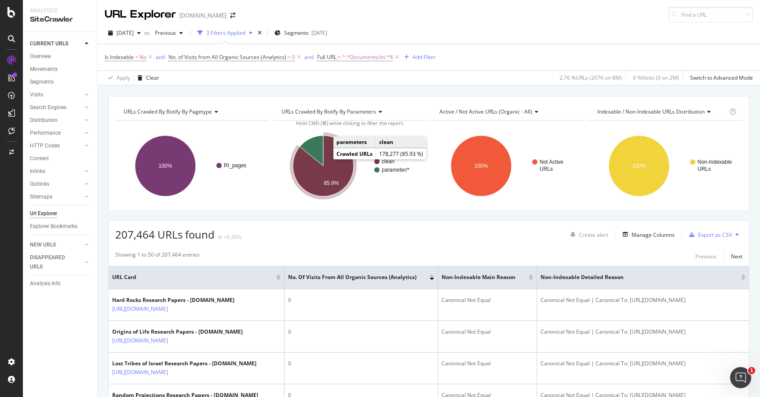
click at [328, 164] on icon "A chart." at bounding box center [323, 166] width 61 height 61
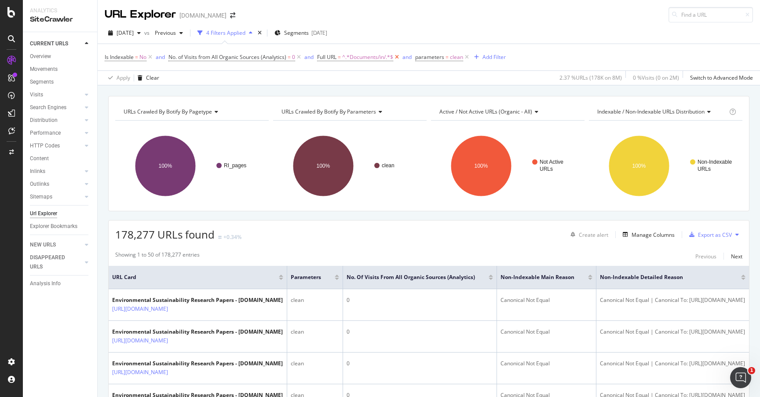
click at [396, 57] on icon at bounding box center [396, 57] width 7 height 9
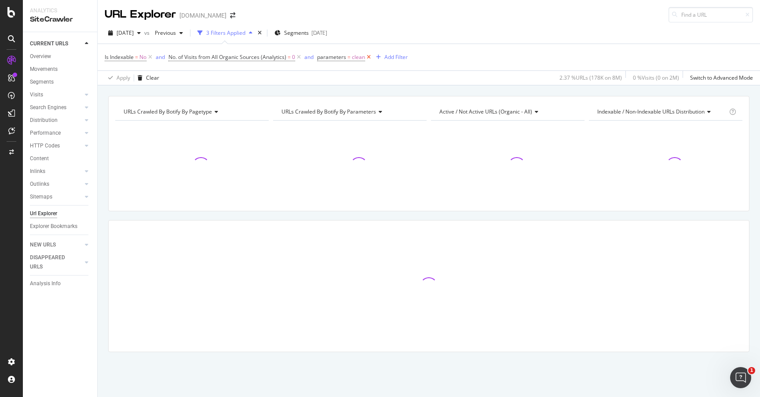
click at [368, 57] on icon at bounding box center [368, 57] width 7 height 9
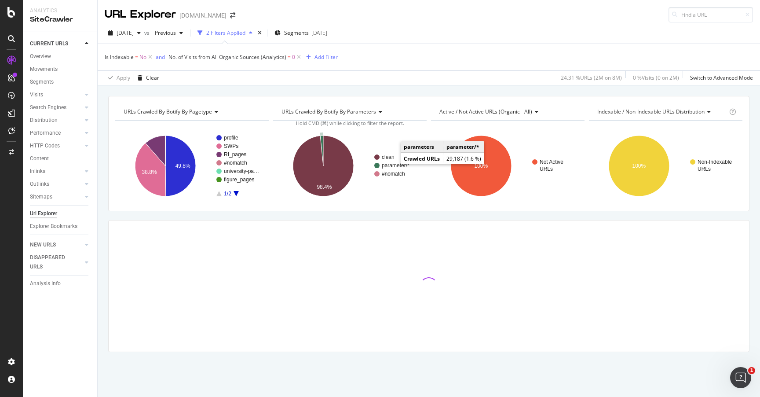
click at [395, 168] on text "parameter/*" at bounding box center [396, 165] width 28 height 6
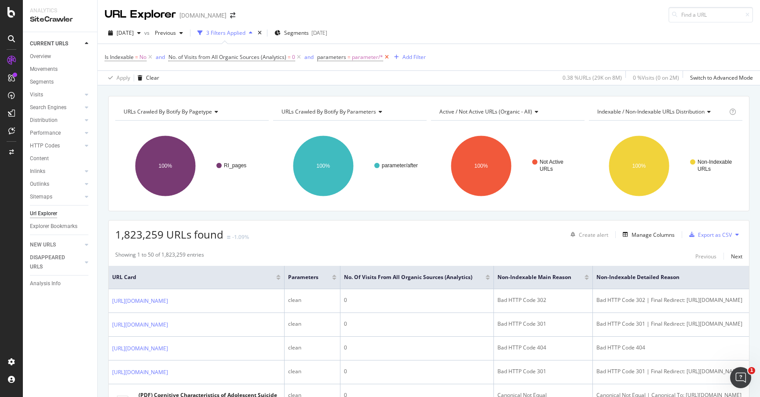
click at [388, 59] on icon at bounding box center [386, 57] width 7 height 9
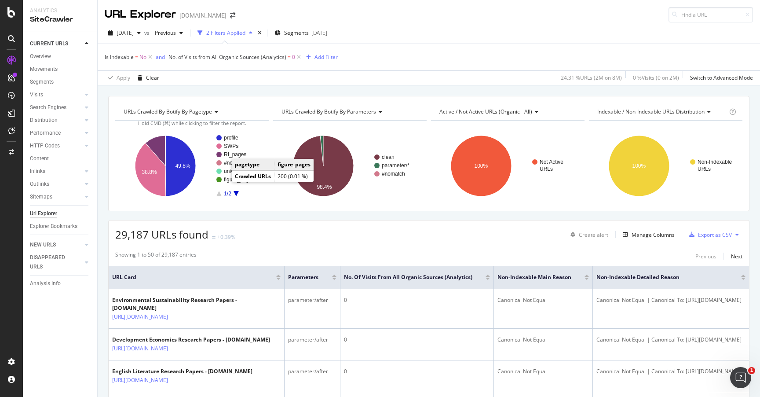
click at [220, 179] on circle "A chart." at bounding box center [218, 179] width 5 height 5
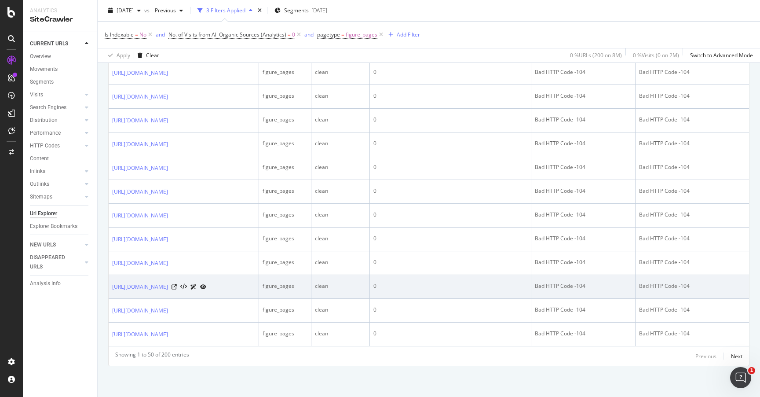
click at [206, 291] on div at bounding box center [189, 286] width 35 height 9
click at [177, 289] on icon at bounding box center [174, 286] width 5 height 5
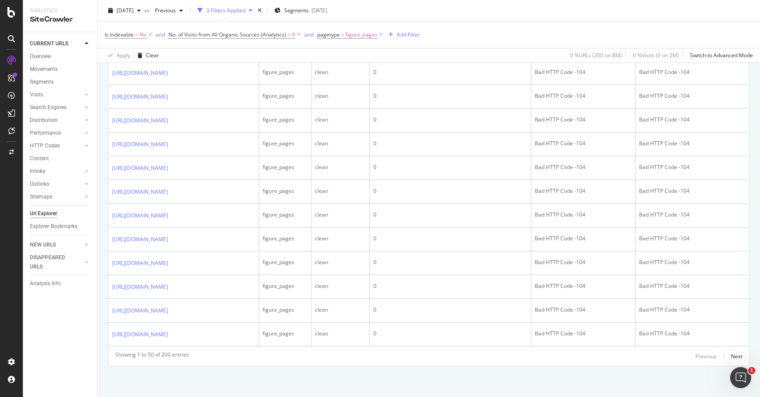
scroll to position [1549, 0]
click at [579, 357] on div "Next" at bounding box center [736, 355] width 11 height 7
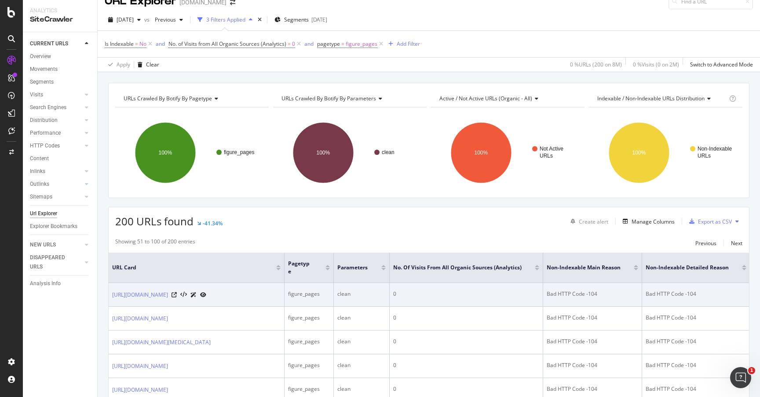
scroll to position [18, 0]
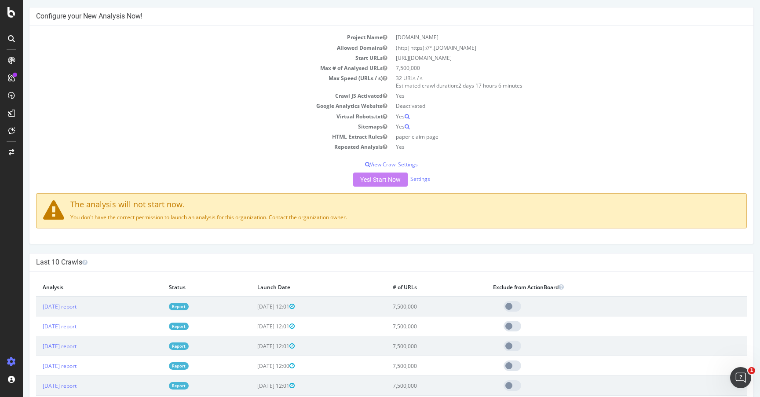
scroll to position [20, 0]
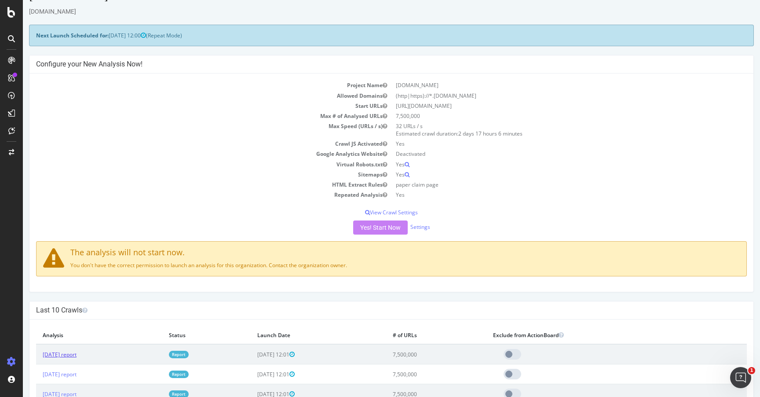
click at [77, 354] on link "[DATE] report" at bounding box center [60, 354] width 34 height 7
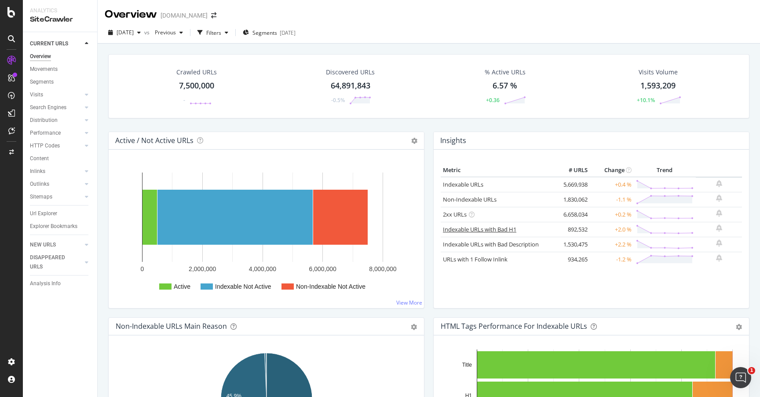
click at [490, 227] on link "Indexable URLs with Bad H1" at bounding box center [479, 229] width 73 height 8
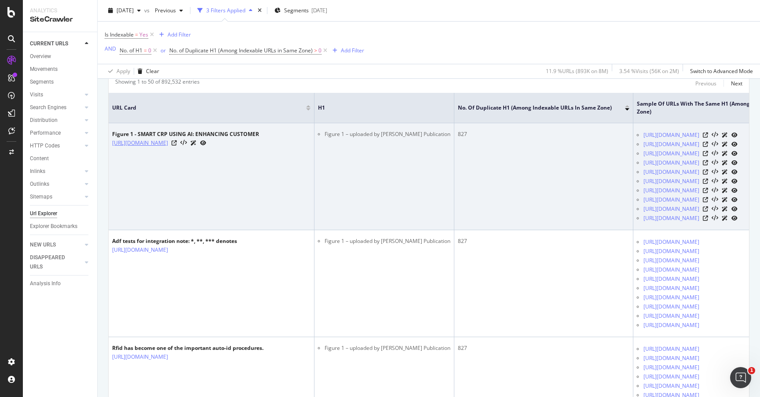
click at [168, 141] on link "https://www.academia.edu/figures/44828987/figure-1-smart-crp-using-ai-enhancing…" at bounding box center [140, 143] width 56 height 9
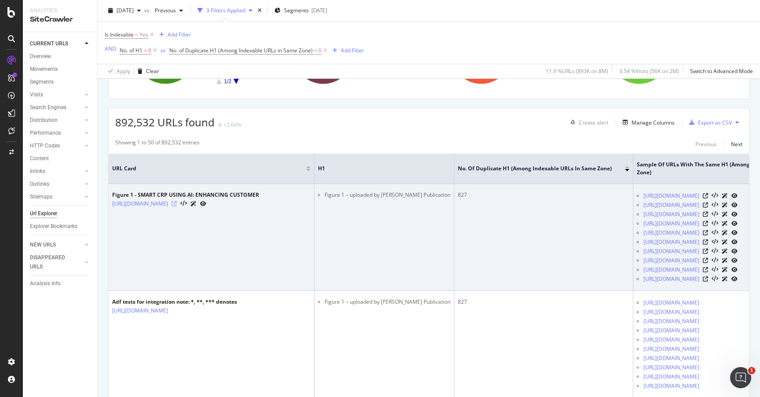
click at [177, 206] on icon at bounding box center [174, 203] width 5 height 5
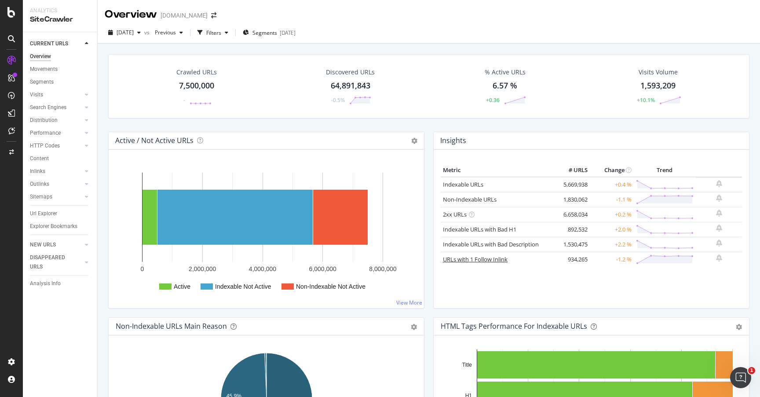
click at [494, 261] on link "URLs with 1 Follow Inlink" at bounding box center [475, 259] width 65 height 8
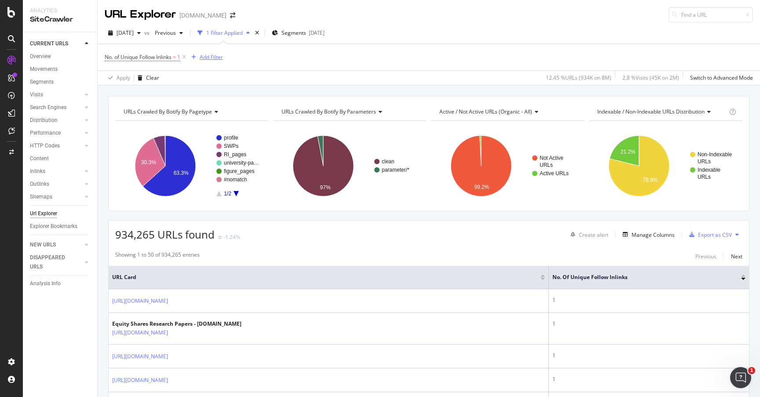
click at [213, 57] on div "Add Filter" at bounding box center [211, 56] width 23 height 7
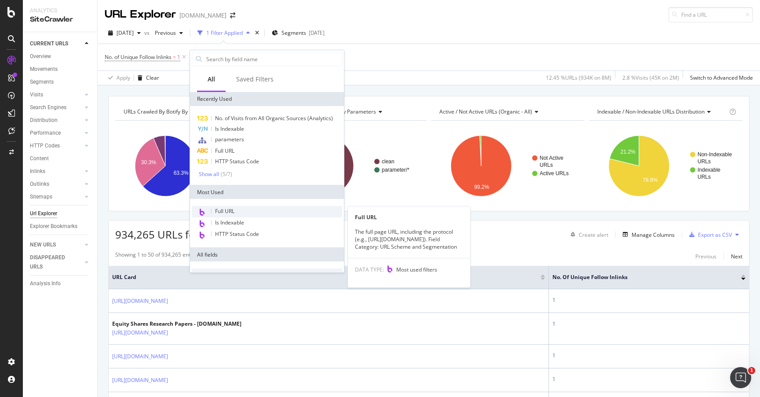
click at [241, 213] on div "Full URL" at bounding box center [267, 211] width 150 height 11
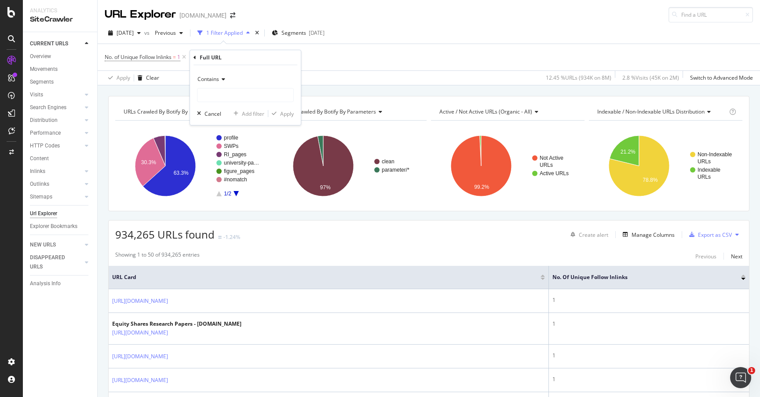
click at [214, 84] on div "Contains" at bounding box center [245, 79] width 97 height 14
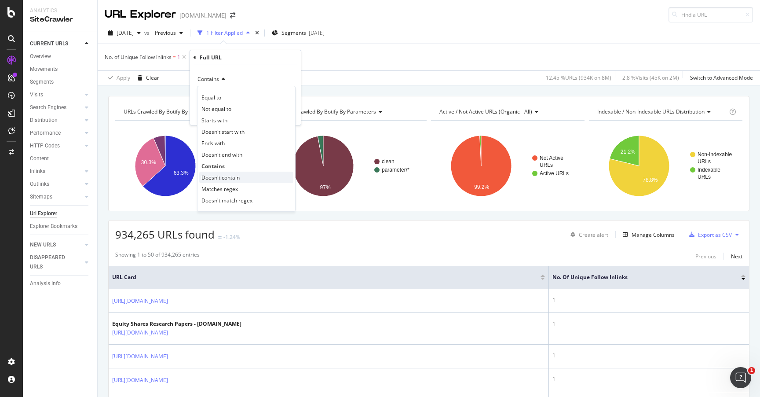
click at [239, 176] on span "Doesn't contain" at bounding box center [220, 177] width 38 height 7
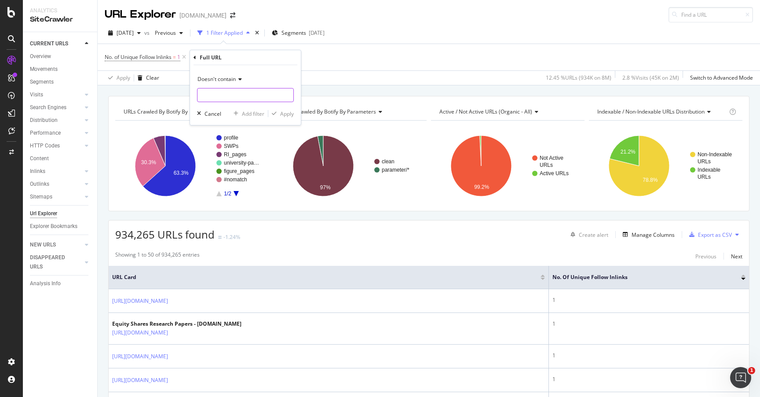
click at [219, 96] on input "text" at bounding box center [246, 95] width 96 height 14
click at [209, 59] on div "Add Filter" at bounding box center [211, 56] width 23 height 7
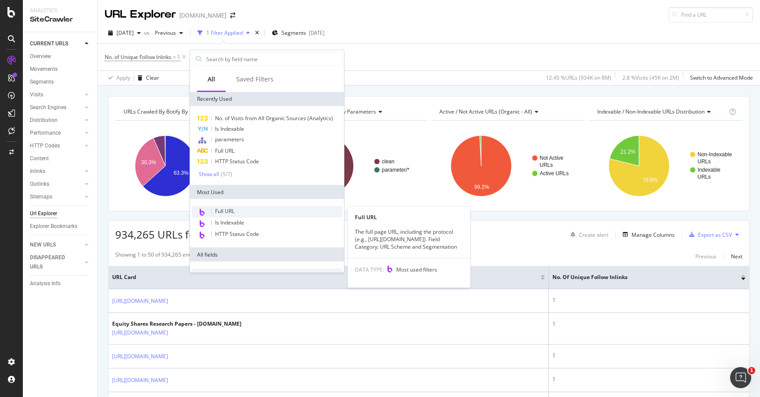
click at [241, 215] on div "Full URL" at bounding box center [267, 211] width 150 height 11
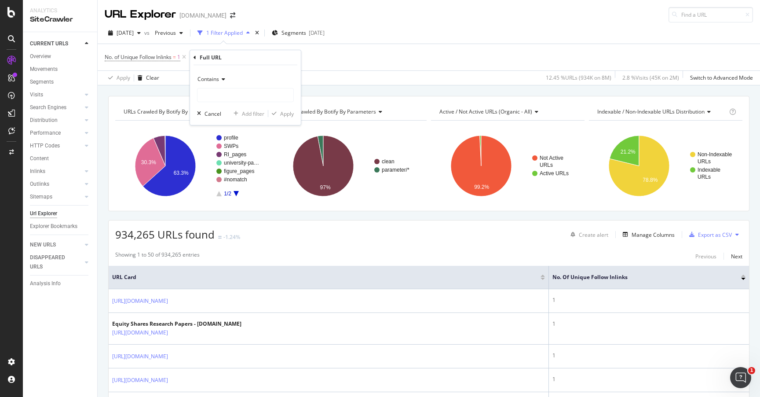
click at [210, 83] on div "Contains" at bounding box center [245, 79] width 97 height 14
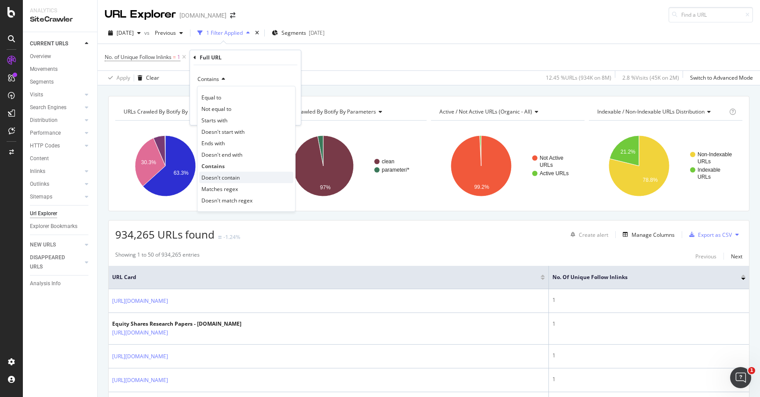
click at [233, 177] on span "Doesn't contain" at bounding box center [220, 177] width 38 height 7
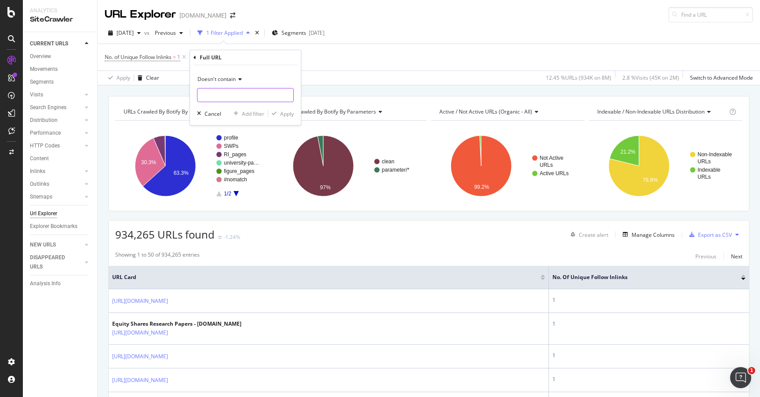
click at [219, 99] on input "text" at bounding box center [246, 95] width 96 height 14
type input "/edit"
click at [286, 115] on div "Apply" at bounding box center [287, 113] width 14 height 7
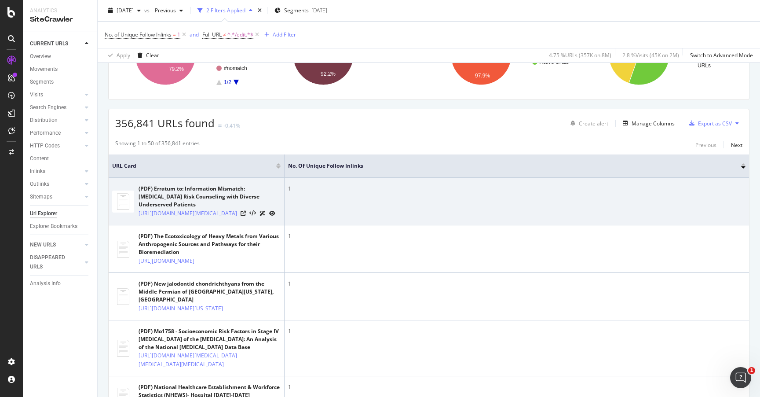
scroll to position [107, 0]
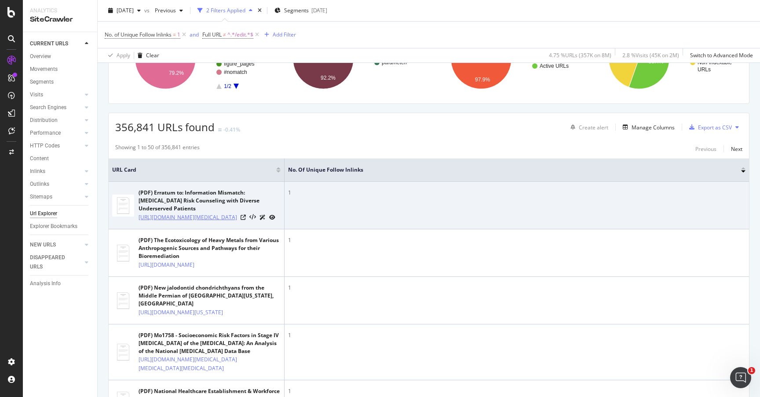
click at [202, 216] on link "https://www.academia.edu/96565976/Erratum_to_Information_Mismatch_Cancer_Risk_C…" at bounding box center [188, 217] width 99 height 9
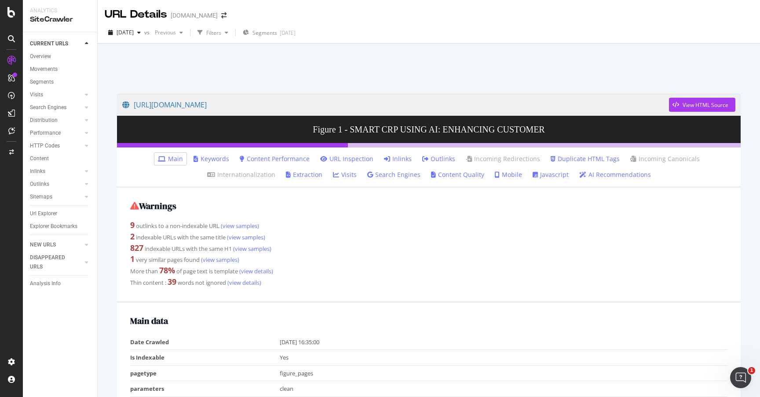
click at [208, 272] on div "More than 78 % of page text is template (view details)" at bounding box center [428, 270] width 597 height 11
click at [222, 272] on div "More than 78 % of page text is template (view details)" at bounding box center [428, 270] width 597 height 11
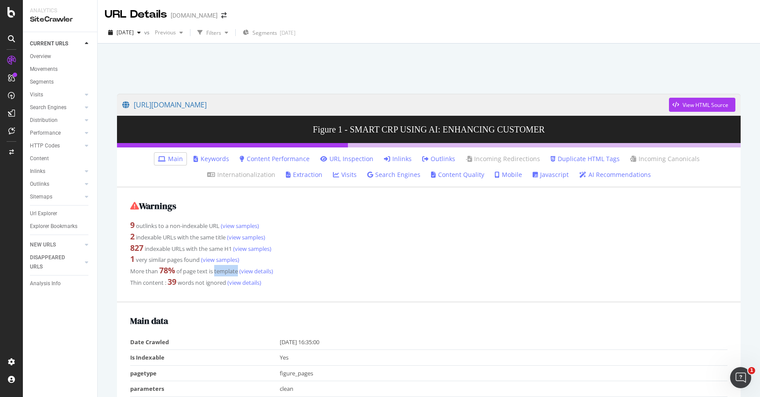
click at [222, 272] on div "More than 78 % of page text is template (view details)" at bounding box center [428, 270] width 597 height 11
click at [203, 282] on div "Thin content : 39 words not ignored (view details)" at bounding box center [428, 281] width 597 height 11
click at [193, 283] on div "Thin content : 39 words not ignored (view details)" at bounding box center [428, 281] width 597 height 11
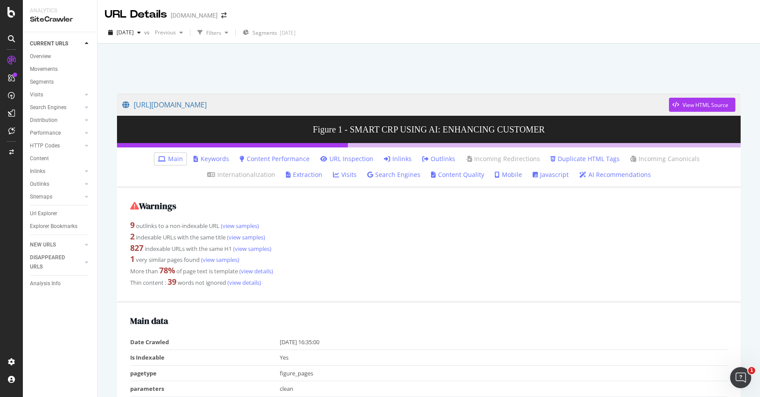
click at [178, 230] on div "9 outlinks to a non-indexable URL (view samples)" at bounding box center [428, 225] width 597 height 11
click at [191, 242] on div "2 indexable URLs with the same title (view samples)" at bounding box center [428, 236] width 597 height 11
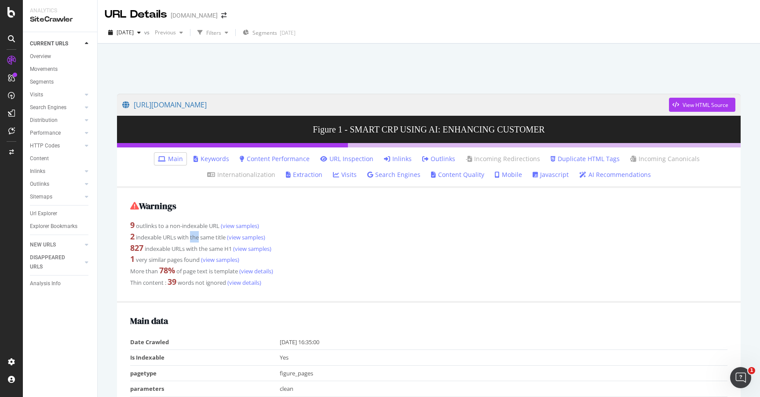
click at [191, 242] on div "2 indexable URLs with the same title (view samples)" at bounding box center [428, 236] width 597 height 11
click at [169, 229] on div "9 outlinks to a non-indexable URL (view samples)" at bounding box center [428, 225] width 597 height 11
click at [187, 227] on div "9 outlinks to a non-indexable URL (view samples)" at bounding box center [428, 225] width 597 height 11
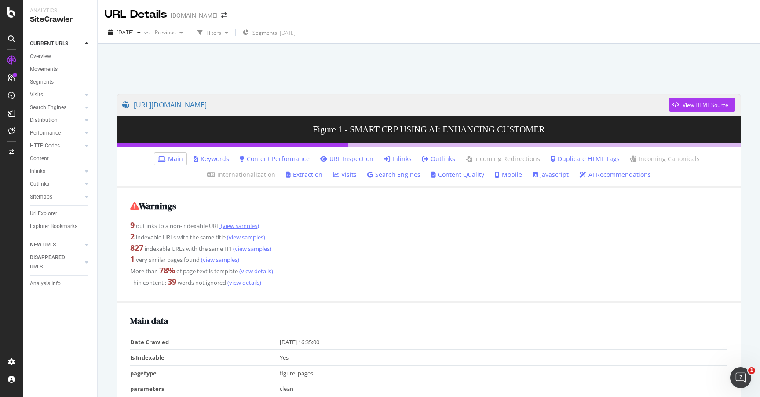
click at [242, 227] on link "(view samples)" at bounding box center [240, 226] width 40 height 8
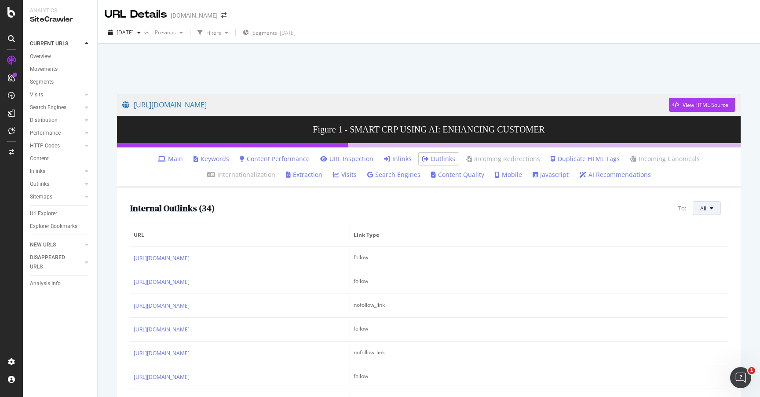
click at [707, 210] on span "All" at bounding box center [703, 208] width 6 height 7
click at [657, 183] on span "Non-Indexable URLs" at bounding box center [661, 184] width 49 height 8
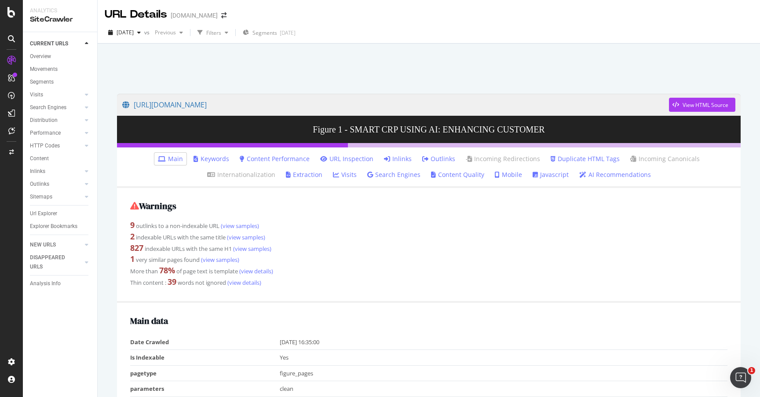
click at [384, 158] on link "Inlinks" at bounding box center [398, 158] width 28 height 9
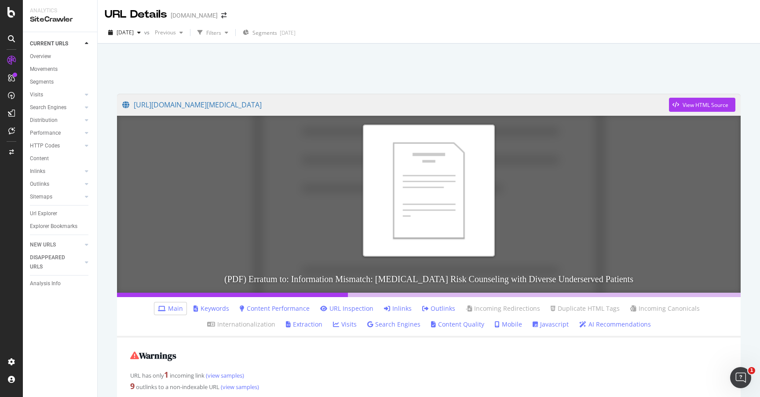
click at [384, 308] on link "Inlinks" at bounding box center [398, 308] width 28 height 9
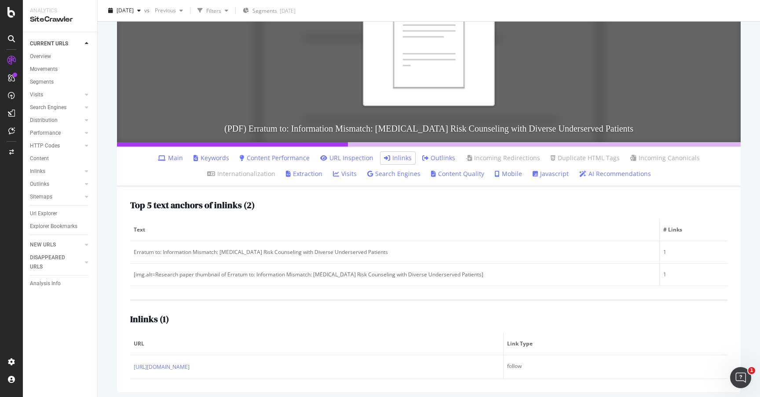
scroll to position [155, 0]
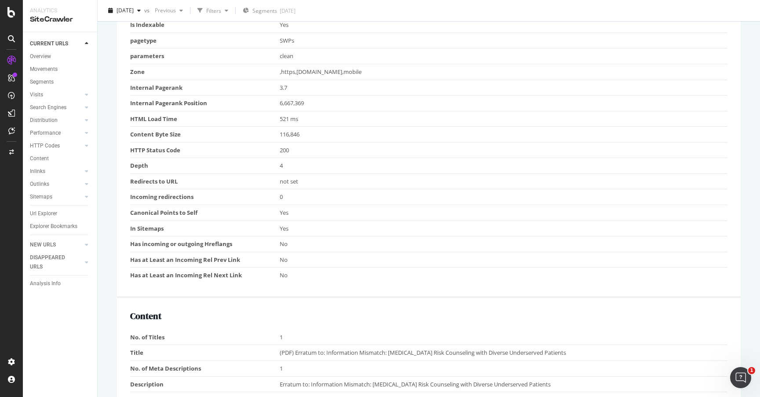
scroll to position [414, 0]
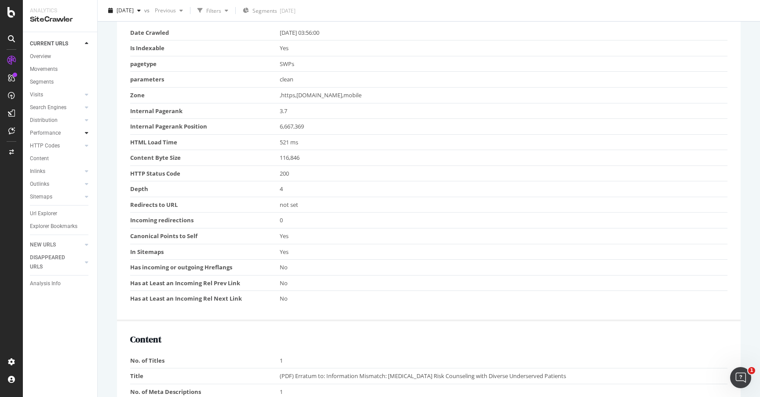
click at [86, 134] on icon at bounding box center [87, 132] width 4 height 5
click at [81, 121] on div at bounding box center [77, 120] width 9 height 9
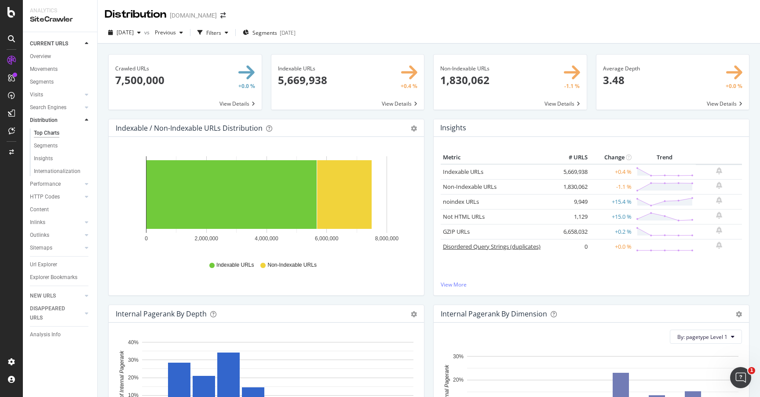
click at [500, 246] on link "Disordered Query Strings (duplicates)" at bounding box center [492, 246] width 98 height 8
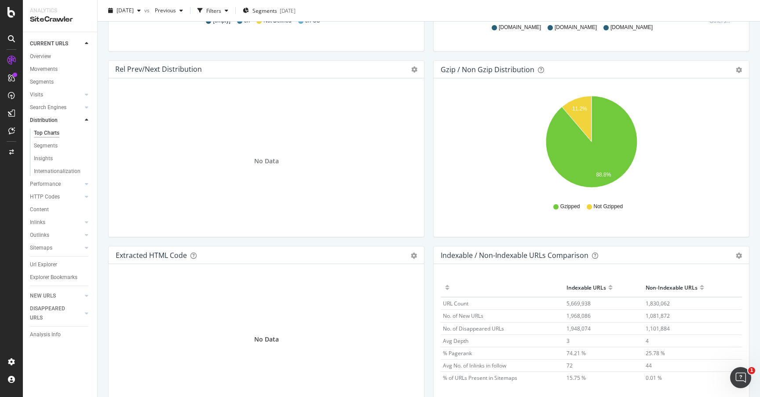
scroll to position [1170, 0]
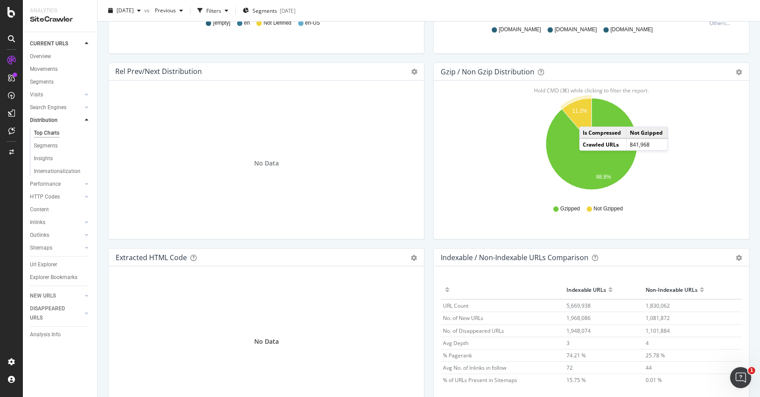
click at [588, 118] on icon "A chart." at bounding box center [576, 121] width 29 height 46
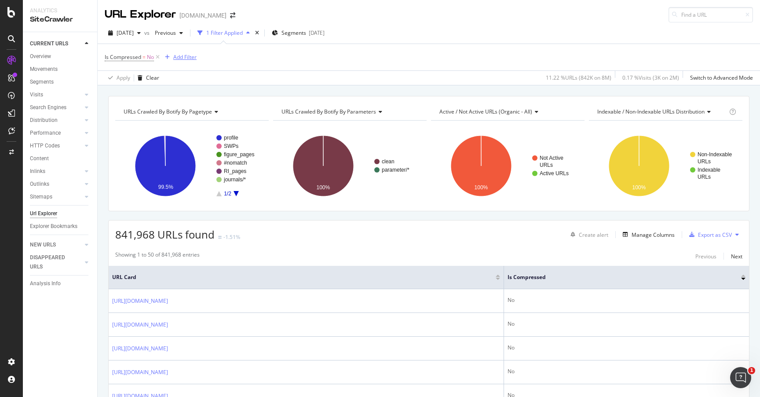
click at [187, 59] on div "Add Filter" at bounding box center [184, 56] width 23 height 7
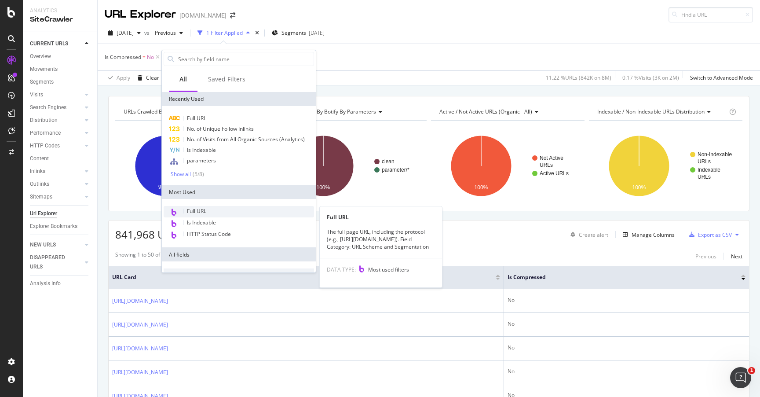
click at [207, 215] on div "Full URL" at bounding box center [239, 211] width 150 height 11
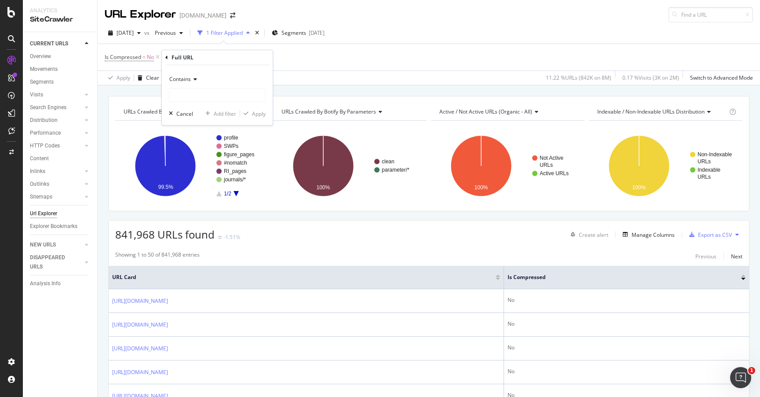
click at [186, 78] on span "Contains" at bounding box center [180, 78] width 22 height 7
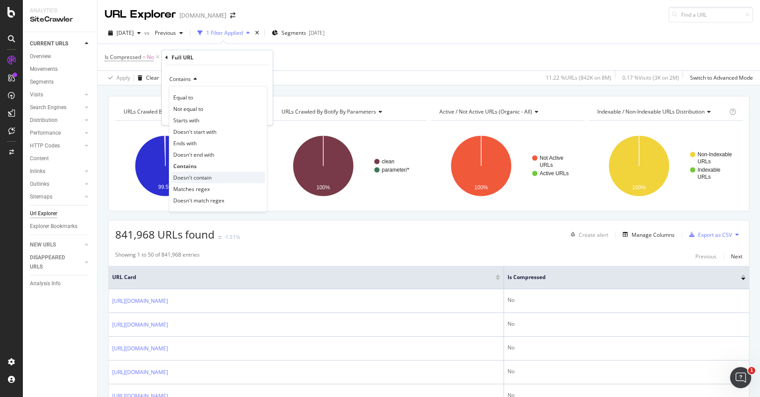
click at [208, 174] on span "Doesn't contain" at bounding box center [192, 177] width 38 height 7
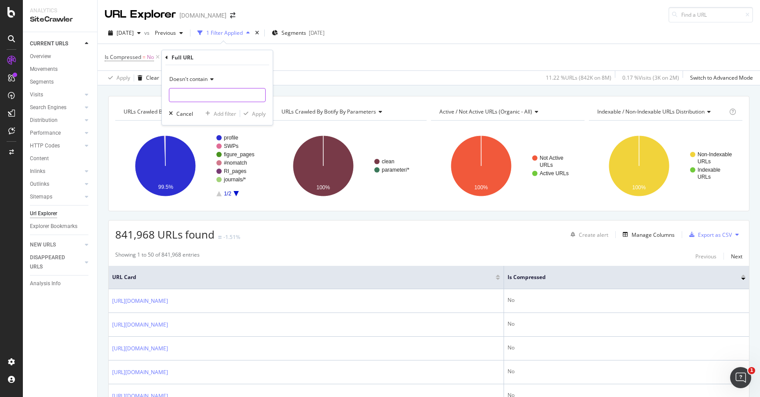
click at [185, 96] on input "text" at bounding box center [217, 95] width 96 height 14
type input "/edit"
click at [259, 114] on div "Apply" at bounding box center [259, 113] width 14 height 7
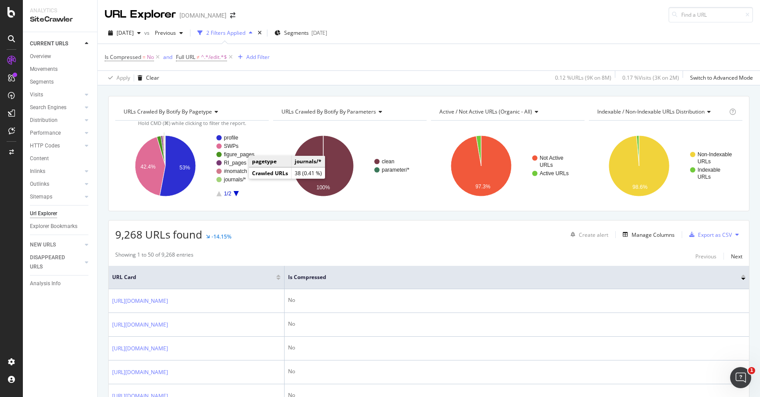
click at [230, 181] on text "journals/*" at bounding box center [234, 179] width 22 height 6
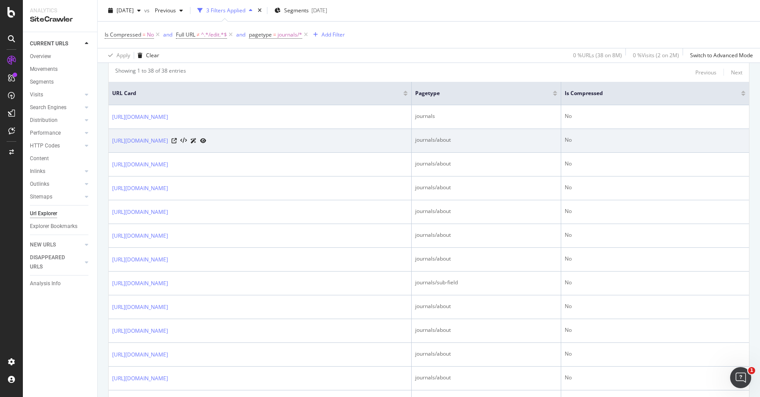
scroll to position [191, 0]
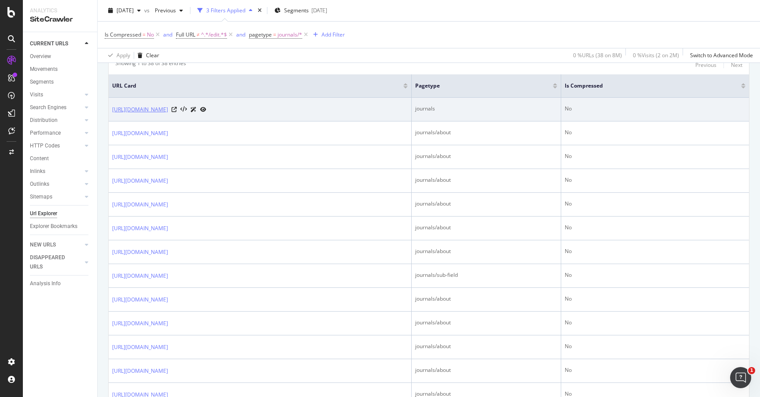
click at [168, 110] on link "https://www.academia.edu/journals/submissions" at bounding box center [140, 109] width 56 height 9
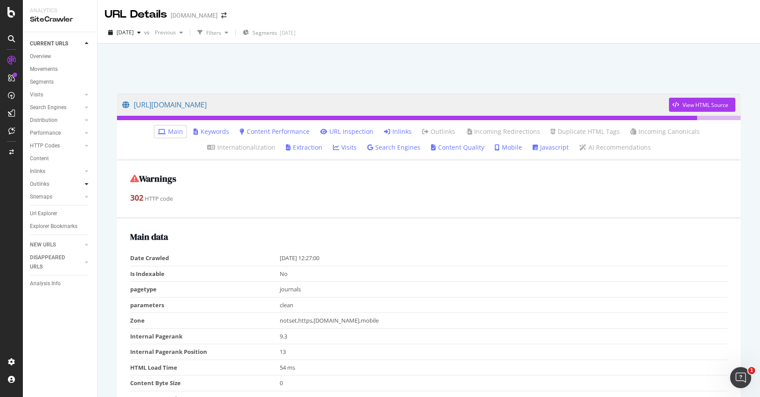
click at [83, 185] on div at bounding box center [86, 183] width 9 height 9
click at [59, 172] on link "Inlinks" at bounding box center [56, 171] width 52 height 9
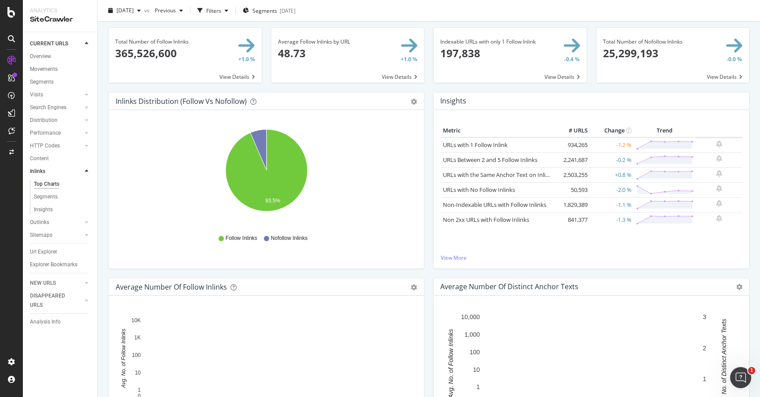
scroll to position [28, 0]
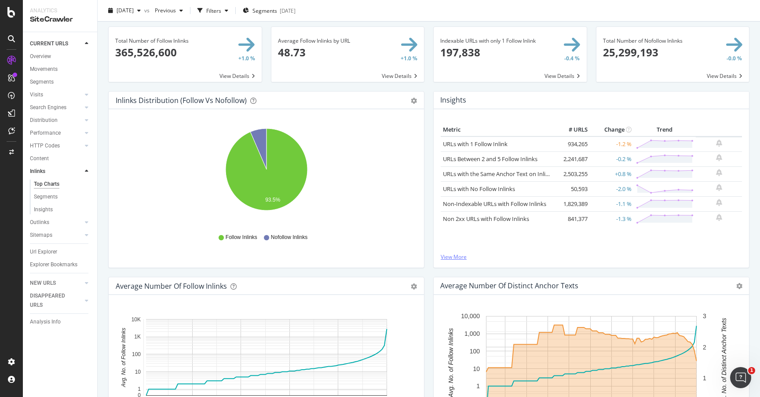
click at [460, 259] on link "View More" at bounding box center [591, 256] width 301 height 7
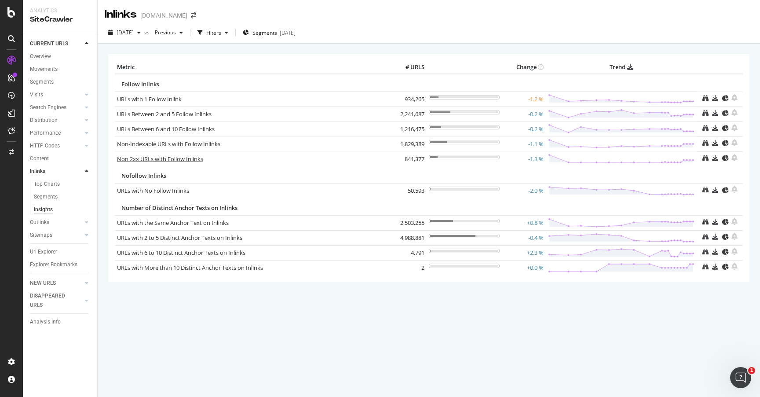
click at [183, 159] on link "Non 2xx URLs with Follow Inlinks" at bounding box center [160, 159] width 86 height 8
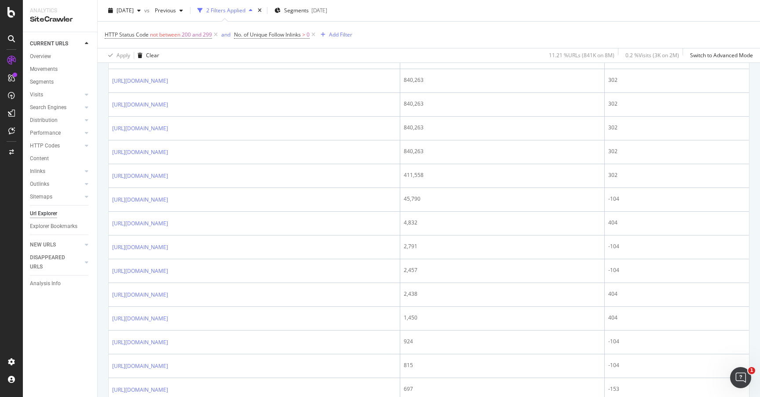
scroll to position [436, 0]
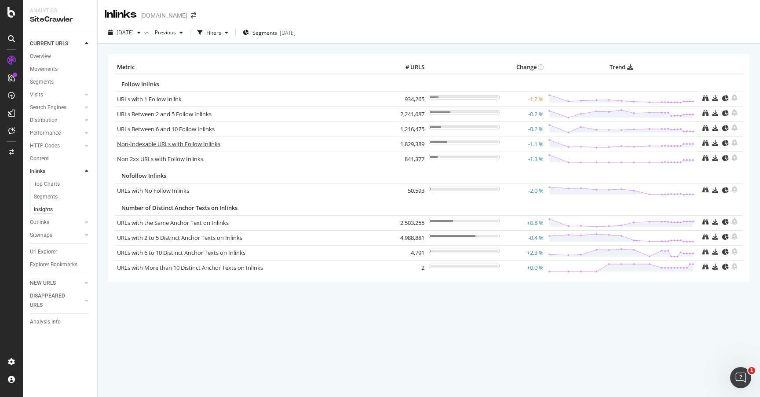
click at [168, 142] on link "Non-Indexable URLs with Follow Inlinks" at bounding box center [168, 144] width 103 height 8
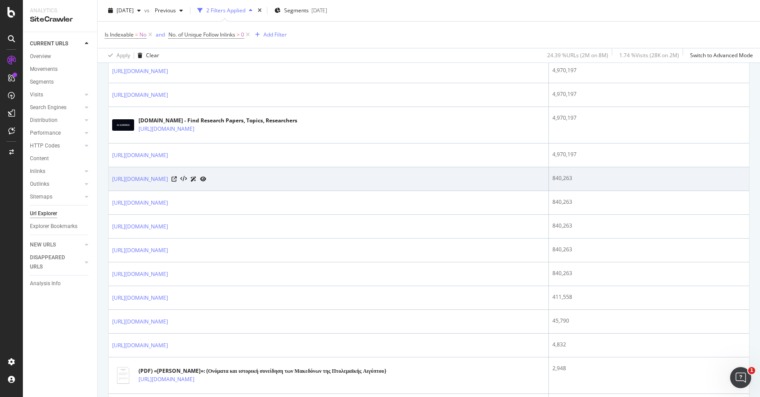
scroll to position [347, 0]
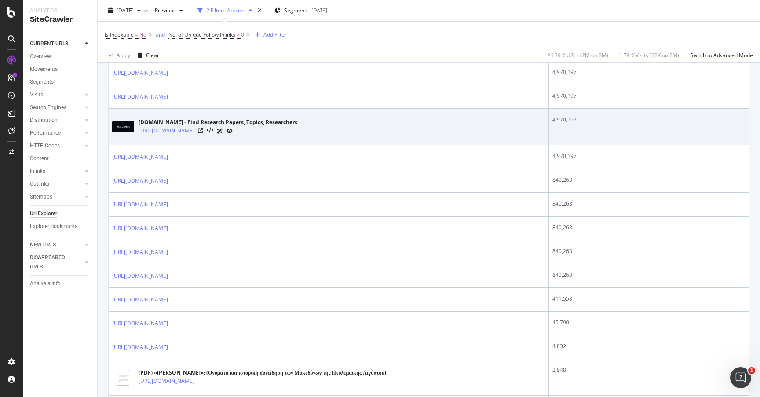
click at [194, 132] on link "[URL][DOMAIN_NAME]" at bounding box center [167, 130] width 56 height 9
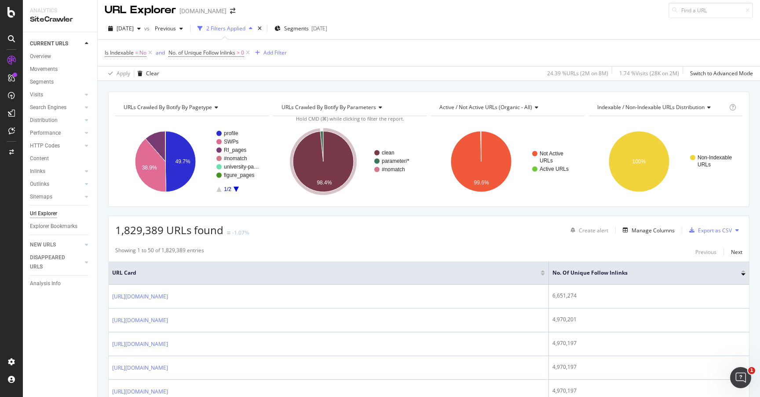
scroll to position [0, 0]
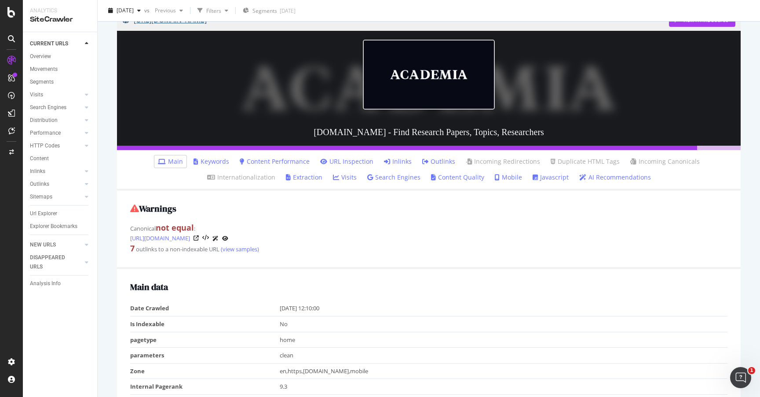
scroll to position [86, 0]
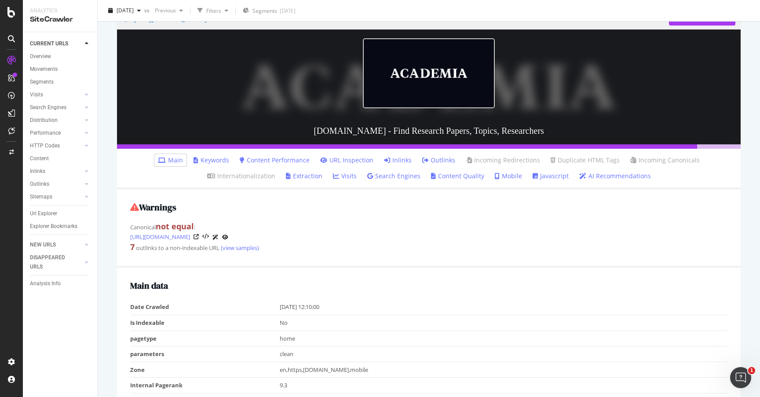
click at [384, 158] on link "Inlinks" at bounding box center [398, 160] width 28 height 9
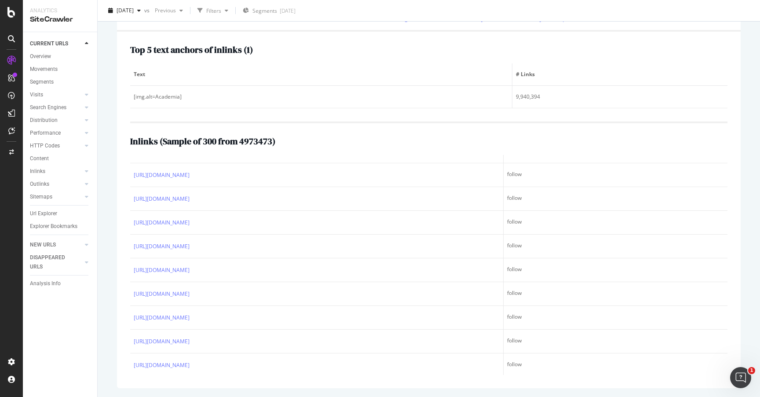
scroll to position [244, 0]
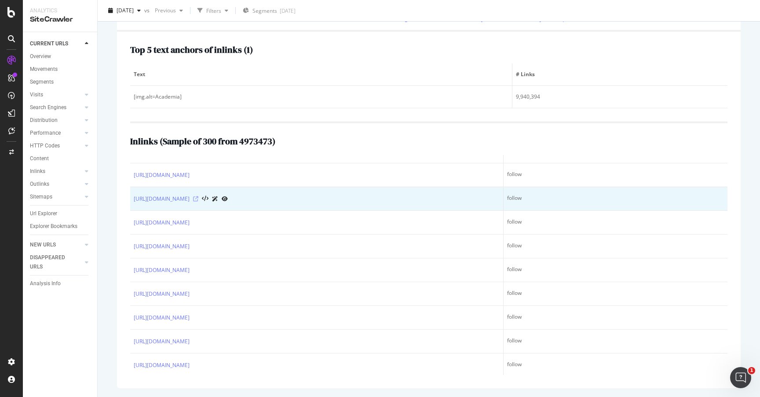
click at [198, 196] on icon at bounding box center [195, 198] width 5 height 5
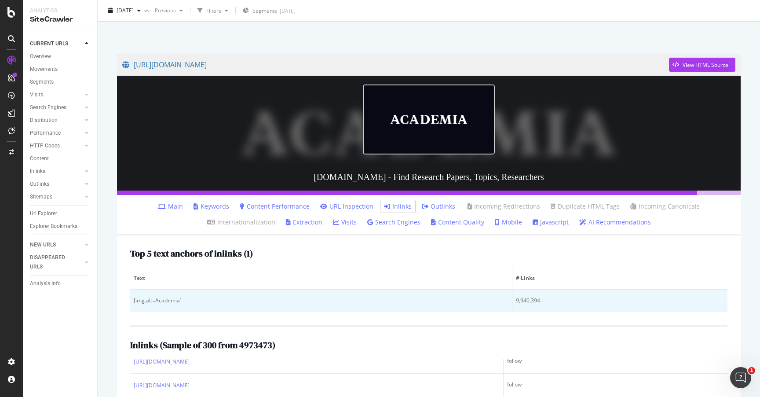
scroll to position [0, 0]
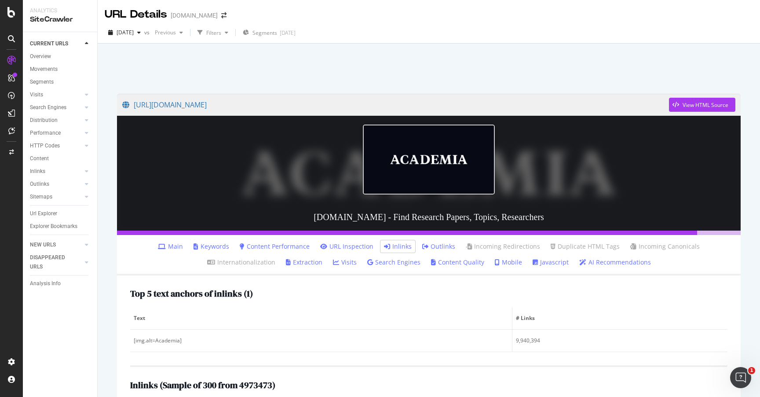
click at [539, 59] on div at bounding box center [428, 66] width 641 height 37
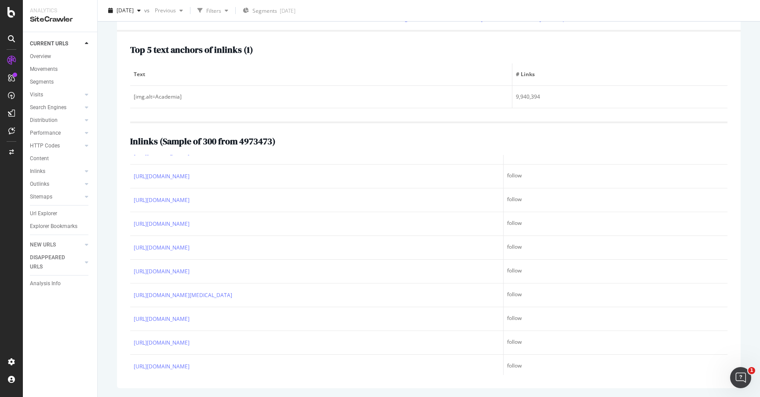
scroll to position [3297, 0]
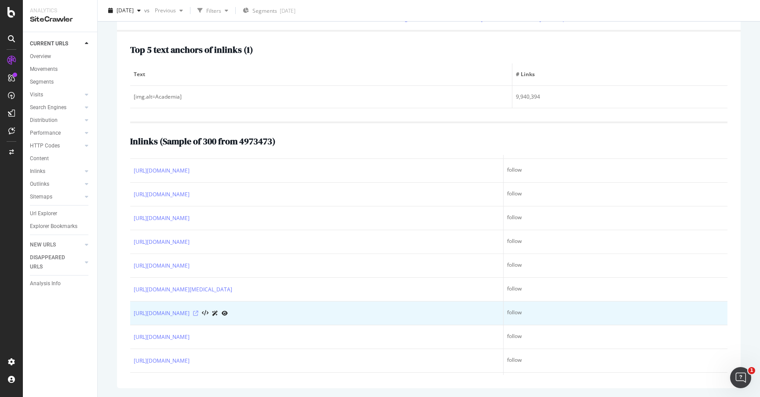
click at [198, 316] on icon at bounding box center [195, 313] width 5 height 5
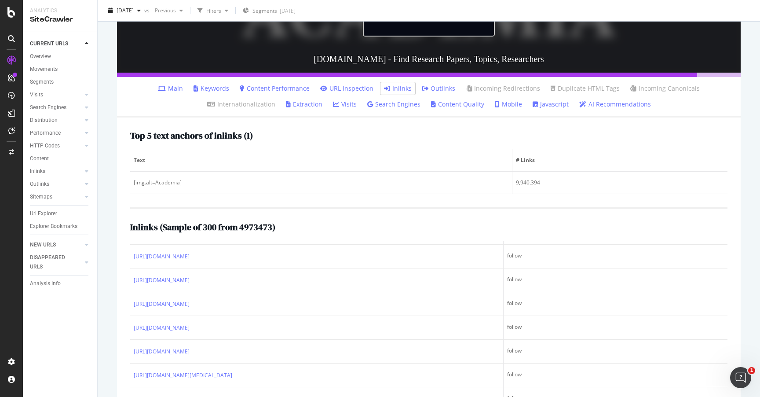
scroll to position [164, 0]
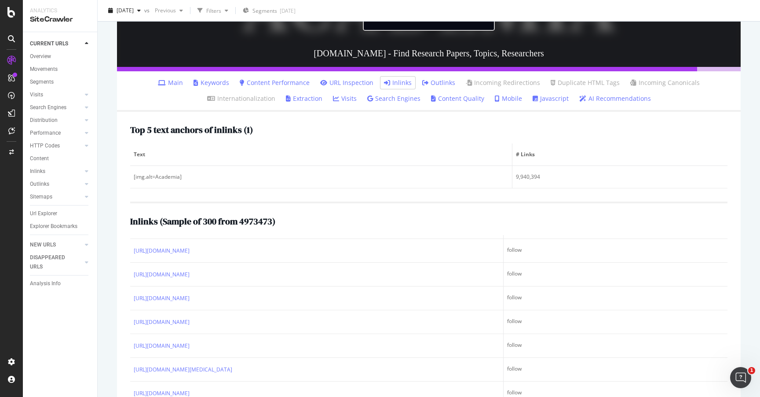
click at [158, 83] on link "Main" at bounding box center [170, 82] width 25 height 9
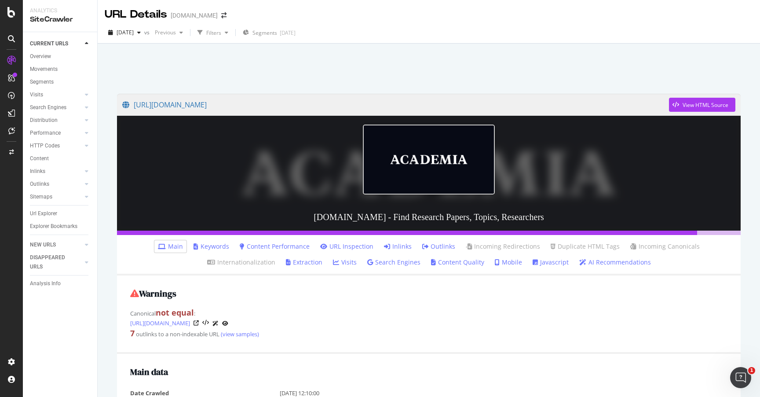
click at [384, 244] on link "Inlinks" at bounding box center [398, 246] width 28 height 9
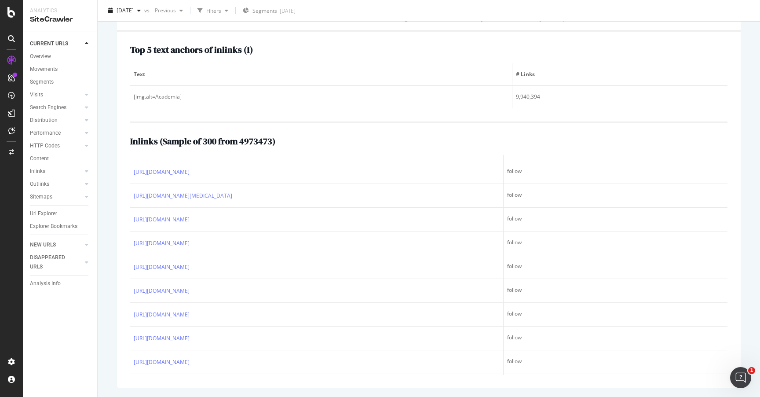
scroll to position [3392, 0]
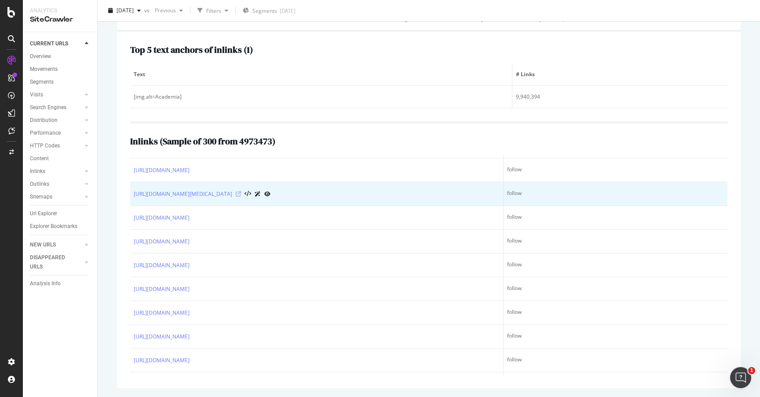
click at [241, 196] on icon at bounding box center [238, 193] width 5 height 5
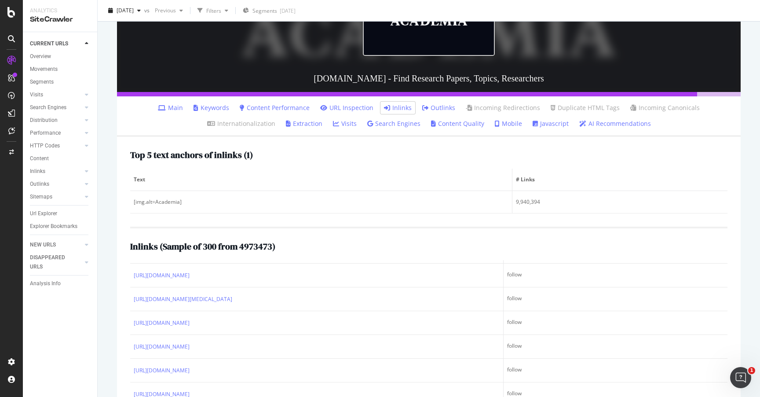
scroll to position [0, 0]
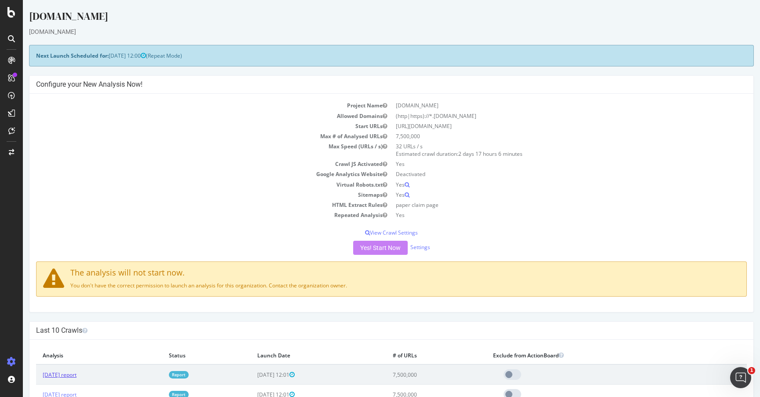
click at [71, 377] on link "[DATE] report" at bounding box center [60, 374] width 34 height 7
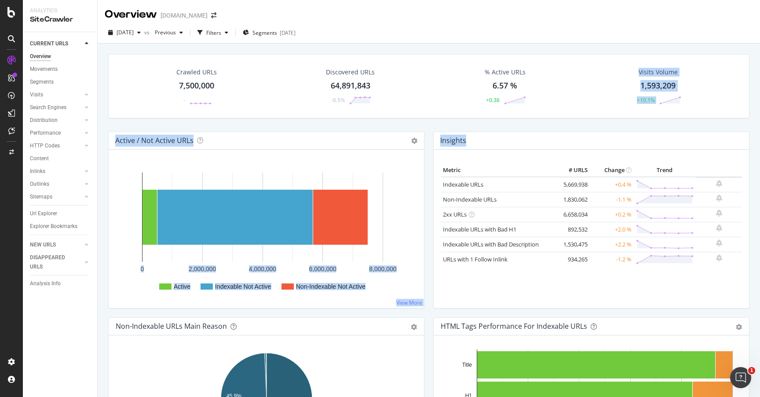
drag, startPoint x: 429, startPoint y: 131, endPoint x: 429, endPoint y: 306, distance: 175.1
click at [436, 309] on div "Insights Metric # URLS Change Trend Indexable URLs 5,669,938 +0.4 % Non-Indexab…" at bounding box center [591, 225] width 325 height 186
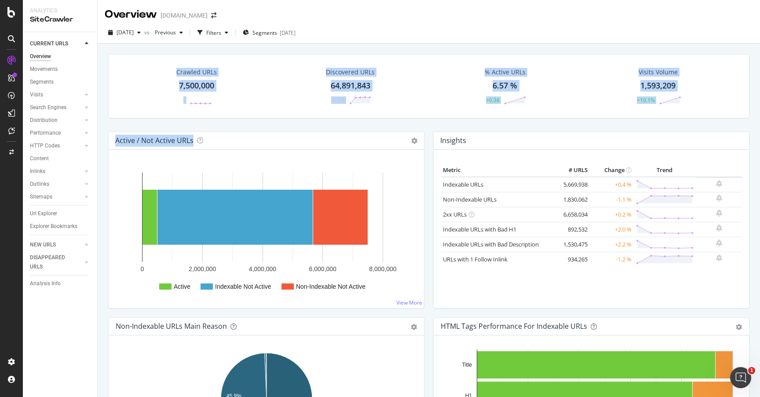
drag, startPoint x: 425, startPoint y: 307, endPoint x: 151, endPoint y: 64, distance: 365.9
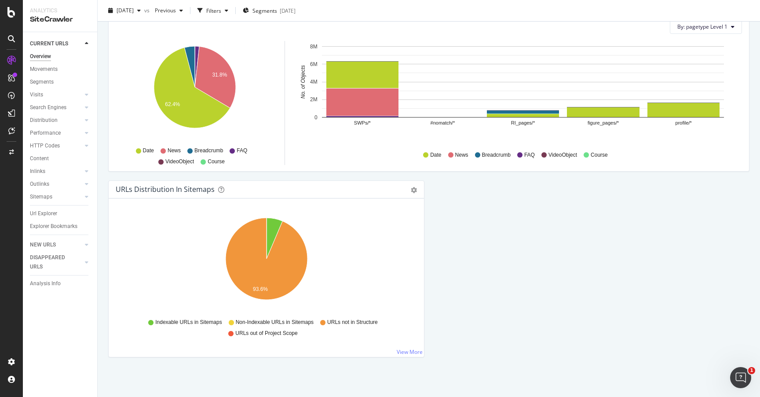
scroll to position [850, 0]
